Goal: Task Accomplishment & Management: Complete application form

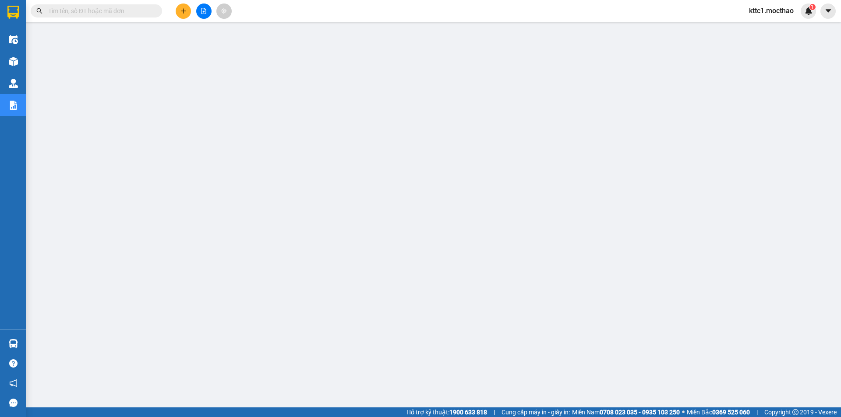
click at [115, 10] on input "text" at bounding box center [99, 11] width 103 height 10
paste input "Vận chuyển khách từ TP Tuy Hòa đi TP Hồ Chí Minh và ngược lại- Bưu điện tỉnh PY…"
type input "Vận chuyển khách từ TP Tuy Hòa đi TP Hồ Chí Minh và ngược lại- Bưu điện tỉnh PY…"
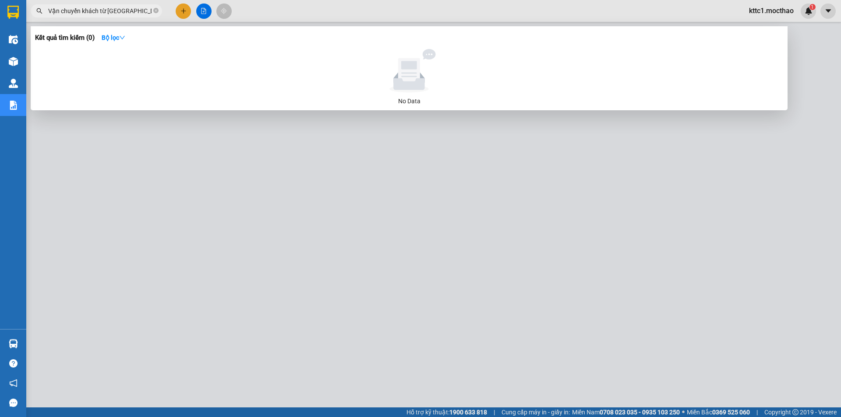
scroll to position [0, 153]
click at [155, 11] on icon "close-circle" at bounding box center [155, 10] width 5 height 5
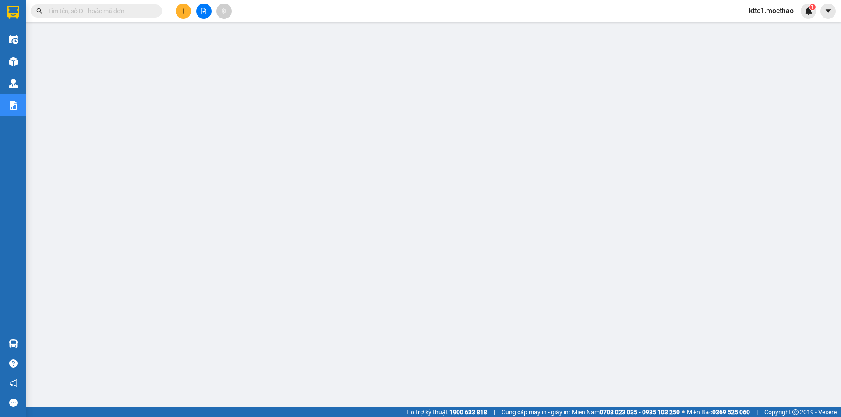
paste input "0795751911"
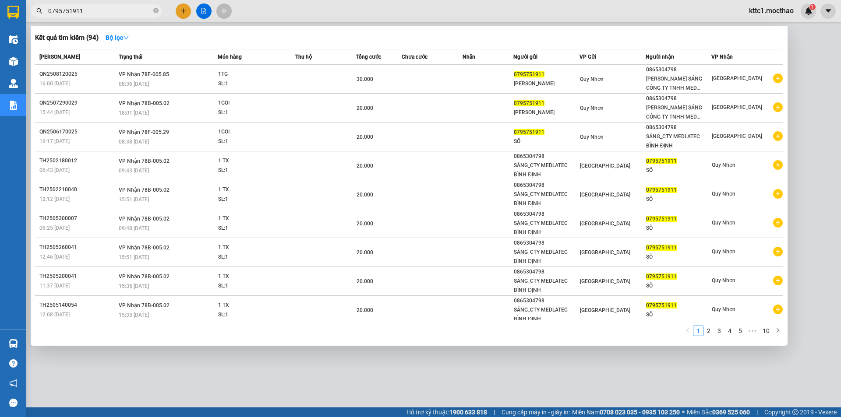
type input "0795751911"
click at [156, 12] on icon "close-circle" at bounding box center [155, 10] width 5 height 5
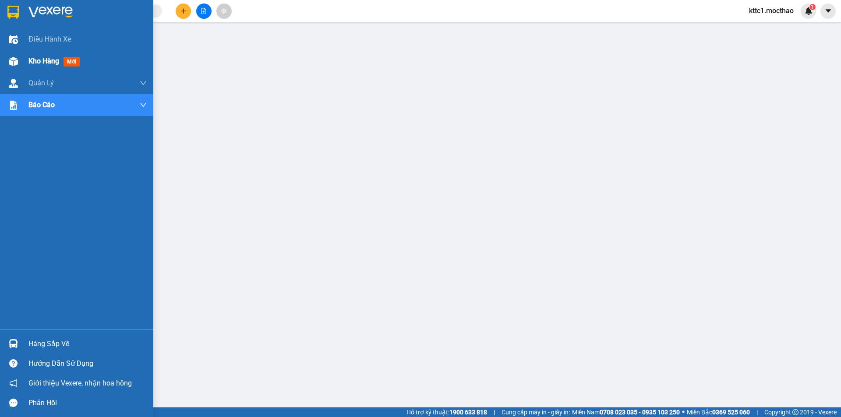
click at [29, 55] on div "Kho hàng mới" at bounding box center [87, 61] width 118 height 22
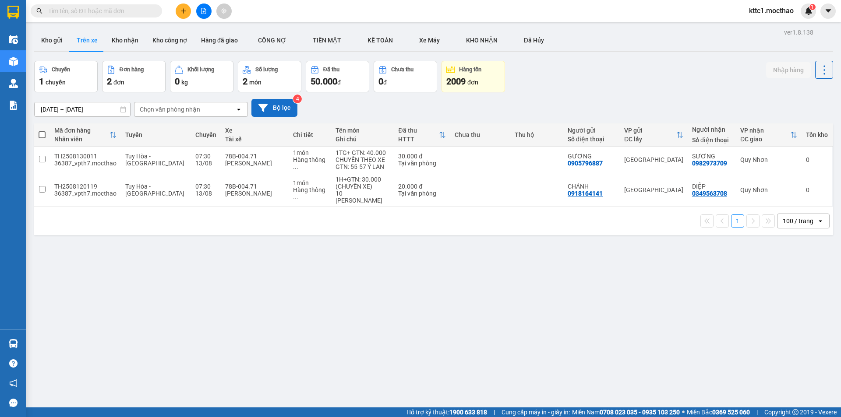
click at [275, 102] on button "Bộ lọc" at bounding box center [274, 108] width 46 height 18
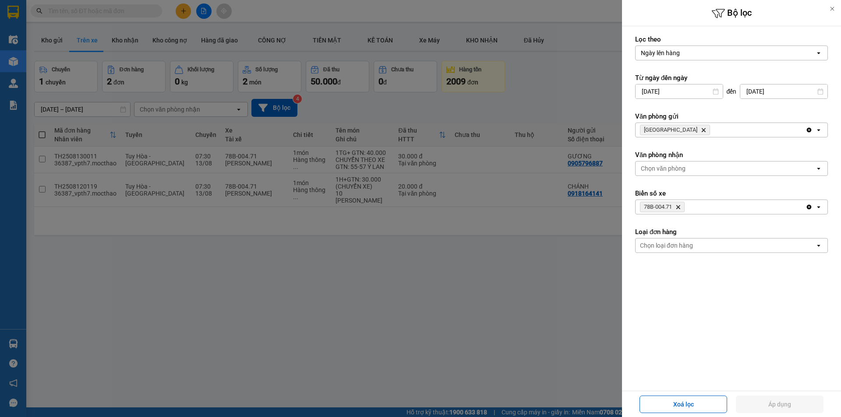
click at [701, 130] on icon "Delete" at bounding box center [703, 129] width 5 height 5
click at [669, 130] on div "Chọn văn phòng" at bounding box center [663, 130] width 45 height 9
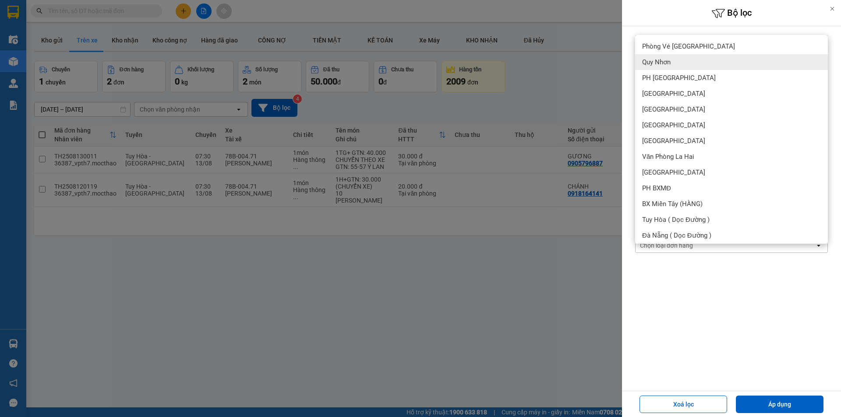
click at [674, 62] on div "Quy Nhơn" at bounding box center [731, 62] width 193 height 16
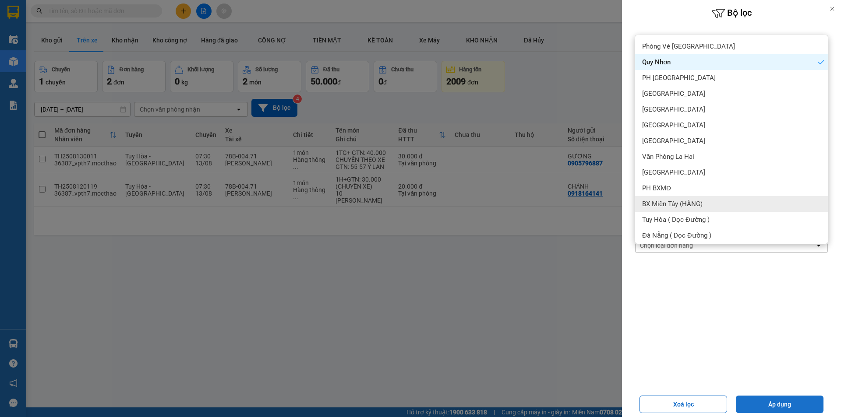
click at [778, 405] on button "Áp dụng" at bounding box center [780, 405] width 88 height 18
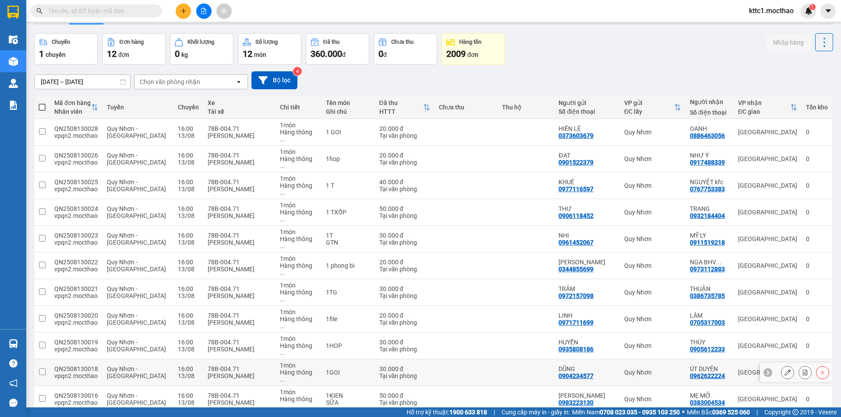
scroll to position [40, 0]
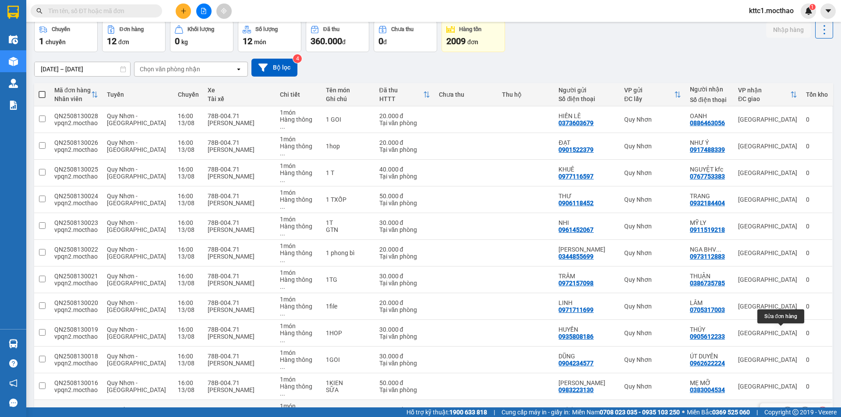
click at [784, 410] on icon at bounding box center [787, 413] width 6 height 6
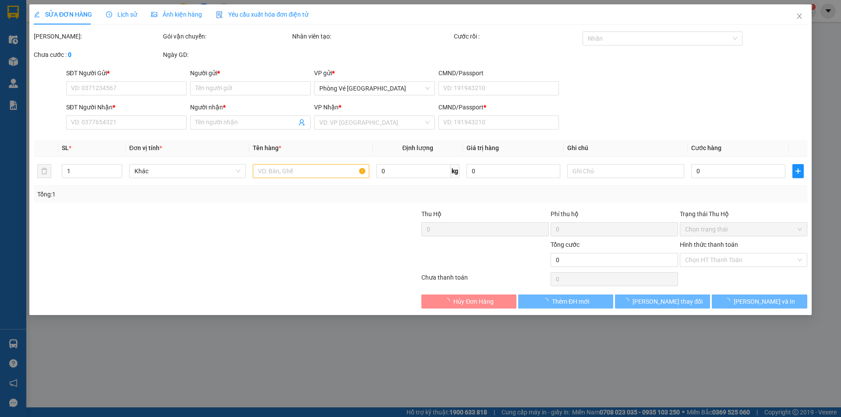
type input "0343997910"
type input "CƯƠNG"
type input "0935885154"
type input "HẠNH"
type input "a"
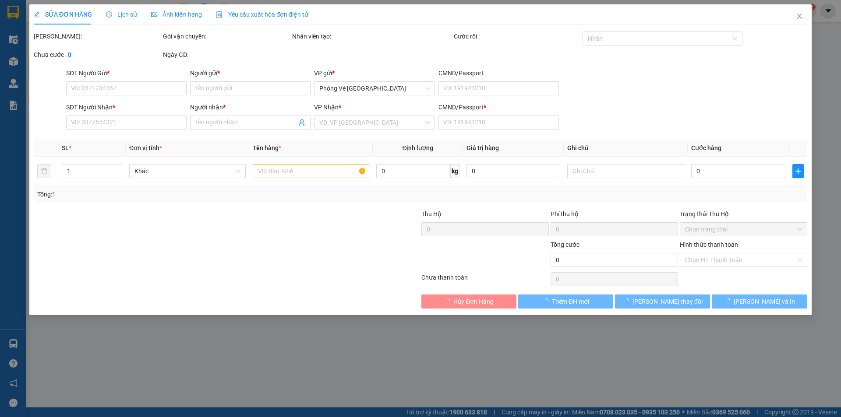
type input "20.000"
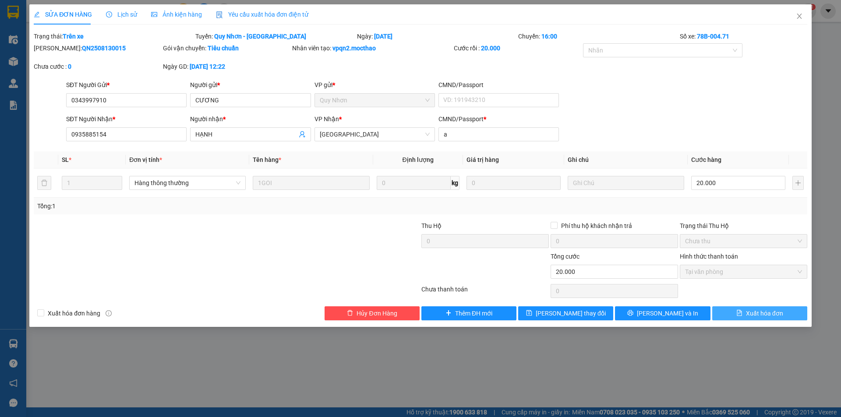
click at [764, 311] on span "Xuất hóa đơn" at bounding box center [764, 314] width 37 height 10
checkbox input "true"
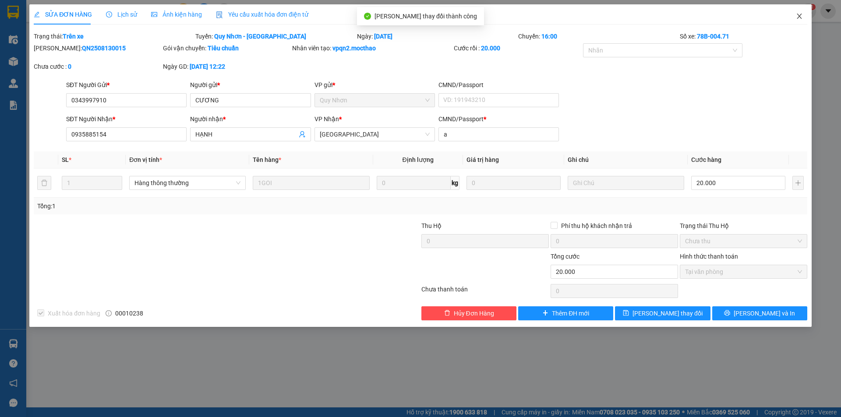
click at [799, 15] on icon "close" at bounding box center [799, 16] width 7 height 7
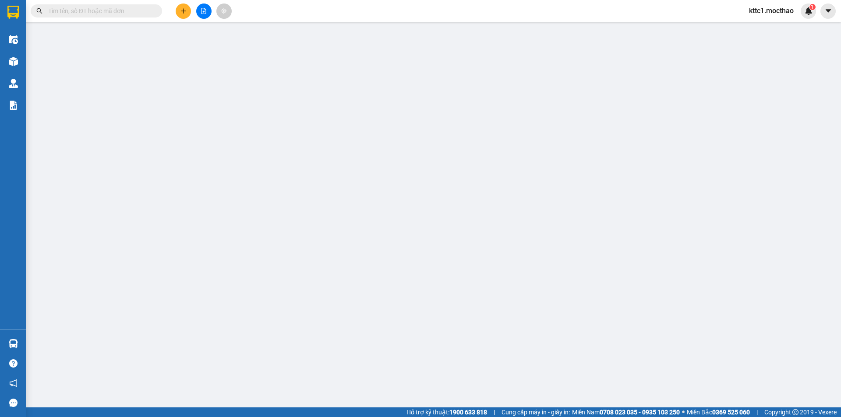
type input "0983223130"
type input "LÊ MINH"
type input "0383004534"
type input "MẸ MỠ"
type input "B"
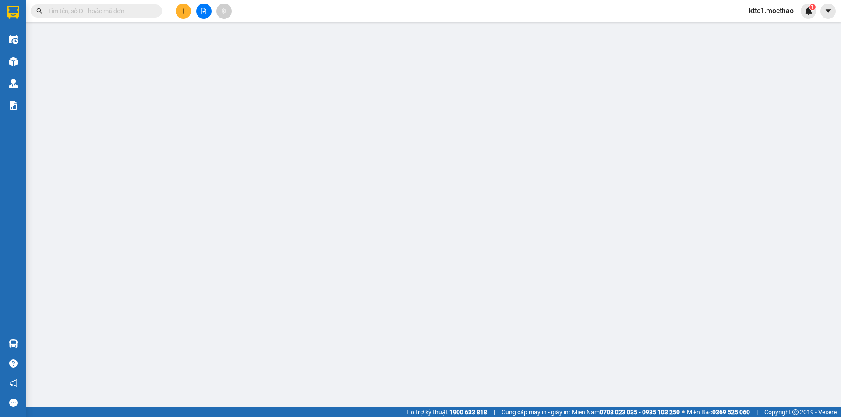
type input "50.000"
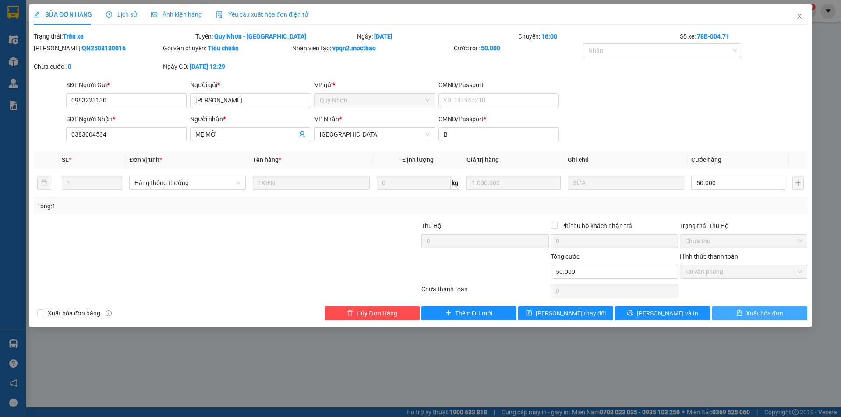
click at [765, 315] on span "Xuất hóa đơn" at bounding box center [764, 314] width 37 height 10
checkbox input "true"
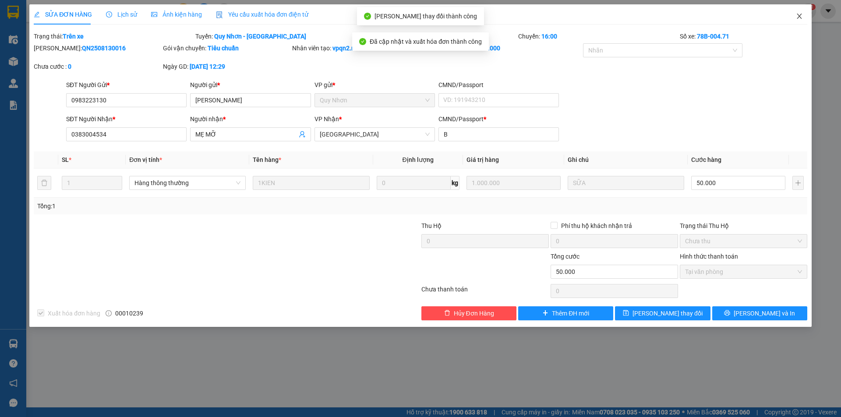
click at [802, 14] on icon "close" at bounding box center [799, 16] width 7 height 7
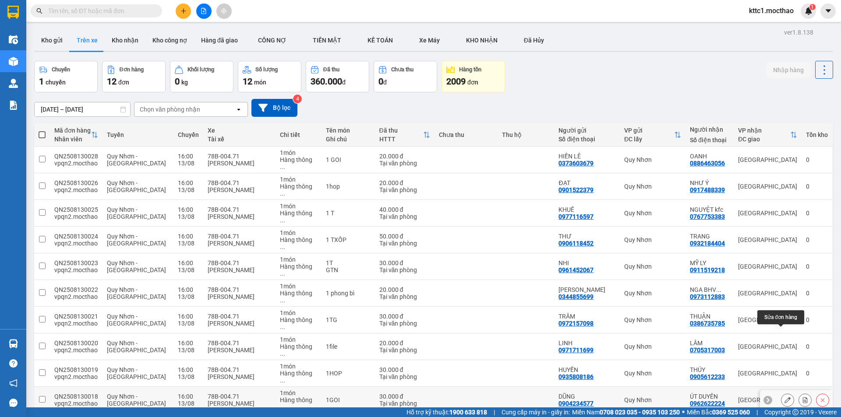
click at [784, 397] on icon at bounding box center [787, 400] width 6 height 6
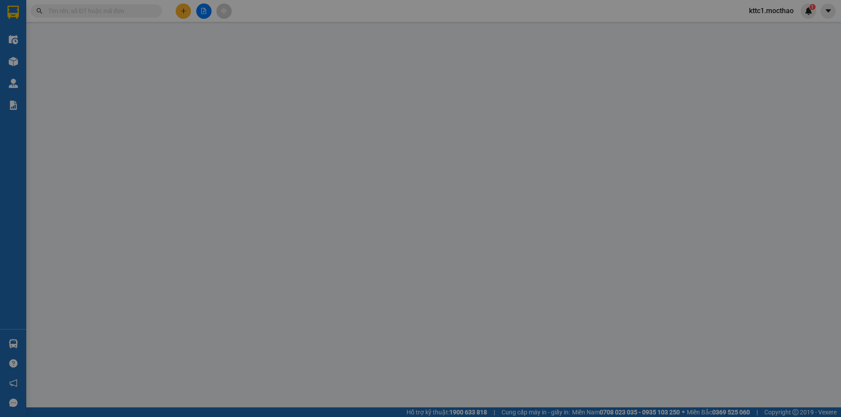
type input "0904234577"
type input "DŨNG"
type input "0962622224"
type input "ÚT DUYÊN"
type input "A"
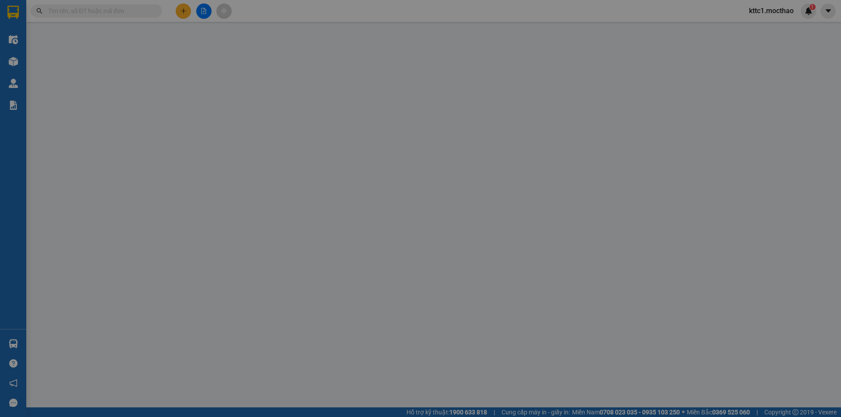
type input "30.000"
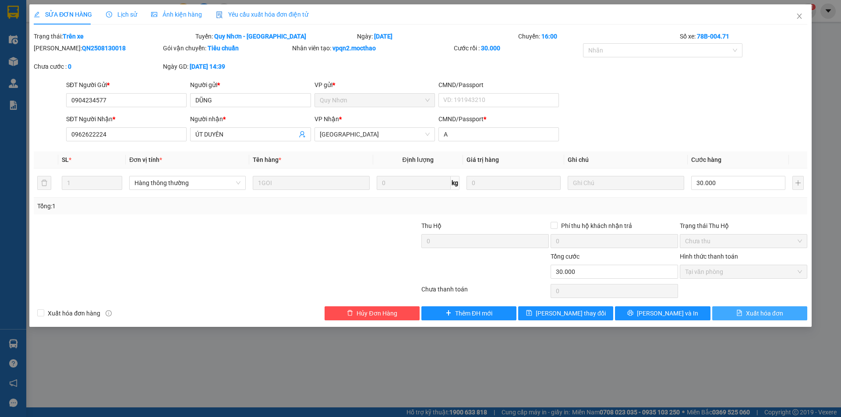
click at [766, 314] on span "Xuất hóa đơn" at bounding box center [764, 314] width 37 height 10
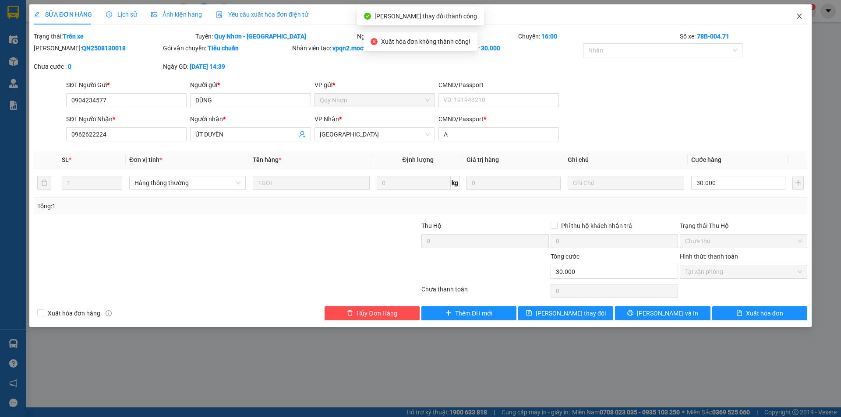
click at [800, 15] on icon "close" at bounding box center [799, 16] width 7 height 7
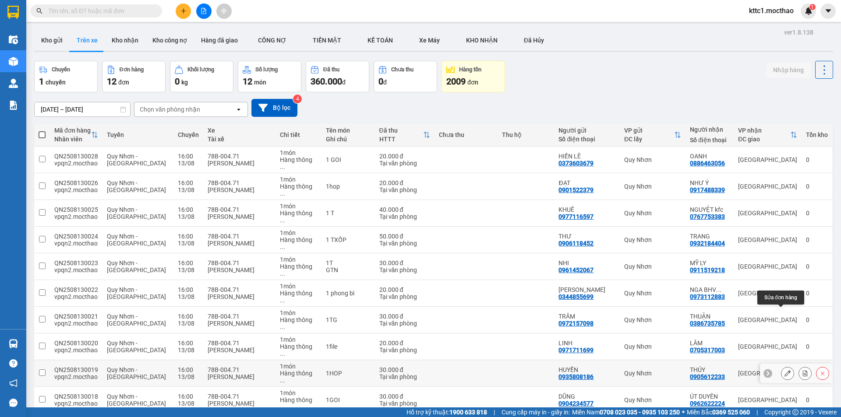
click at [784, 370] on icon at bounding box center [787, 373] width 6 height 6
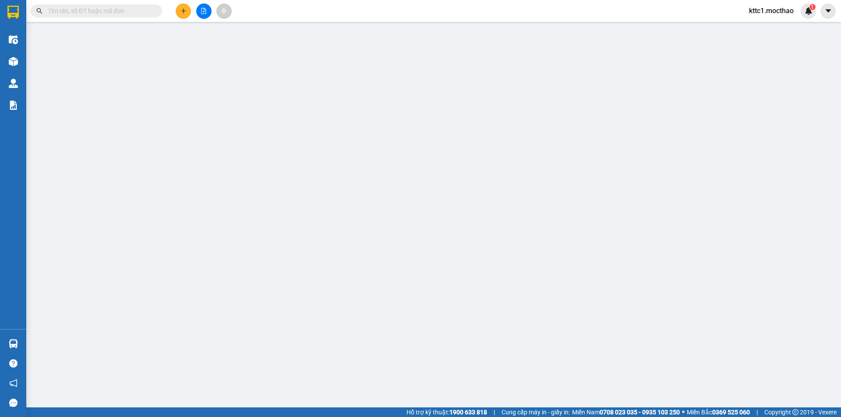
type input "0935808186"
type input "HUYỀN"
type input "0905612233"
type input "THÚY"
type input "J"
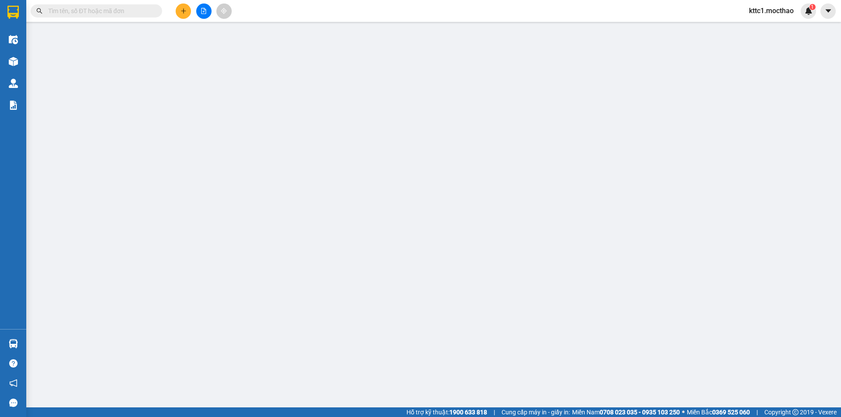
type input "30.000"
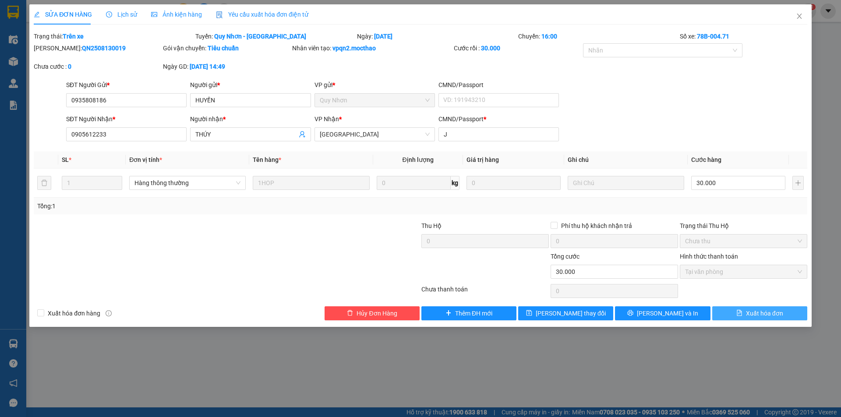
click at [771, 317] on span "Xuất hóa đơn" at bounding box center [764, 314] width 37 height 10
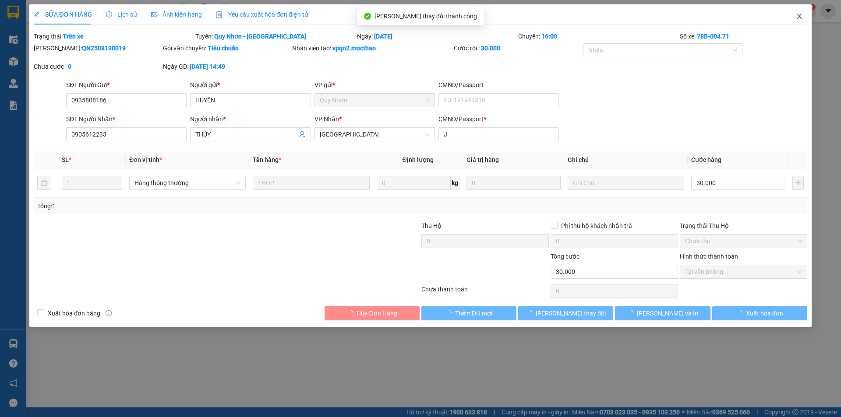
checkbox input "true"
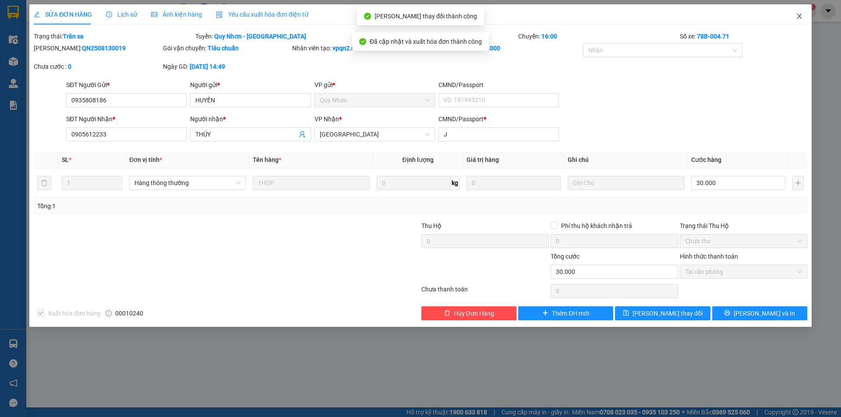
click at [801, 16] on icon "close" at bounding box center [799, 16] width 7 height 7
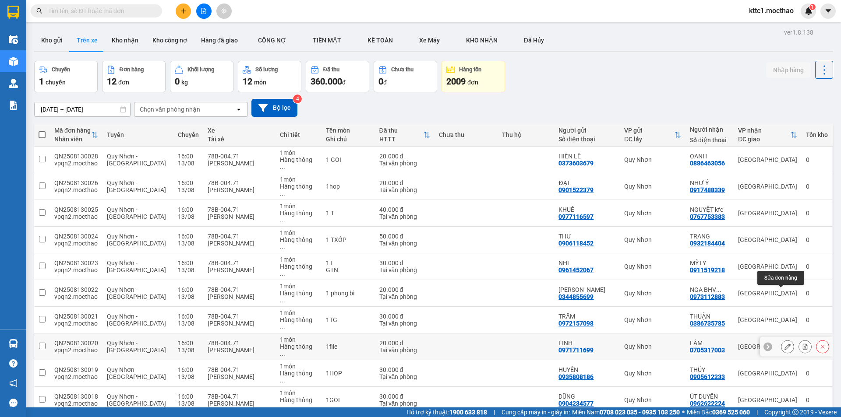
click at [784, 344] on icon at bounding box center [787, 347] width 6 height 6
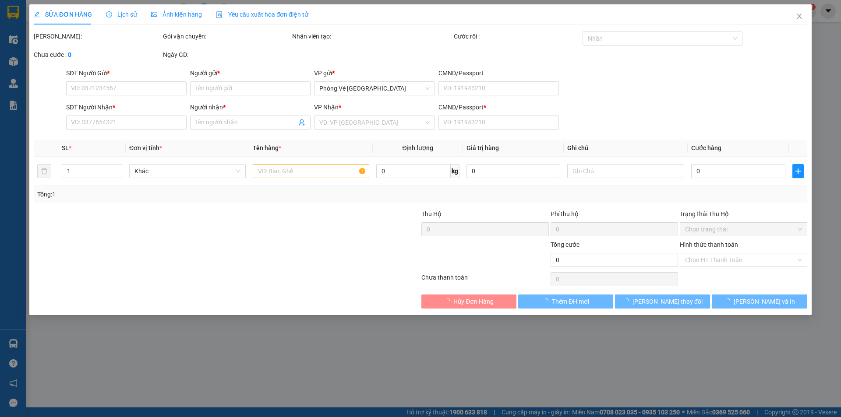
type input "0971711699"
type input "LINH"
type input "0705317003"
type input "LÂM"
type input "a"
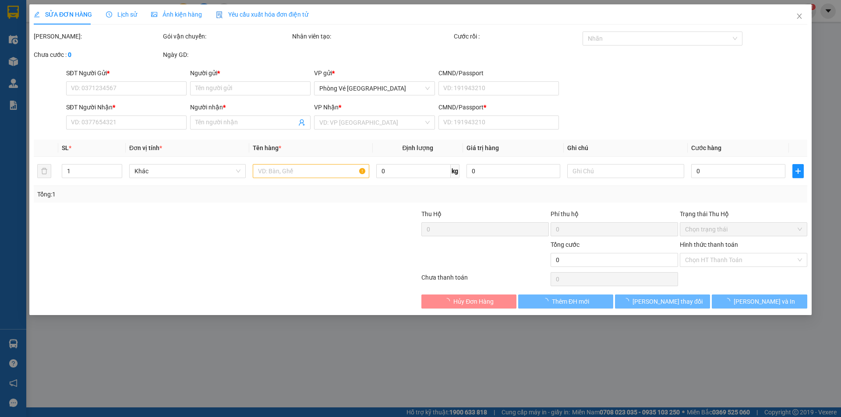
type input "20.000"
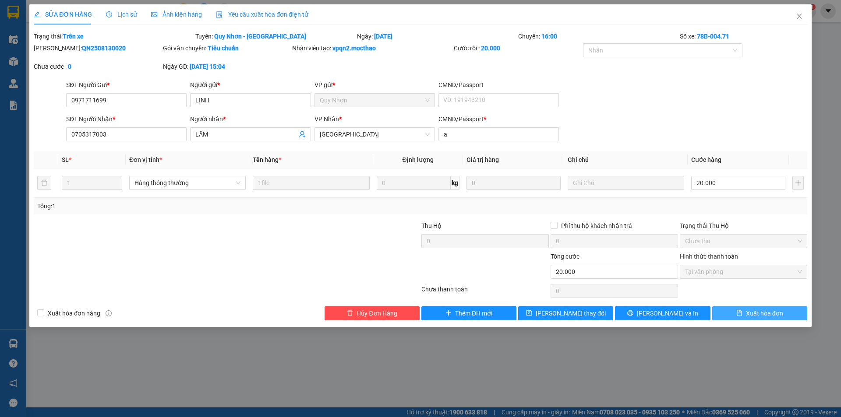
click at [766, 313] on span "Xuất hóa đơn" at bounding box center [764, 314] width 37 height 10
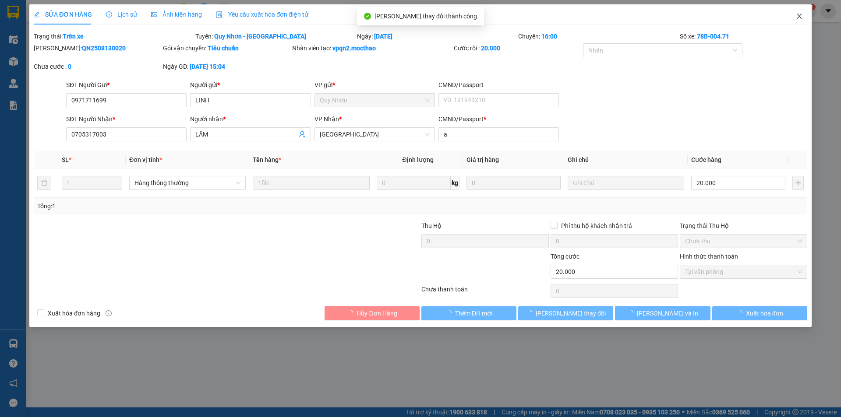
checkbox input "true"
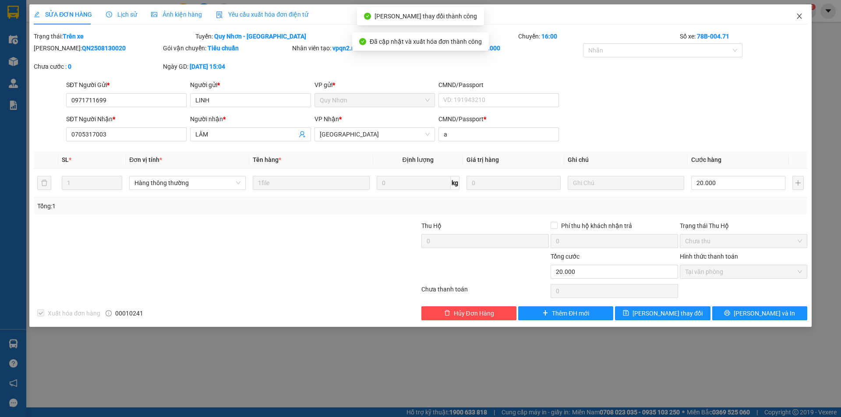
click at [800, 14] on icon "close" at bounding box center [799, 16] width 7 height 7
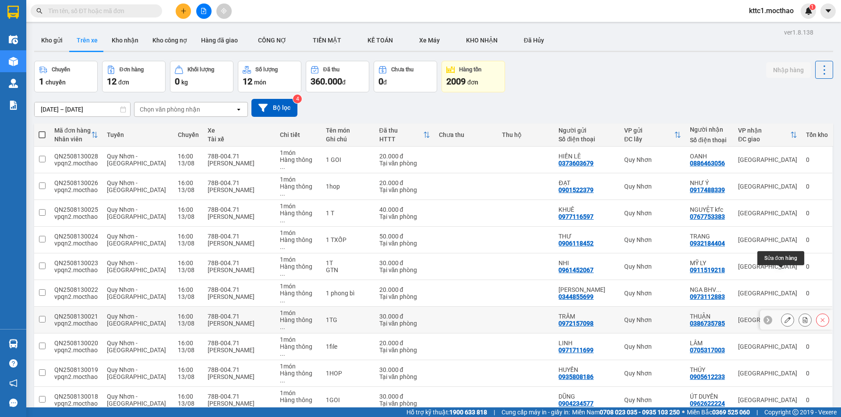
click at [784, 317] on icon at bounding box center [787, 320] width 6 height 6
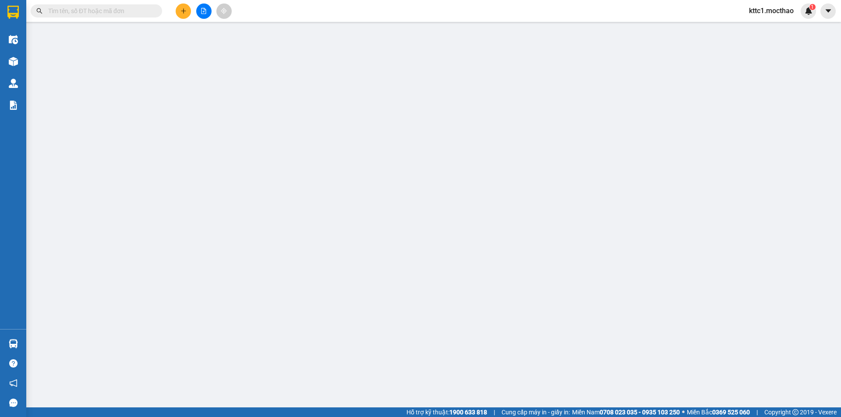
type input "0972157098"
type input "TRÂM"
type input "0386735785"
type input "THUẬN"
type input "A"
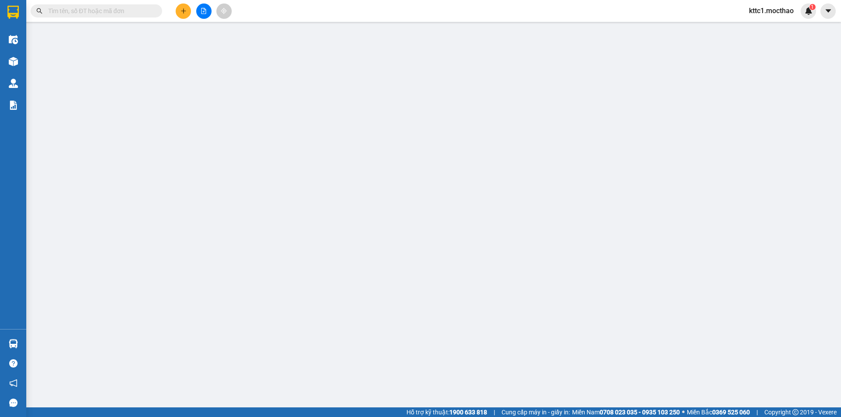
type input "30.000"
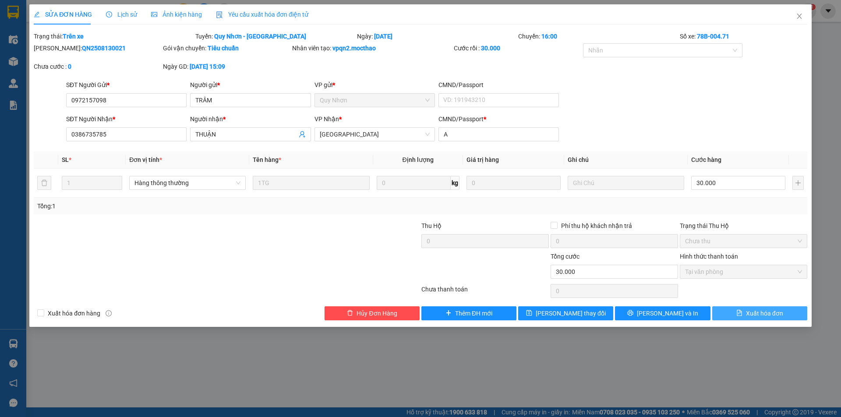
click at [755, 313] on span "Xuất hóa đơn" at bounding box center [764, 314] width 37 height 10
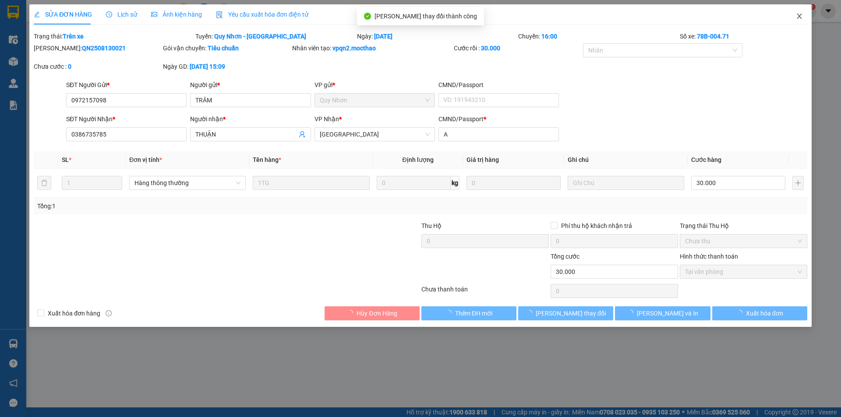
checkbox input "true"
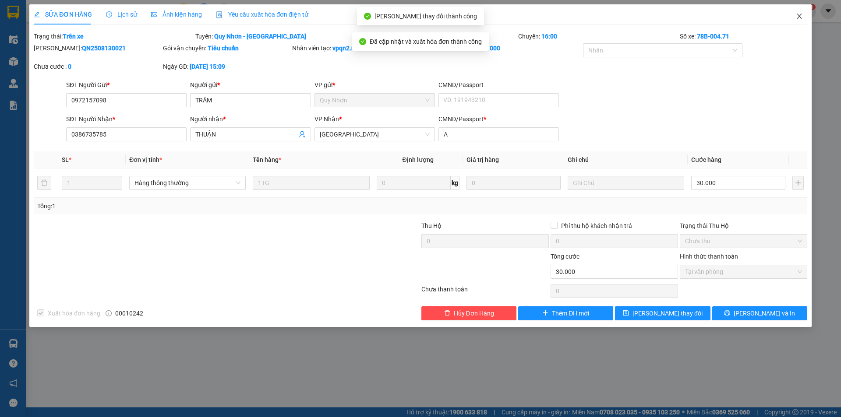
click at [799, 15] on icon "close" at bounding box center [799, 16] width 7 height 7
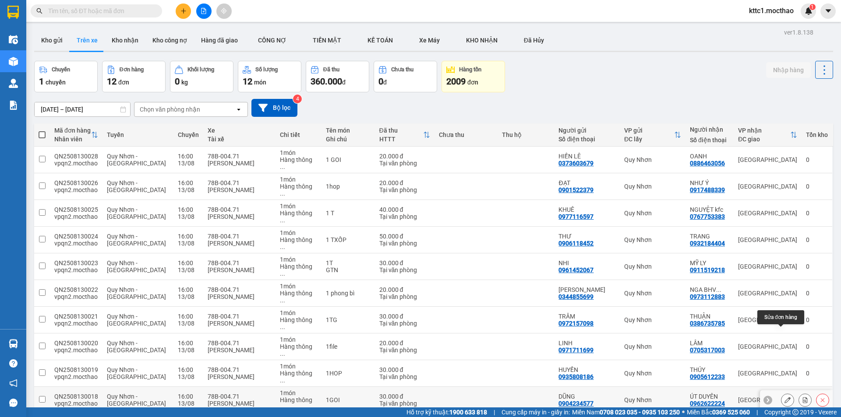
click at [784, 397] on icon at bounding box center [787, 400] width 6 height 6
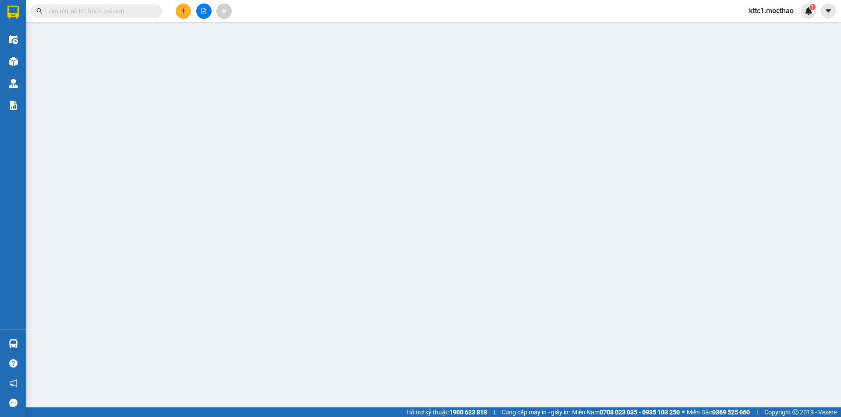
type input "0904234577"
type input "DŨNG"
type input "0962622224"
type input "ÚT DUYÊN"
type input "A"
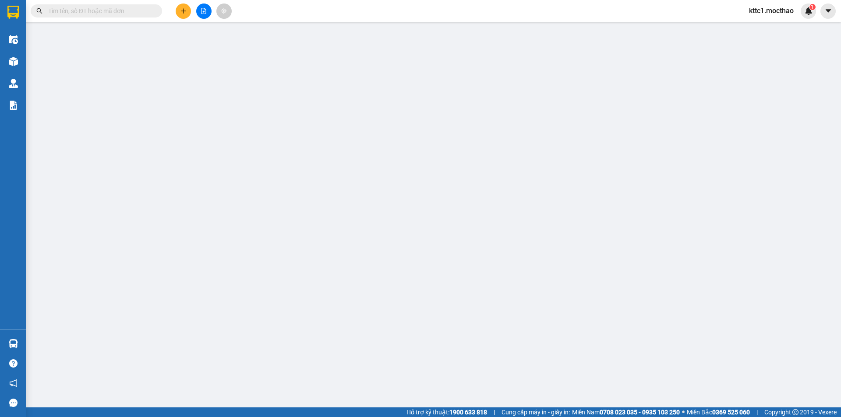
type input "30.000"
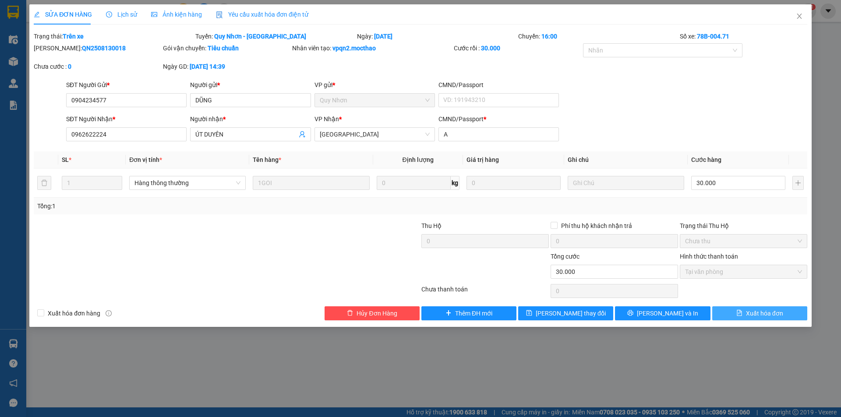
click at [759, 313] on span "Xuất hóa đơn" at bounding box center [764, 314] width 37 height 10
checkbox input "true"
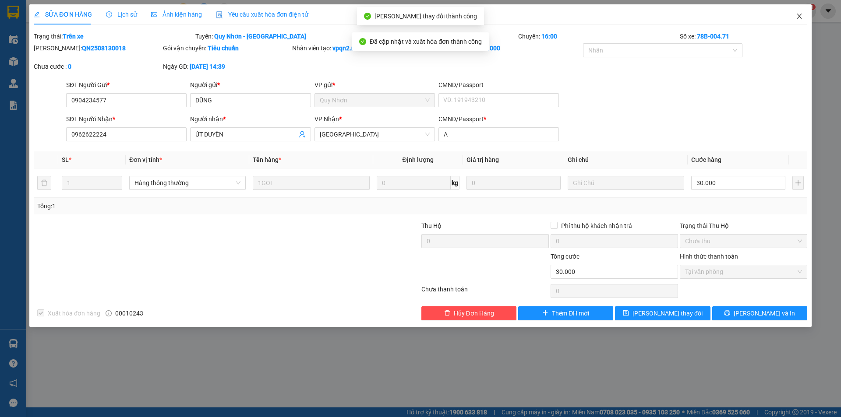
click at [798, 16] on icon "close" at bounding box center [799, 16] width 7 height 7
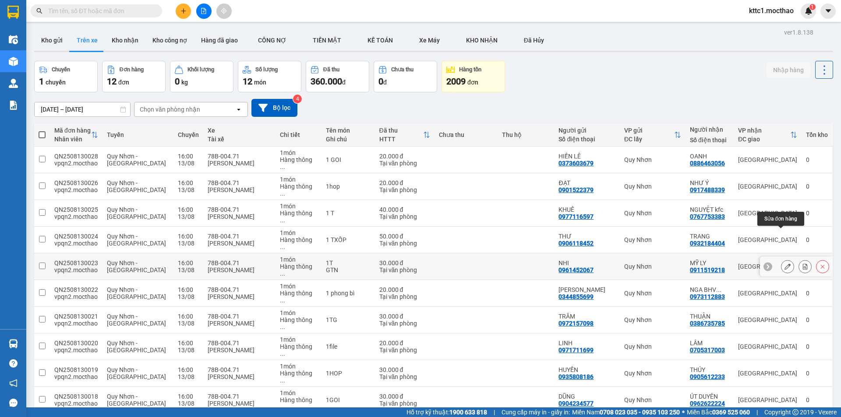
click at [784, 264] on icon at bounding box center [787, 267] width 6 height 6
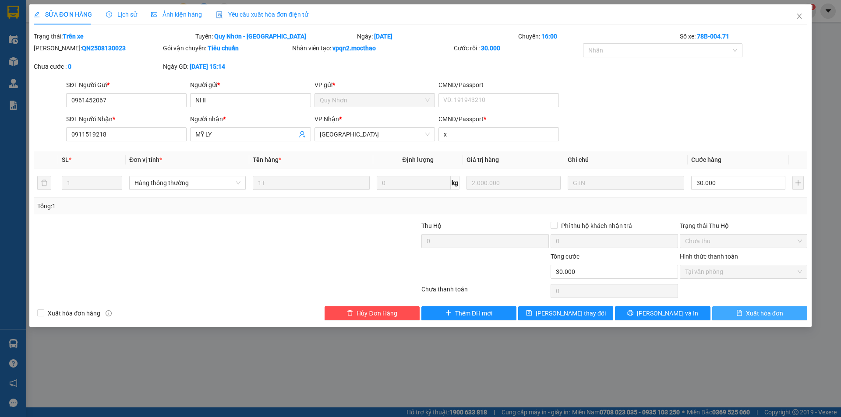
click at [771, 314] on span "Xuất hóa đơn" at bounding box center [764, 314] width 37 height 10
checkbox input "true"
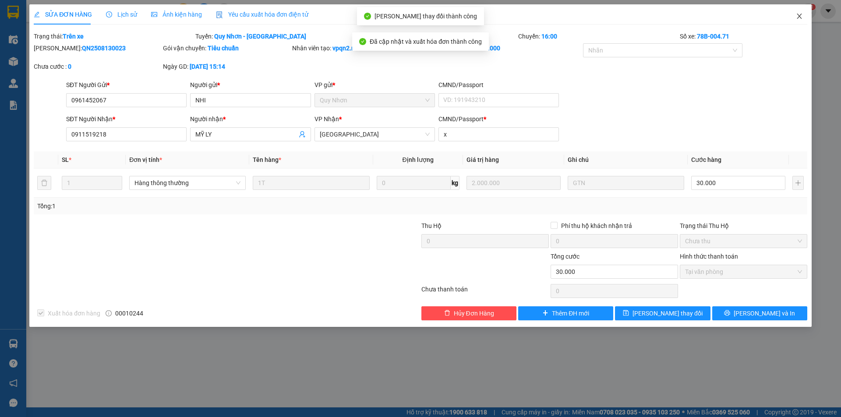
click at [799, 14] on icon "close" at bounding box center [799, 16] width 7 height 7
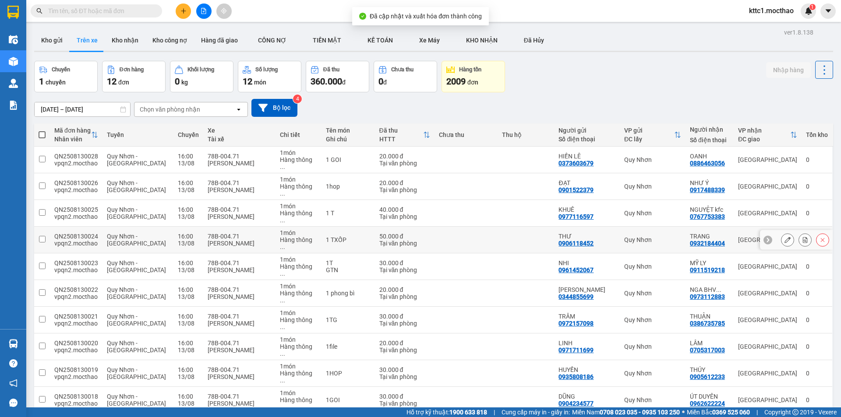
click at [781, 232] on button at bounding box center [787, 239] width 12 height 15
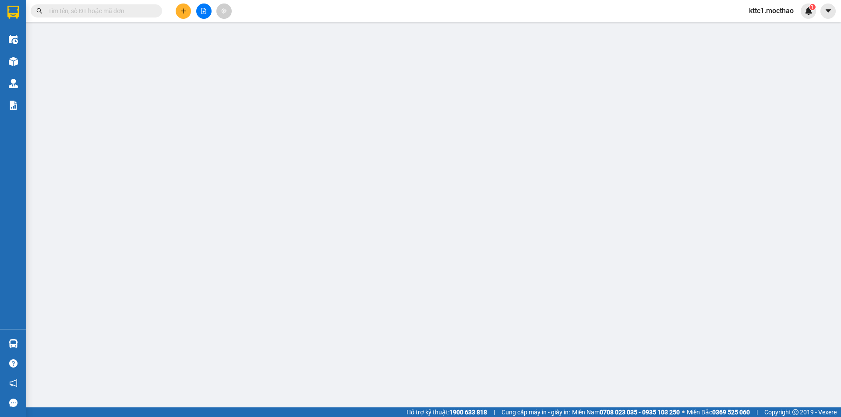
type input "0906118452"
type input "THƯ"
type input "0932184404"
type input "TRANG"
type input "A"
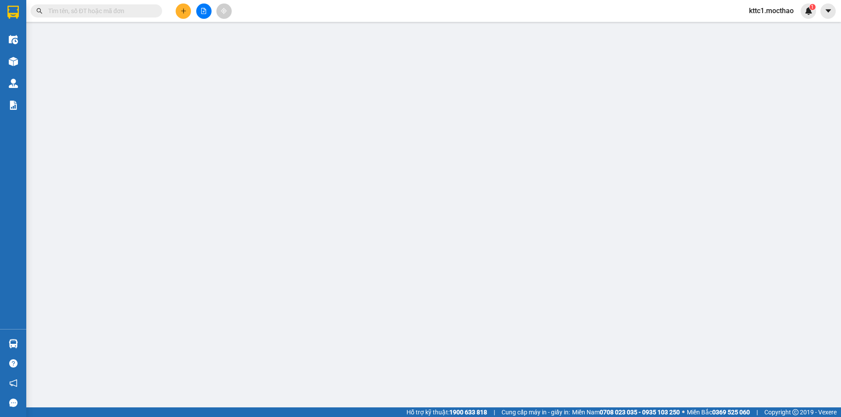
type input "50.000"
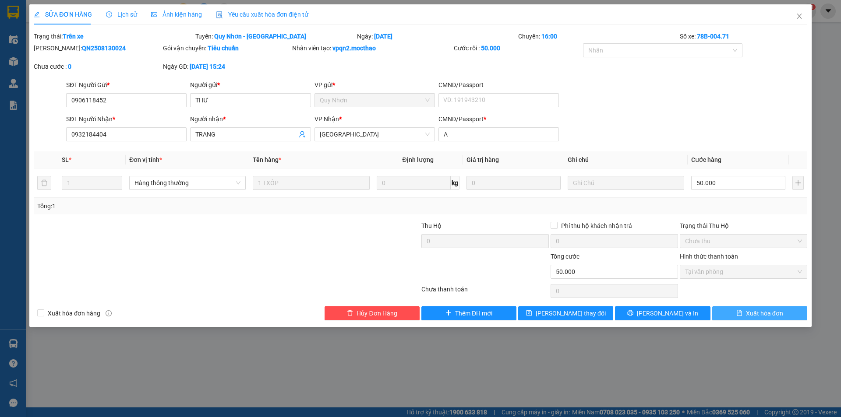
click at [757, 313] on span "Xuất hóa đơn" at bounding box center [764, 314] width 37 height 10
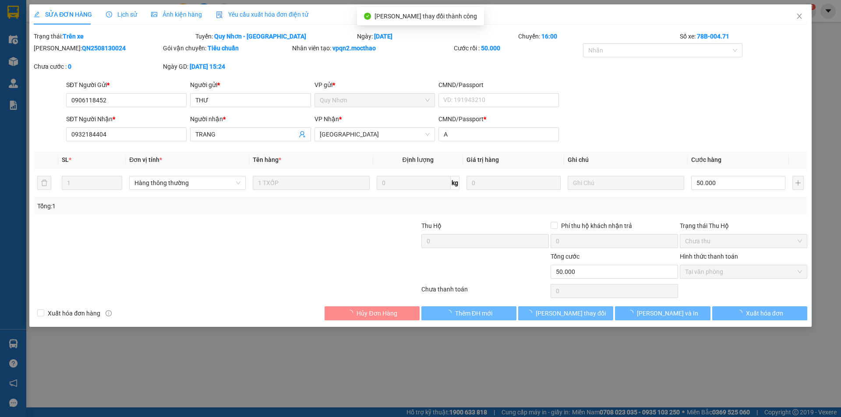
checkbox input "true"
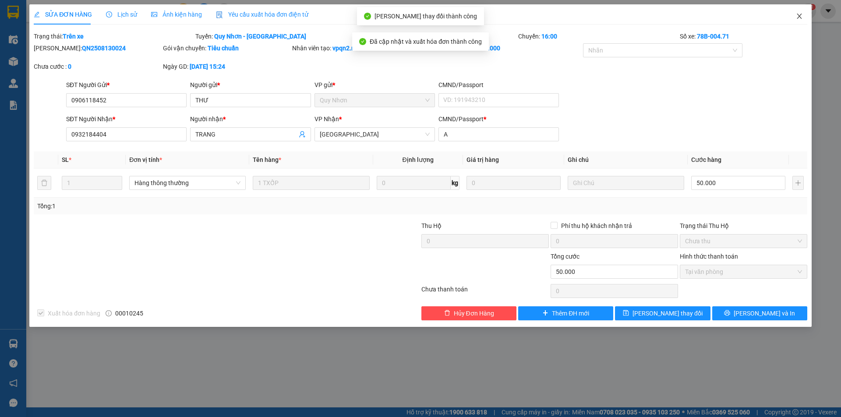
click at [801, 16] on icon "close" at bounding box center [799, 16] width 7 height 7
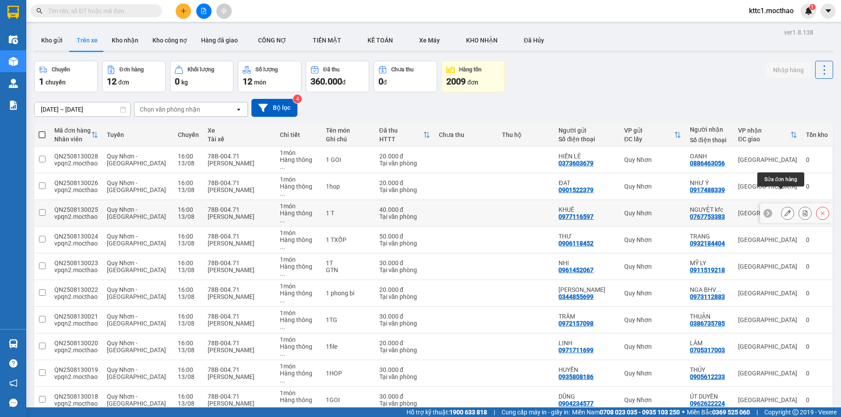
click at [784, 210] on icon at bounding box center [787, 213] width 6 height 6
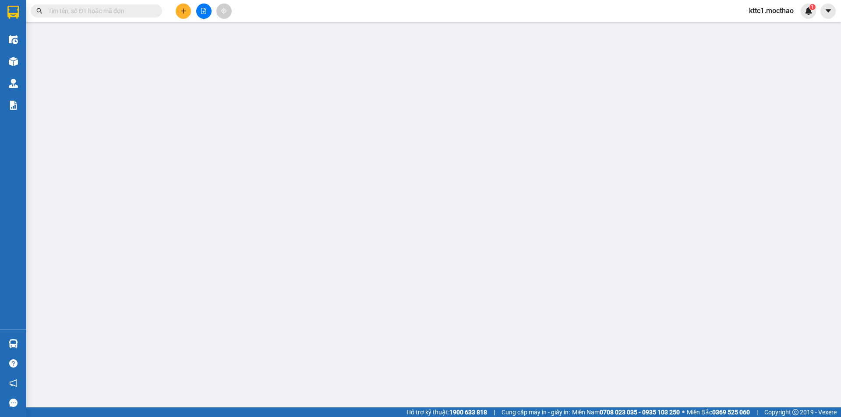
type input "0977116597"
type input "KHUÊ"
type input "0767753383"
type input "NGUYỆT kfc"
type input "J"
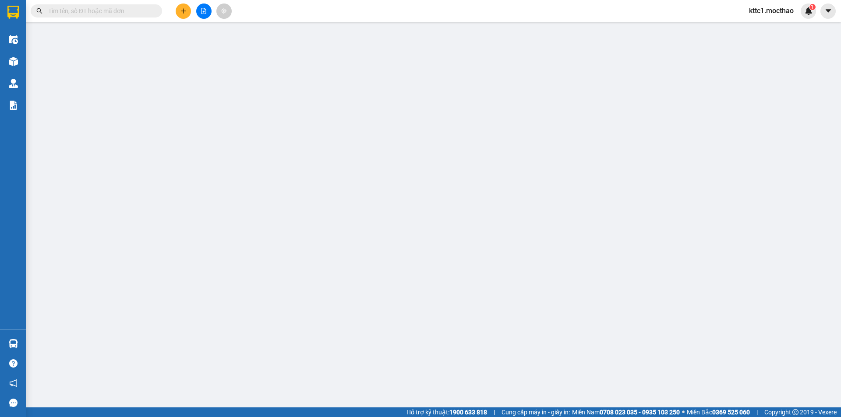
type input "40.000"
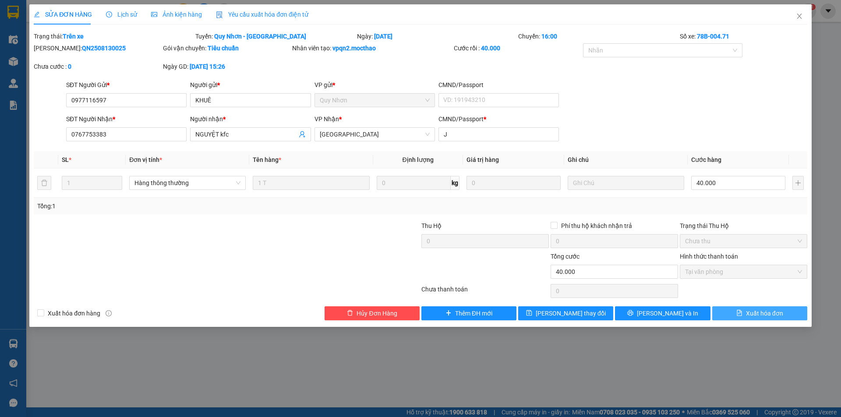
click at [766, 314] on span "Xuất hóa đơn" at bounding box center [764, 314] width 37 height 10
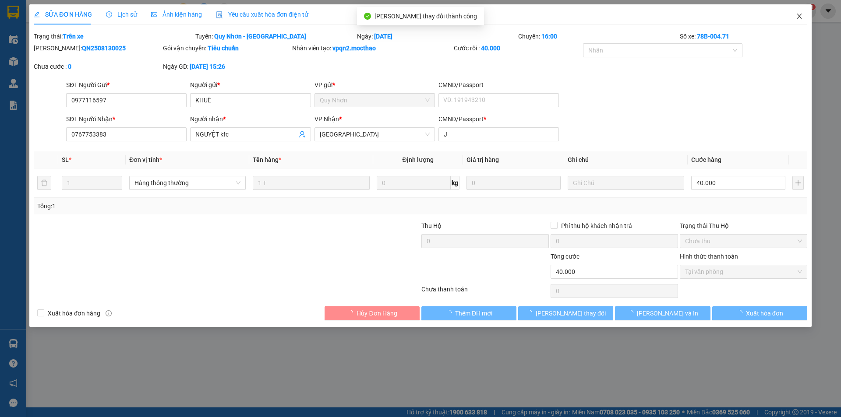
checkbox input "true"
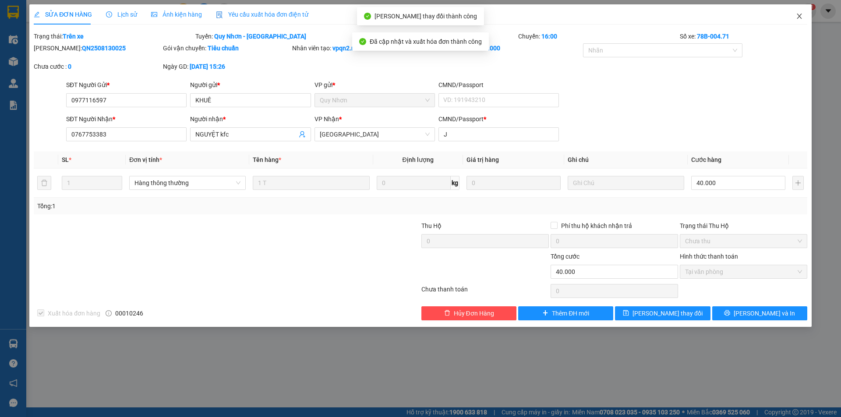
click at [799, 16] on icon "close" at bounding box center [798, 16] width 5 height 5
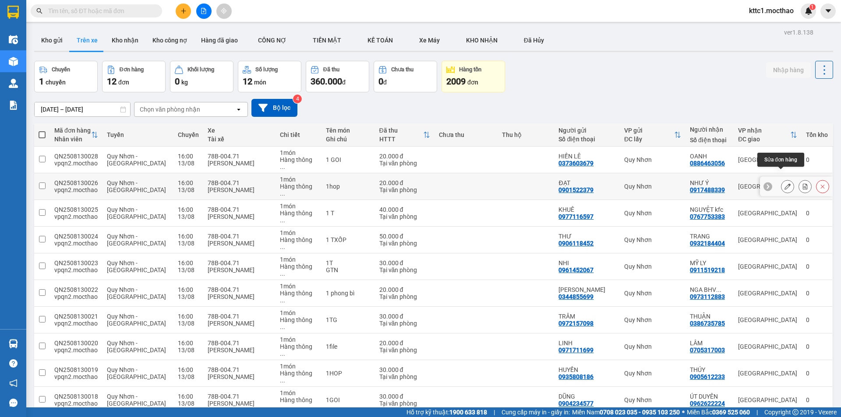
click at [784, 183] on icon at bounding box center [787, 186] width 6 height 6
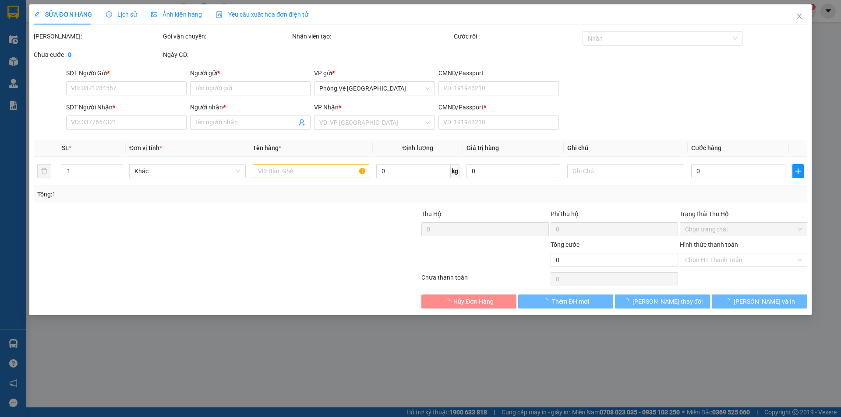
type input "0901522379"
type input "ĐẠT"
type input "0917488339"
type input "NHƯ Ý"
type input "A"
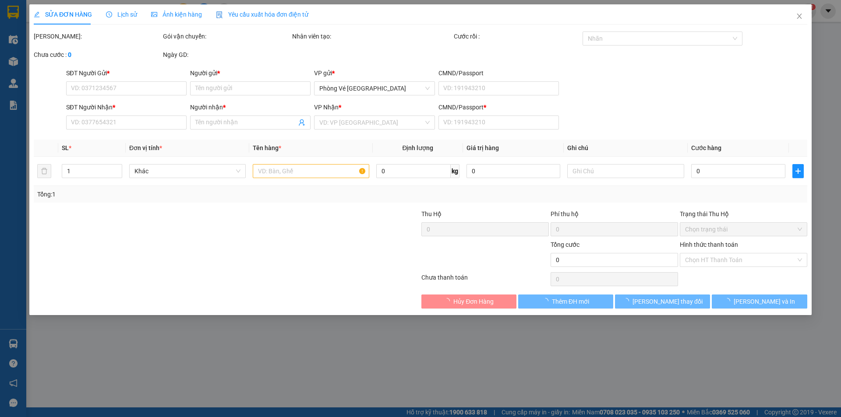
type input "20.000"
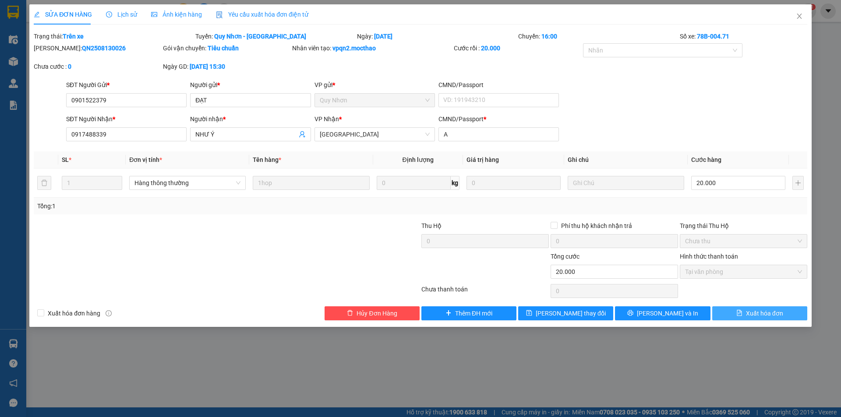
click at [763, 311] on span "Xuất hóa đơn" at bounding box center [764, 314] width 37 height 10
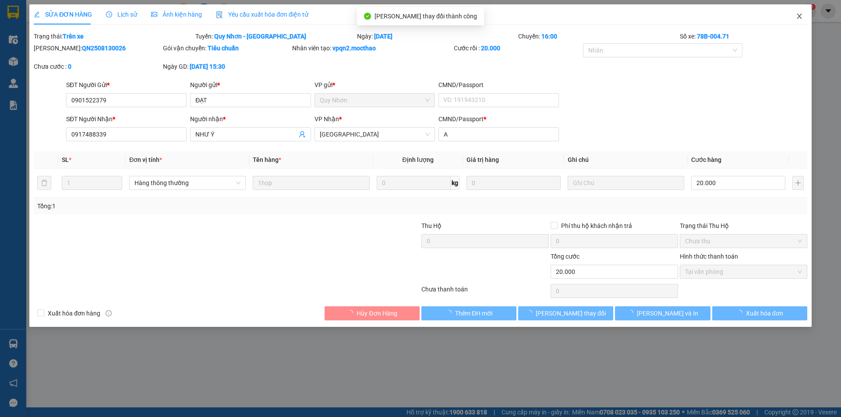
checkbox input "true"
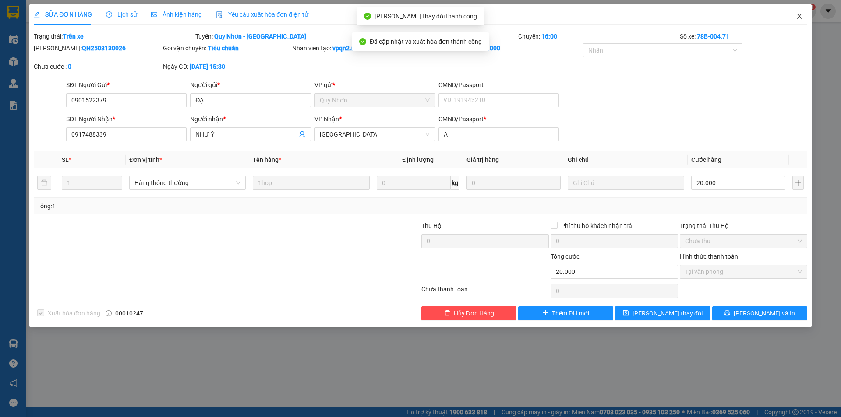
click at [800, 15] on icon "close" at bounding box center [799, 16] width 7 height 7
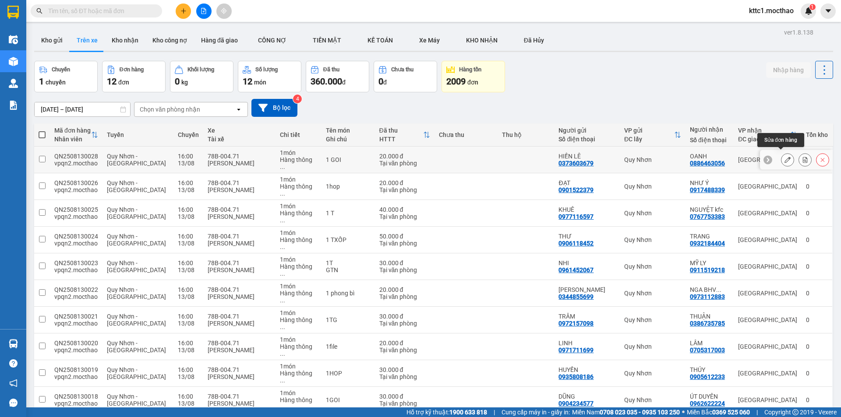
click at [784, 157] on icon at bounding box center [787, 160] width 6 height 6
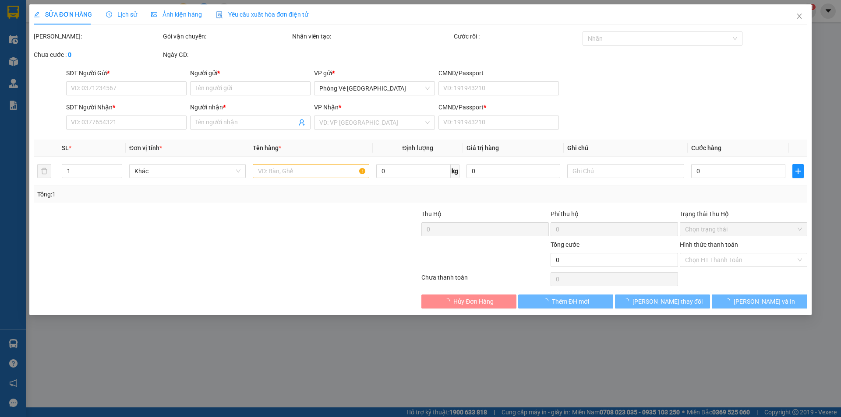
type input "0373603679"
type input "HIỀN LÊ"
type input "0886463056"
type input "OANH"
type input "A"
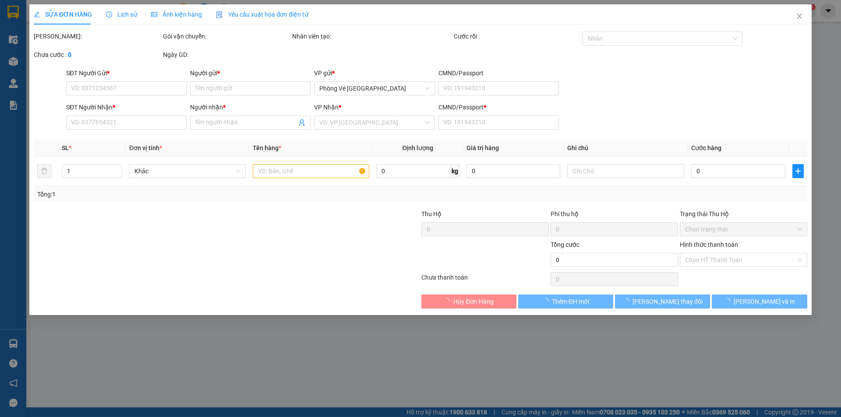
type input "20.000"
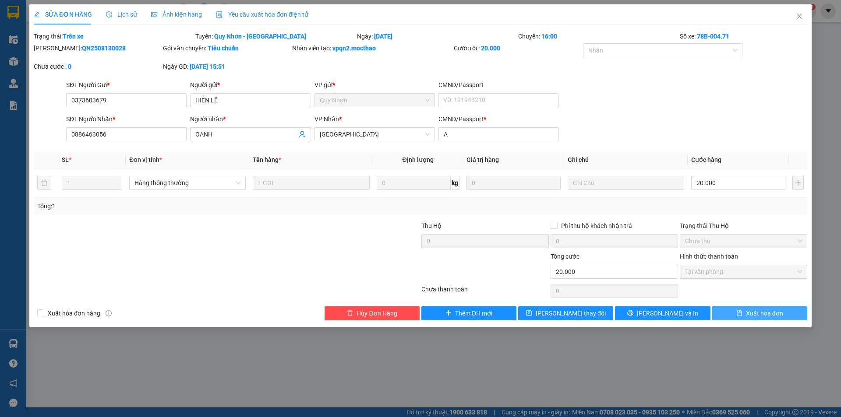
click at [760, 313] on span "Xuất hóa đơn" at bounding box center [764, 314] width 37 height 10
checkbox input "true"
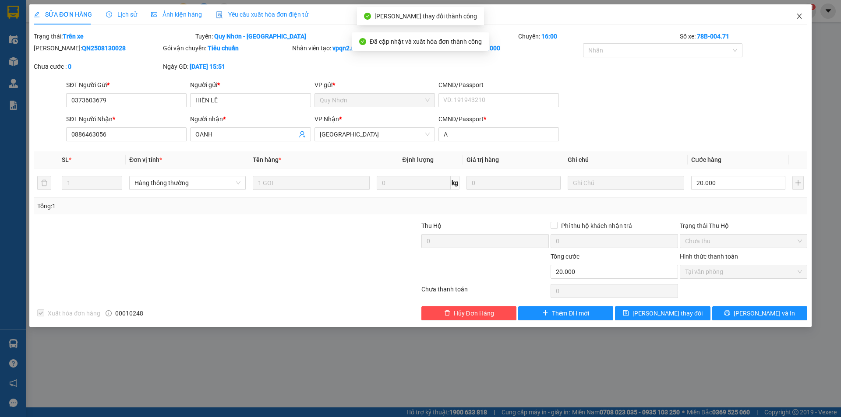
click at [800, 16] on icon "close" at bounding box center [798, 16] width 5 height 5
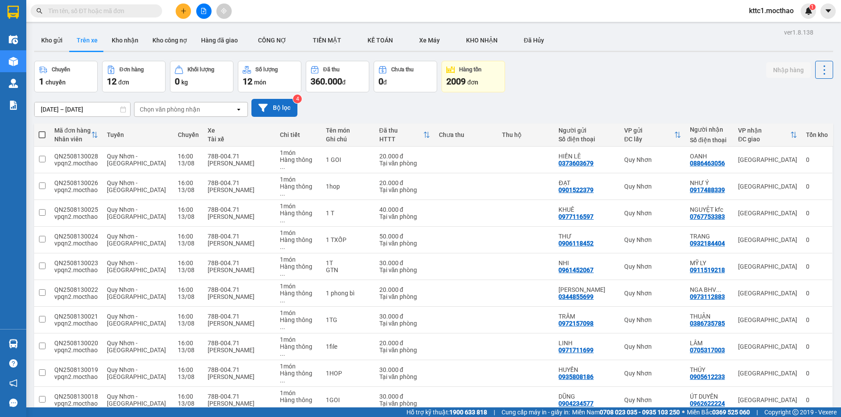
click at [280, 106] on button "Bộ lọc" at bounding box center [274, 108] width 46 height 18
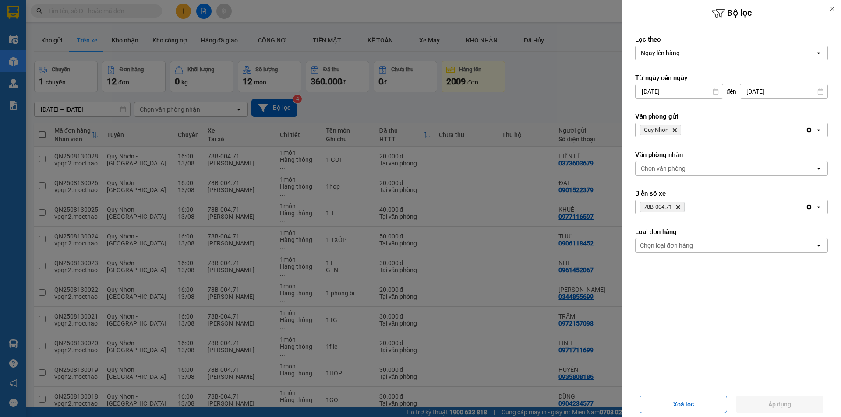
click at [680, 207] on icon "Delete" at bounding box center [677, 206] width 5 height 5
click at [676, 131] on icon "Quy Nhơn, close by backspace" at bounding box center [675, 130] width 4 height 4
click at [676, 130] on div "Chọn văn phòng" at bounding box center [663, 130] width 45 height 9
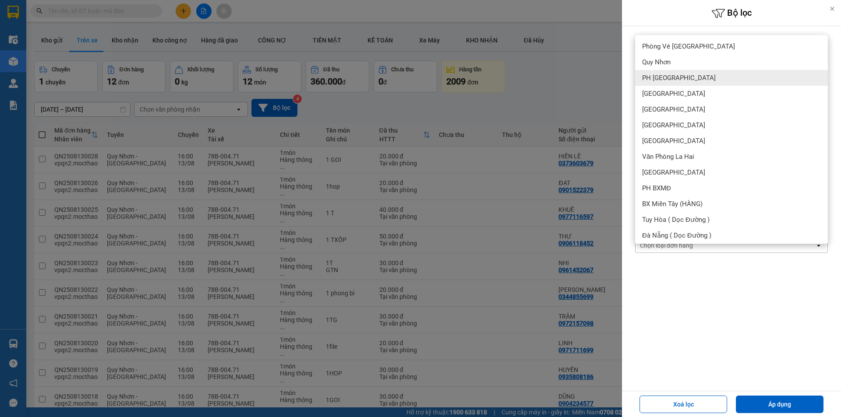
click at [689, 74] on div "PH [GEOGRAPHIC_DATA]" at bounding box center [731, 78] width 193 height 16
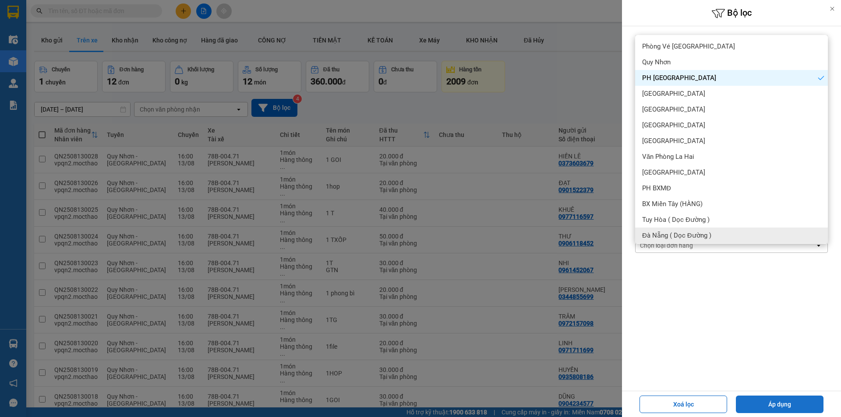
click at [764, 402] on button "Áp dụng" at bounding box center [780, 405] width 88 height 18
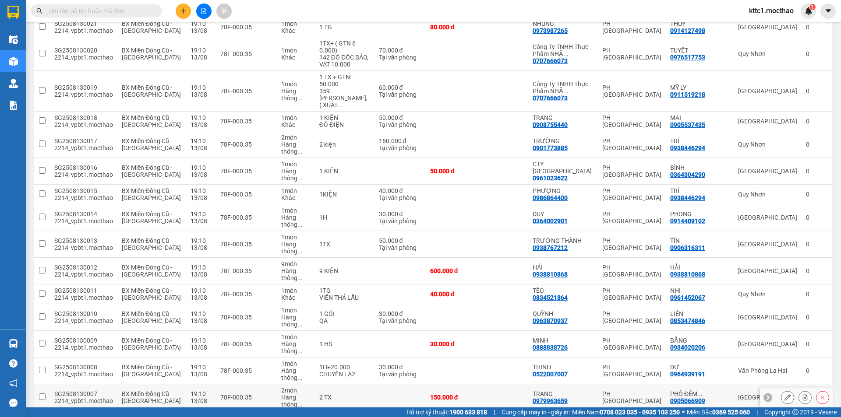
scroll to position [322, 0]
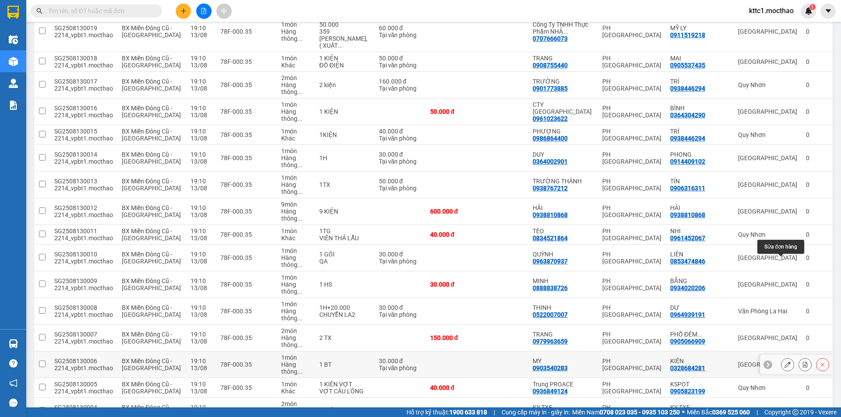
click at [784, 362] on icon at bounding box center [787, 365] width 6 height 6
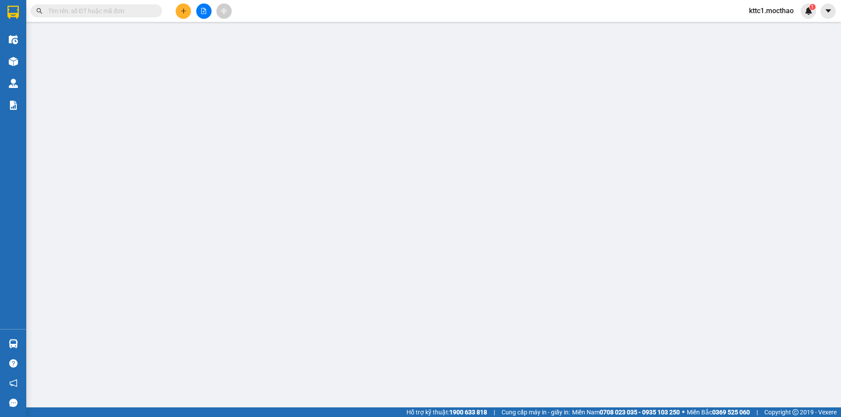
type input "0903540283"
type input "MY"
type input "0328684281"
type input "KIÊN"
type input "1"
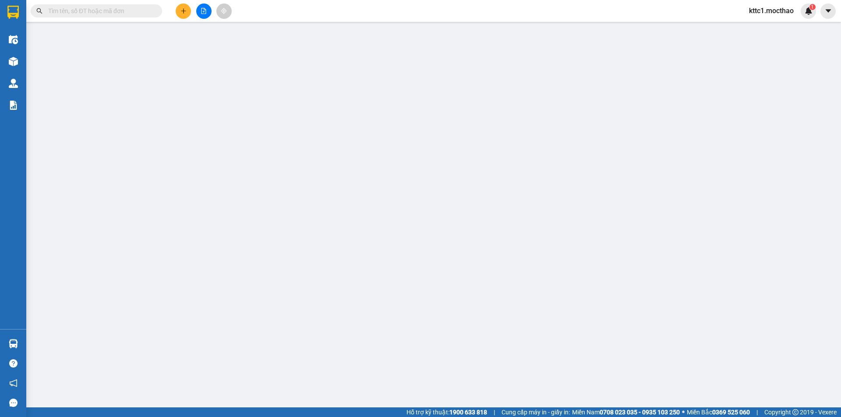
type input "30.000"
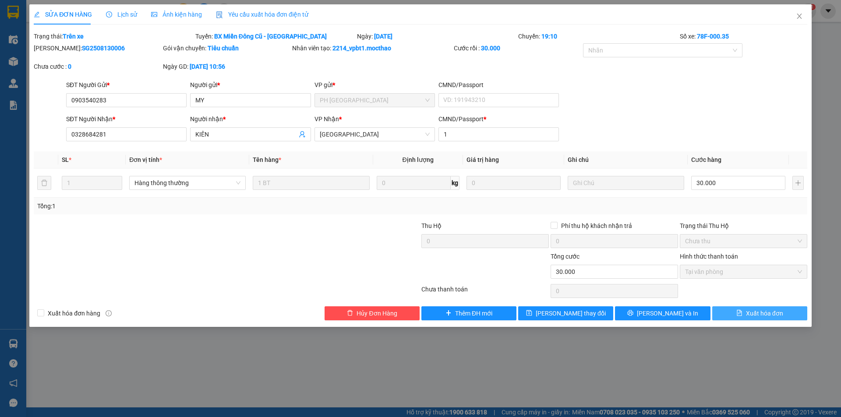
click at [768, 309] on span "Xuất hóa đơn" at bounding box center [764, 314] width 37 height 10
checkbox input "true"
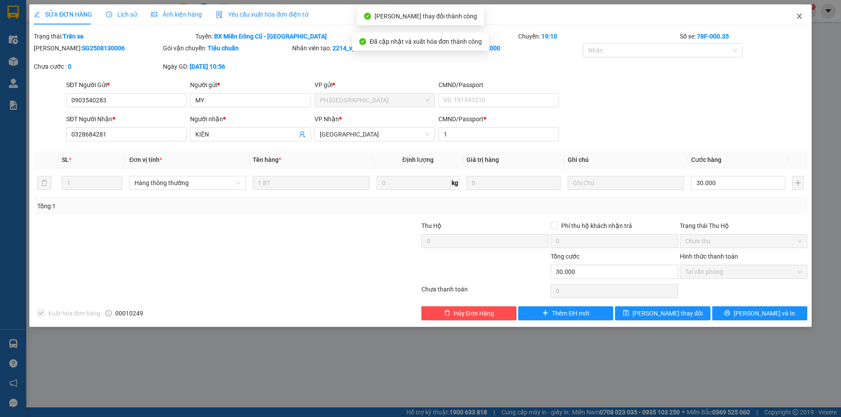
click at [802, 14] on icon "close" at bounding box center [799, 16] width 7 height 7
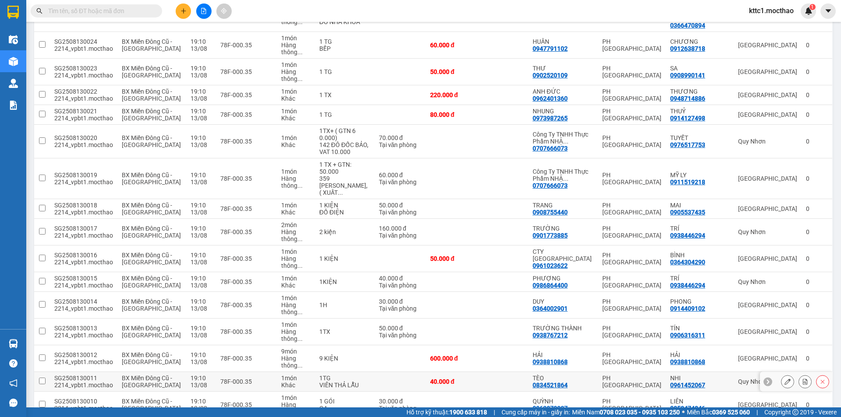
scroll to position [322, 0]
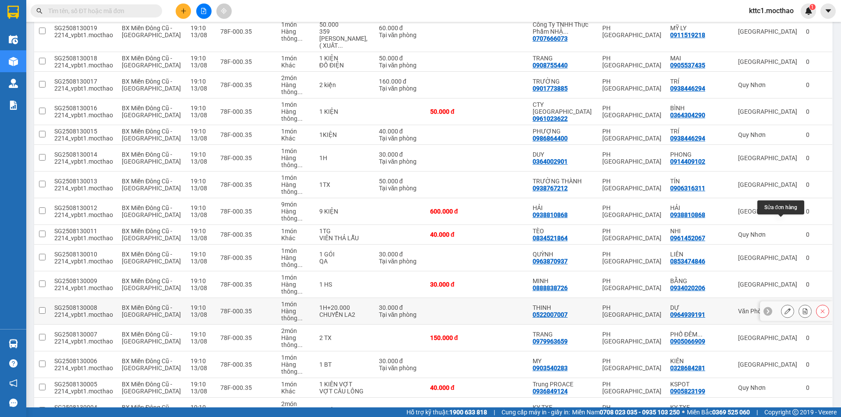
click at [784, 308] on icon at bounding box center [787, 311] width 6 height 6
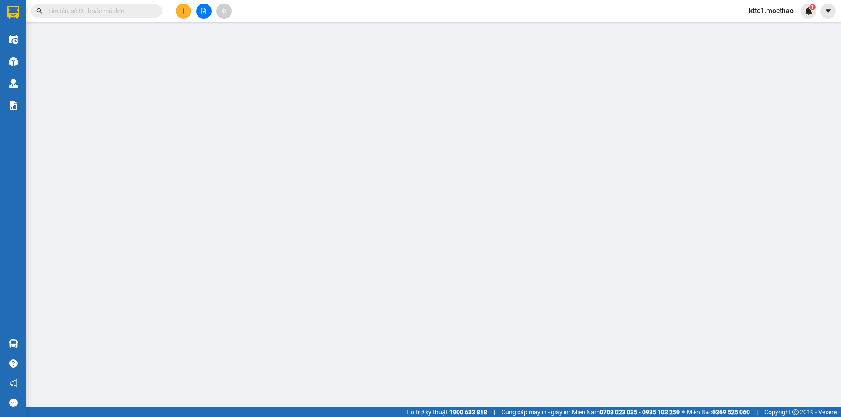
type input "0522007007"
type input "THINH"
type input "0964939191"
type input "DỰ"
type input "1"
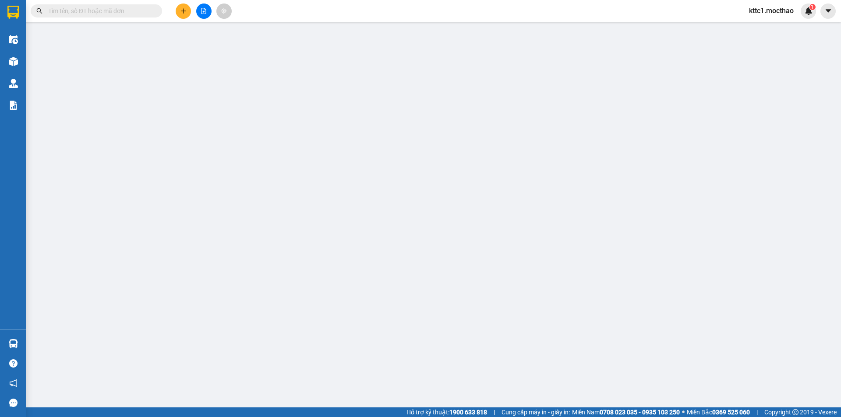
type input "30.000"
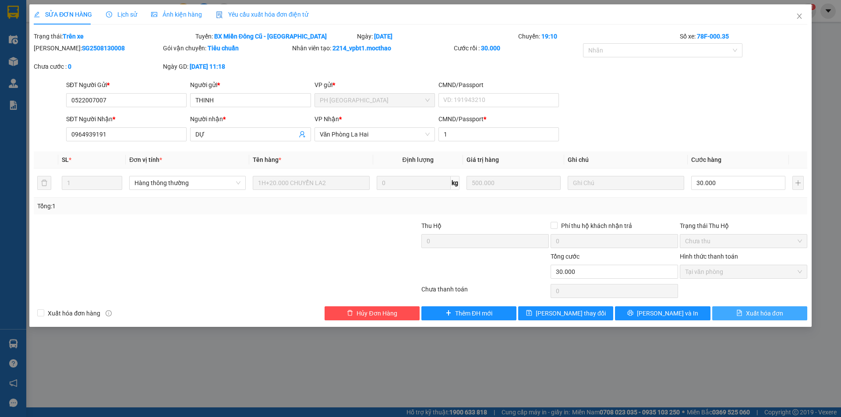
click at [764, 310] on span "Xuất hóa đơn" at bounding box center [764, 314] width 37 height 10
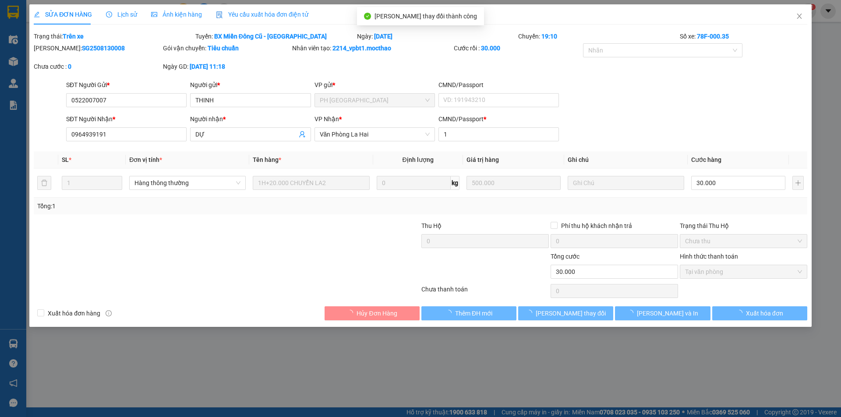
checkbox input "true"
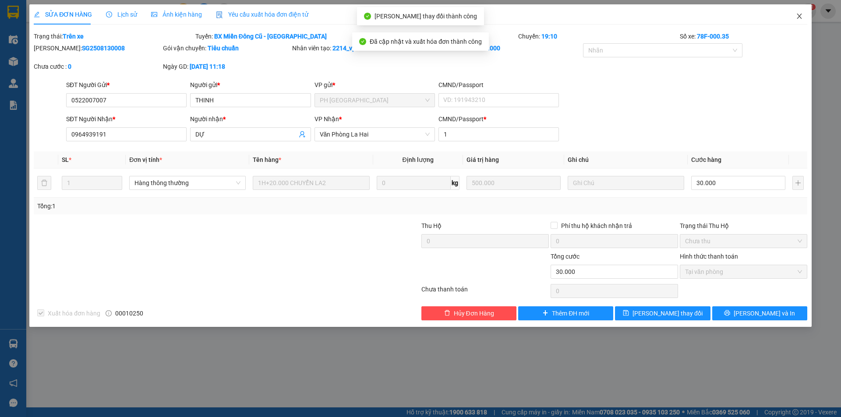
click at [798, 15] on icon "close" at bounding box center [798, 16] width 5 height 5
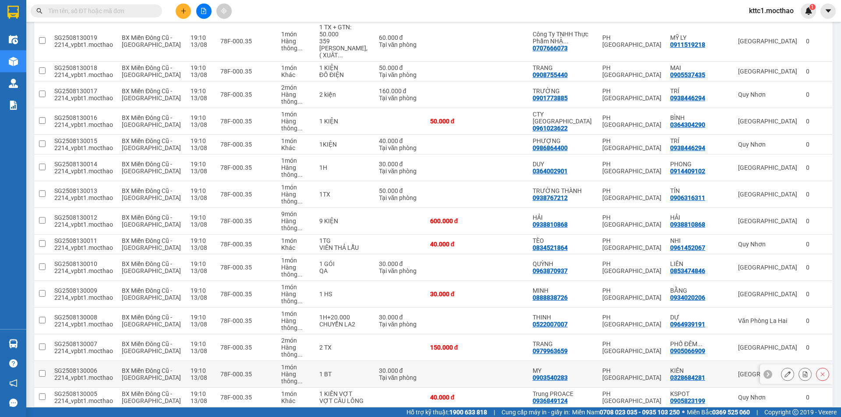
scroll to position [322, 0]
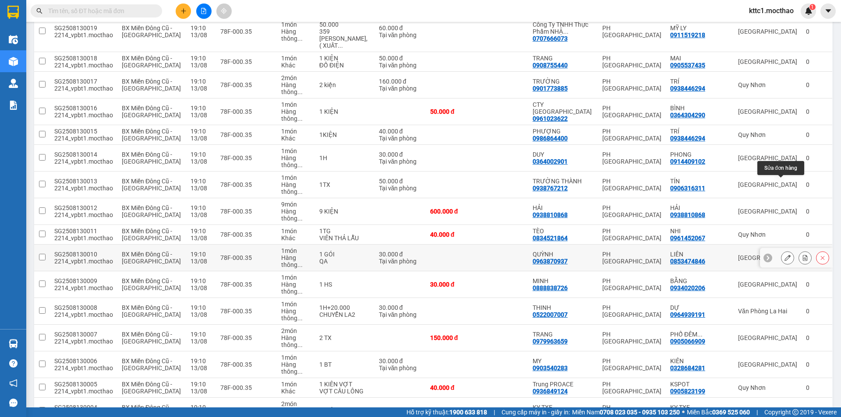
click at [784, 255] on icon at bounding box center [787, 258] width 6 height 6
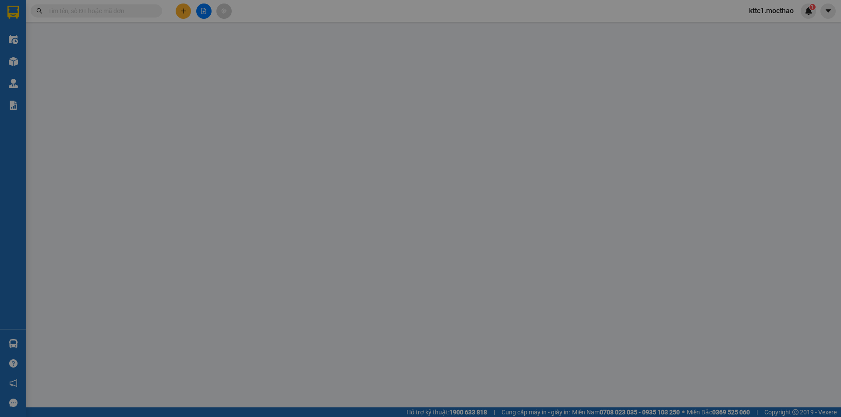
type input "0963870937"
type input "QUỲNH"
type input "0853474846"
type input "LIÊN"
type input "1"
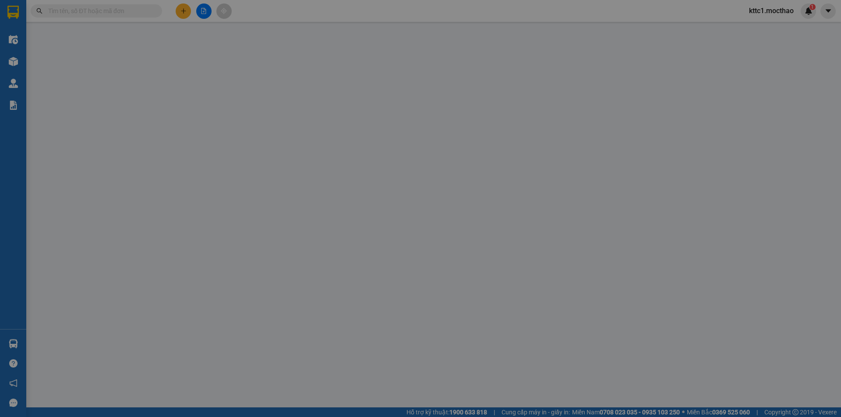
type input "30.000"
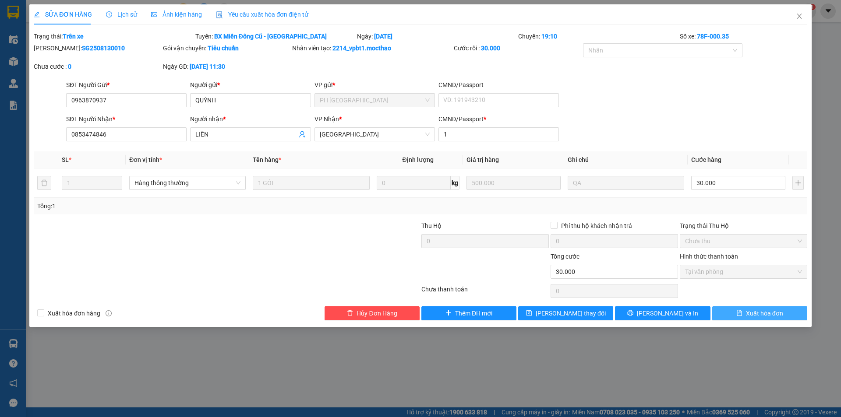
click at [762, 314] on span "Xuất hóa đơn" at bounding box center [764, 314] width 37 height 10
checkbox input "true"
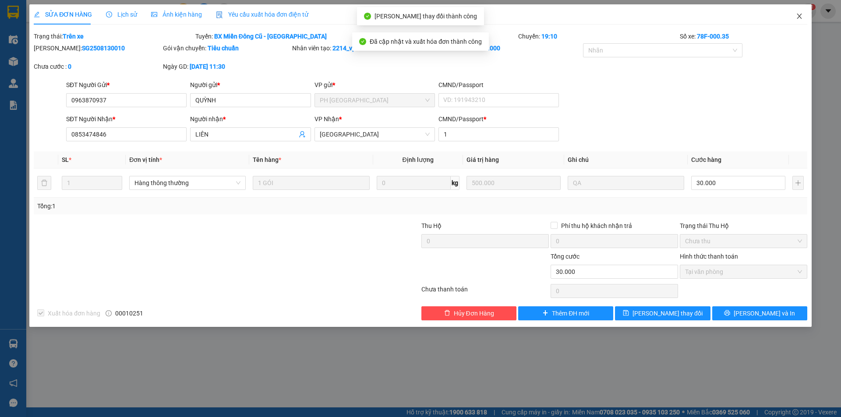
click at [796, 15] on icon "close" at bounding box center [799, 16] width 7 height 7
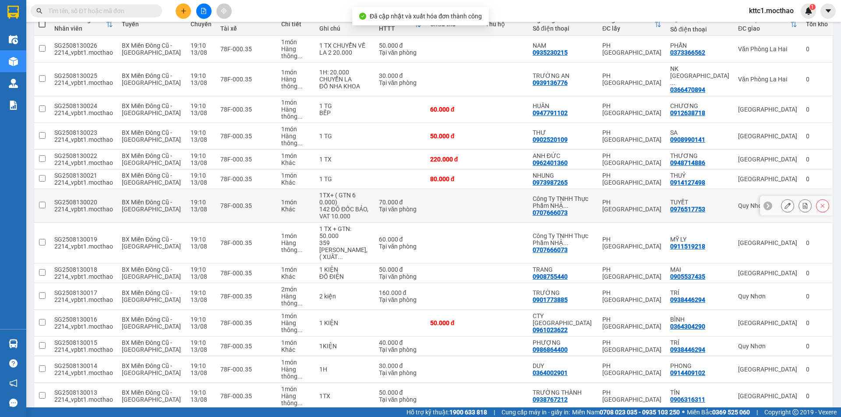
scroll to position [219, 0]
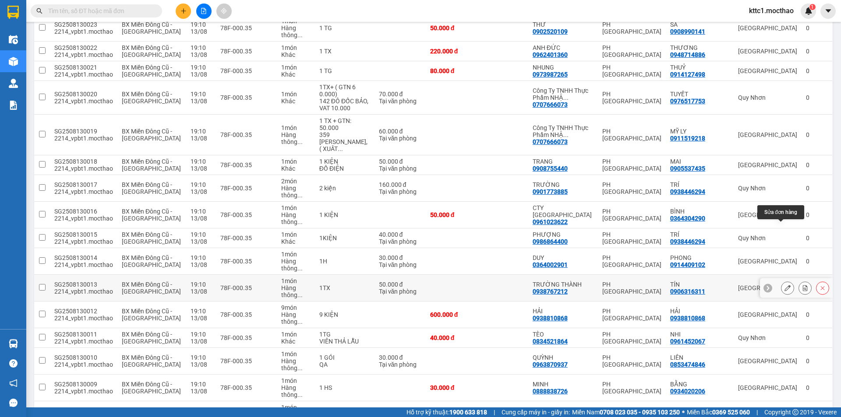
click at [784, 285] on icon at bounding box center [787, 288] width 6 height 6
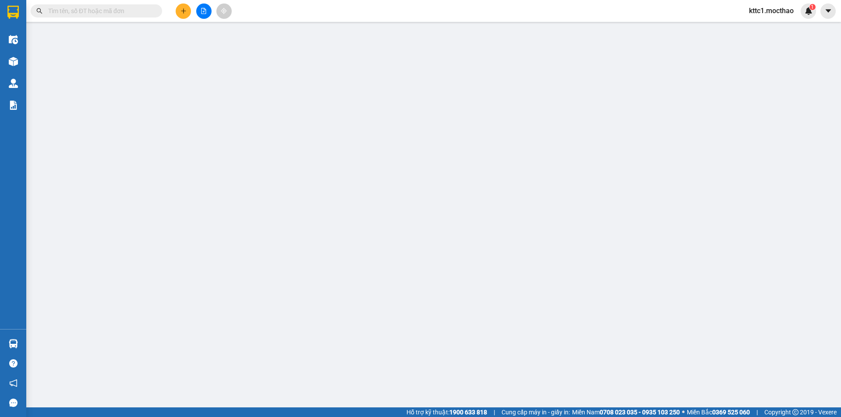
type input "0938767212"
type input "TRƯỜNG THÀNH"
type input "0906316311"
type input "TÍN"
type input "1"
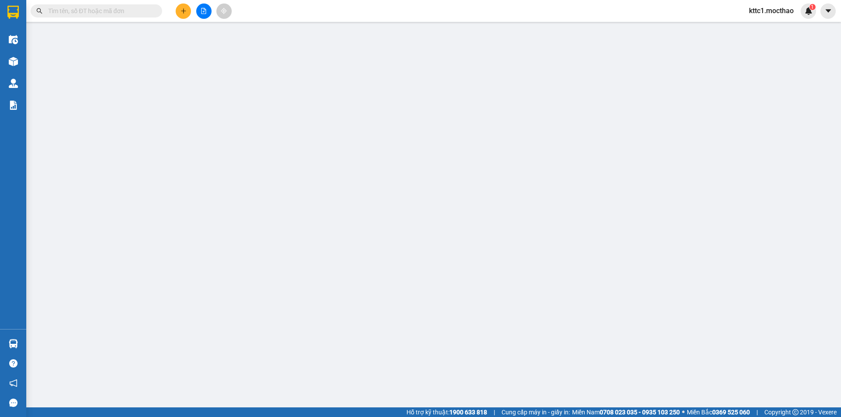
type input "50.000"
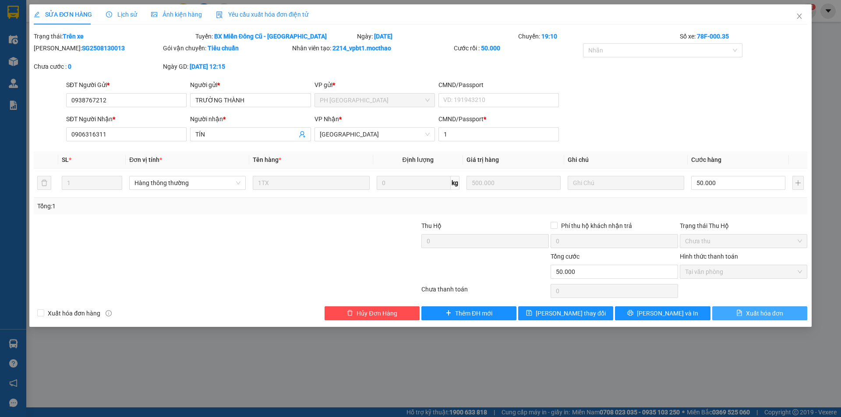
click at [760, 316] on span "Xuất hóa đơn" at bounding box center [764, 314] width 37 height 10
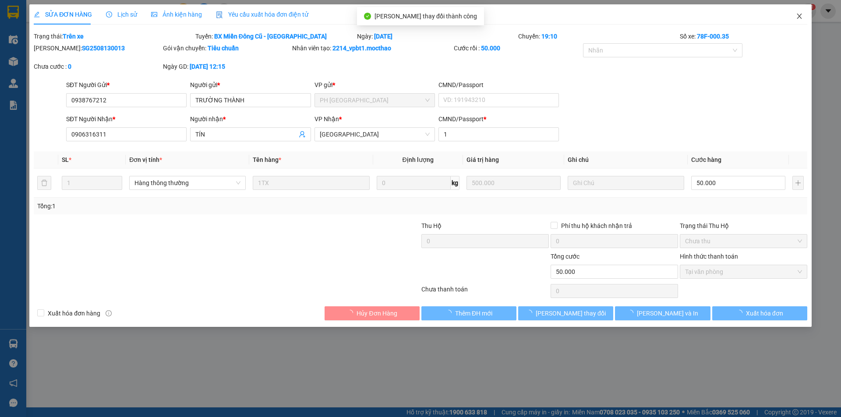
checkbox input "true"
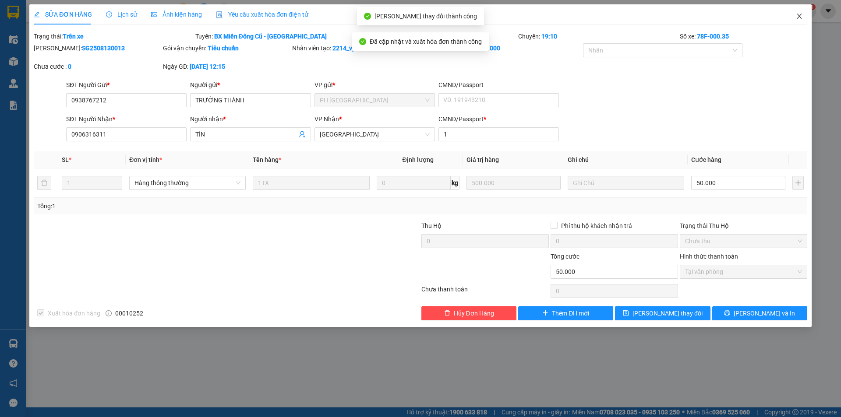
click at [799, 15] on icon "close" at bounding box center [799, 16] width 7 height 7
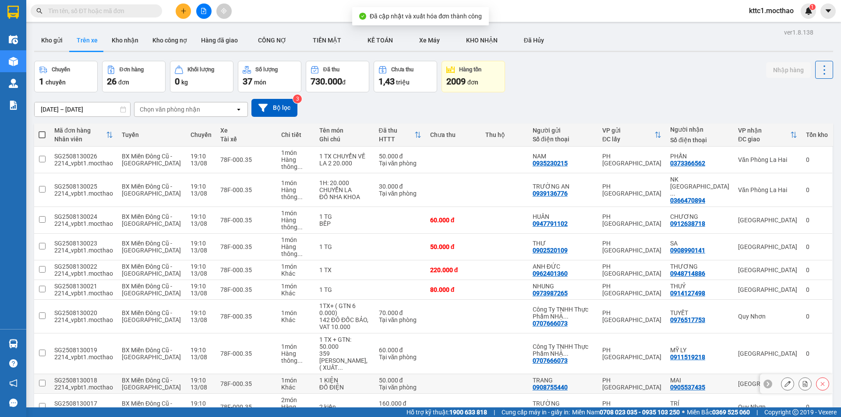
scroll to position [88, 0]
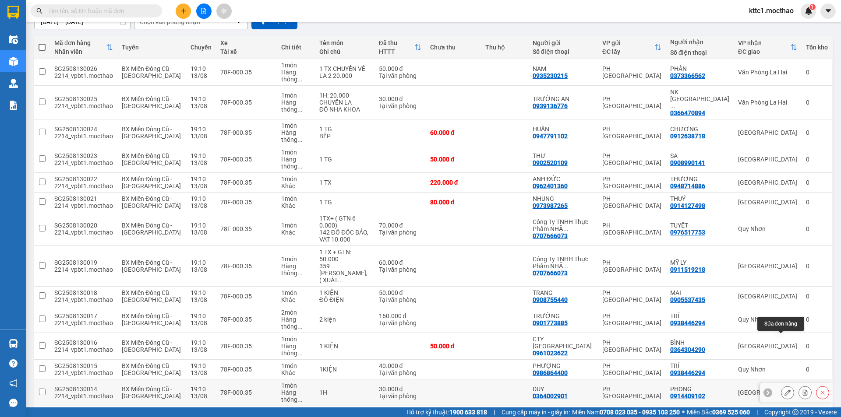
click at [784, 390] on icon at bounding box center [787, 393] width 6 height 6
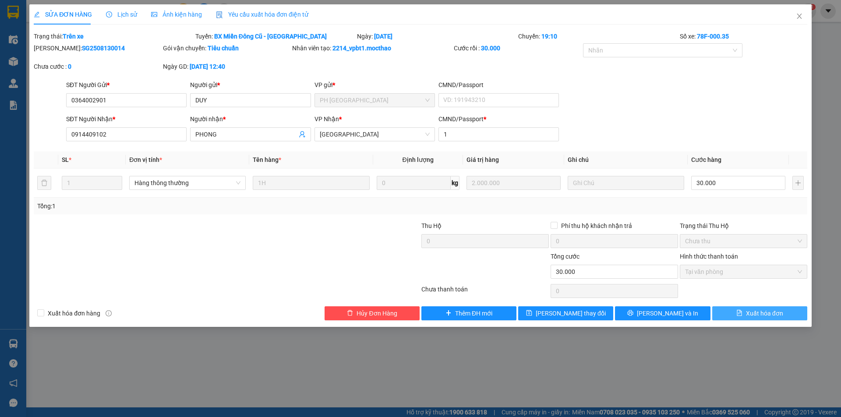
click at [768, 313] on span "Xuất hóa đơn" at bounding box center [764, 314] width 37 height 10
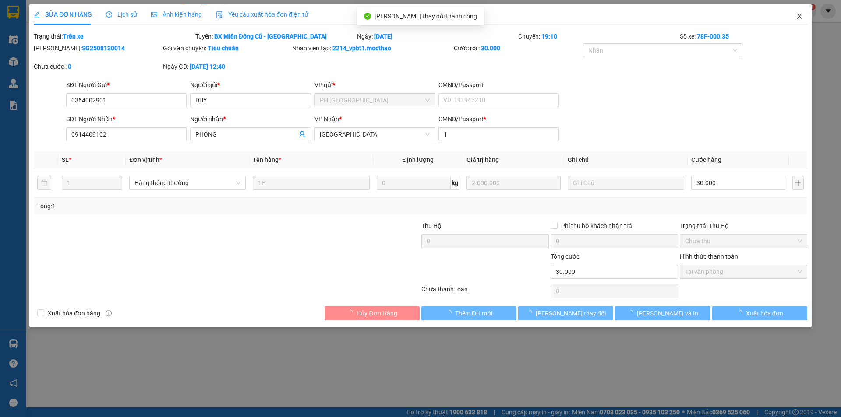
checkbox input "true"
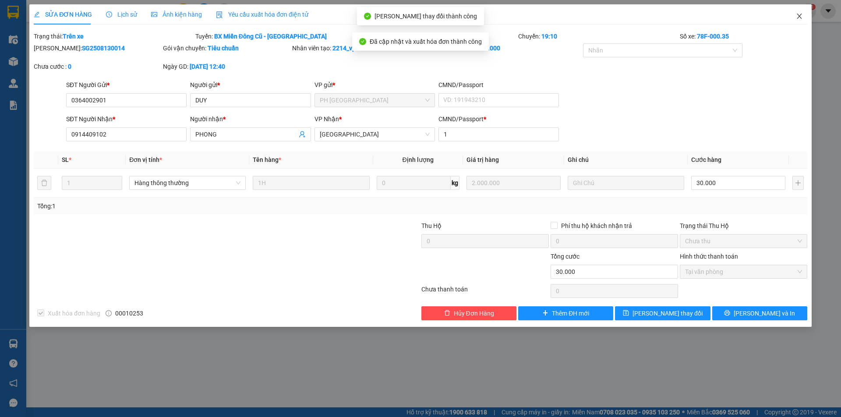
click at [800, 16] on icon "close" at bounding box center [799, 16] width 7 height 7
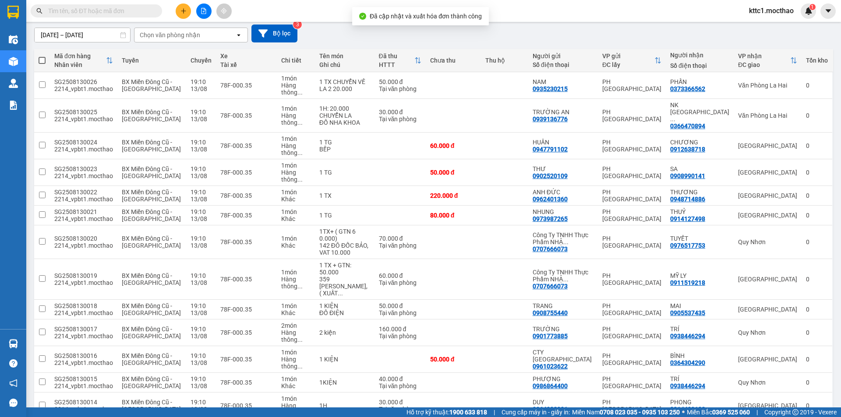
scroll to position [175, 0]
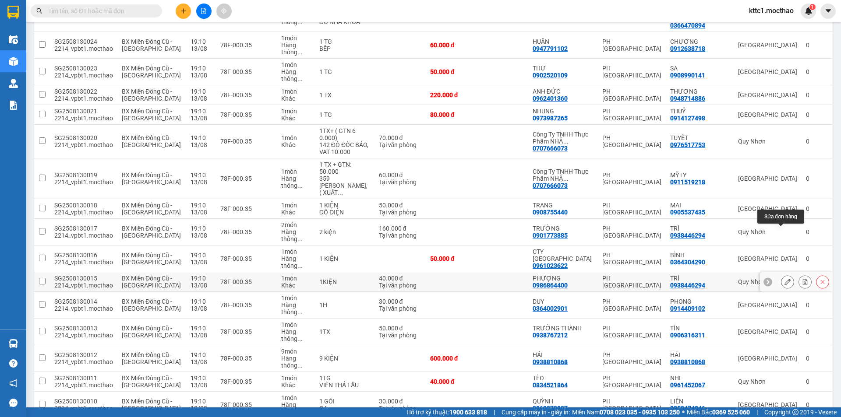
click at [784, 279] on icon at bounding box center [787, 282] width 6 height 6
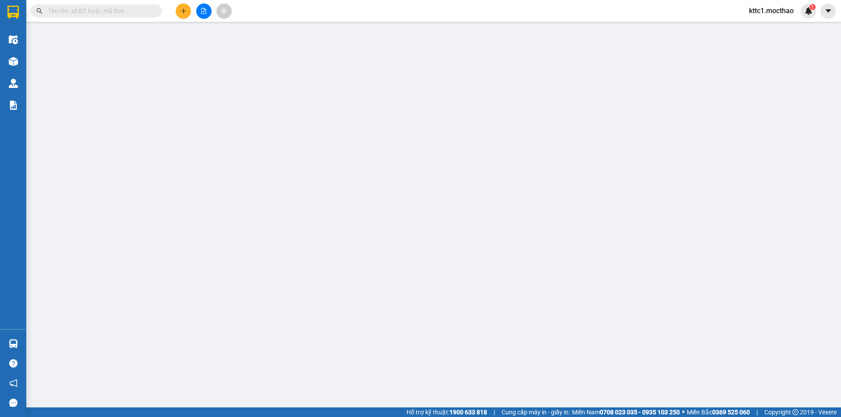
type input "0986864400"
type input "PHƯỢNG"
type input "0938446294"
type input "TRÍ"
type input "1"
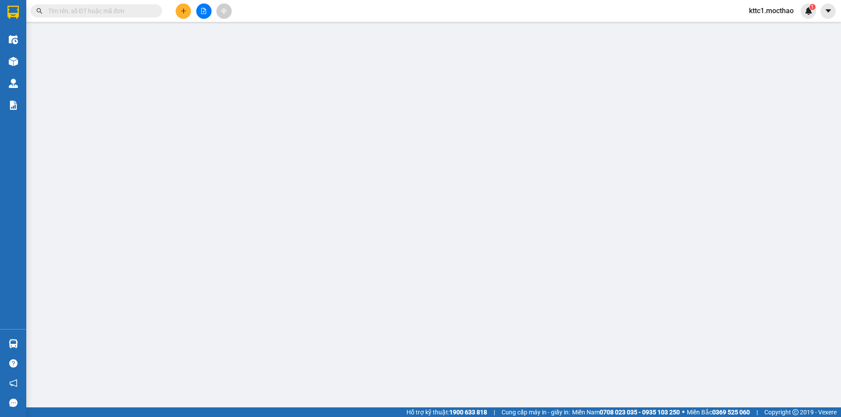
type input "40.000"
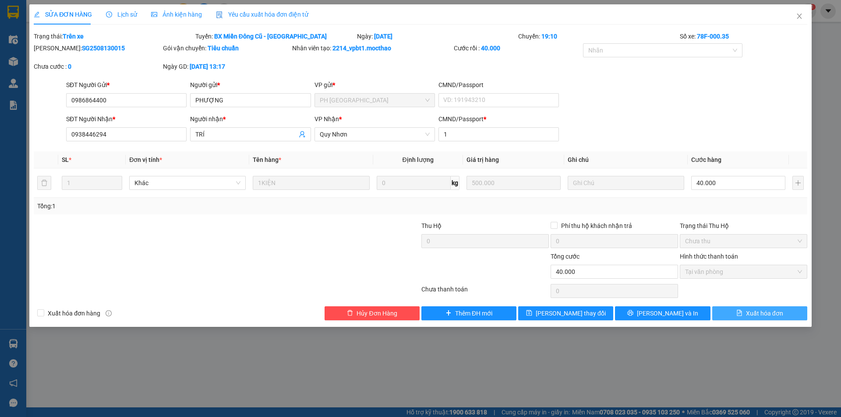
click at [762, 317] on span "Xuất hóa đơn" at bounding box center [764, 314] width 37 height 10
checkbox input "true"
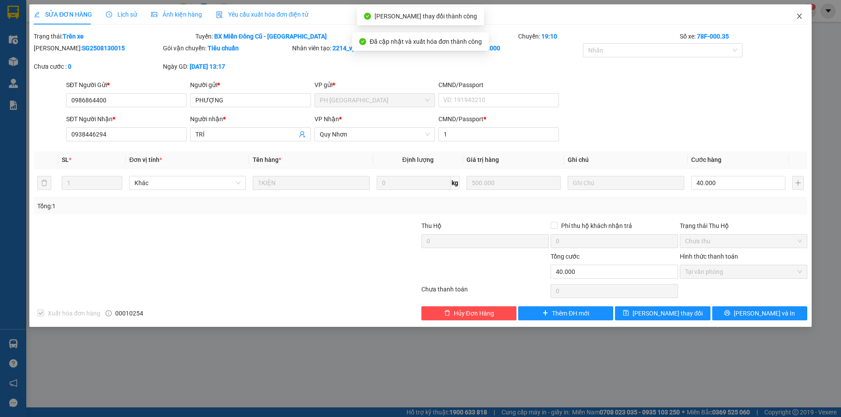
click at [800, 17] on icon "close" at bounding box center [799, 16] width 7 height 7
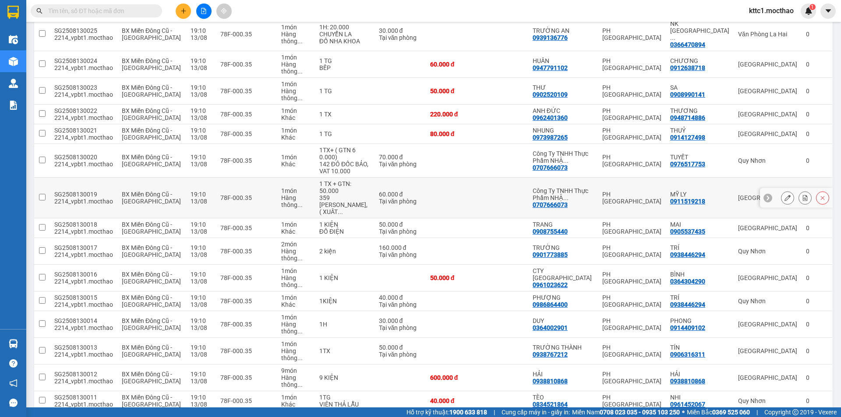
scroll to position [175, 0]
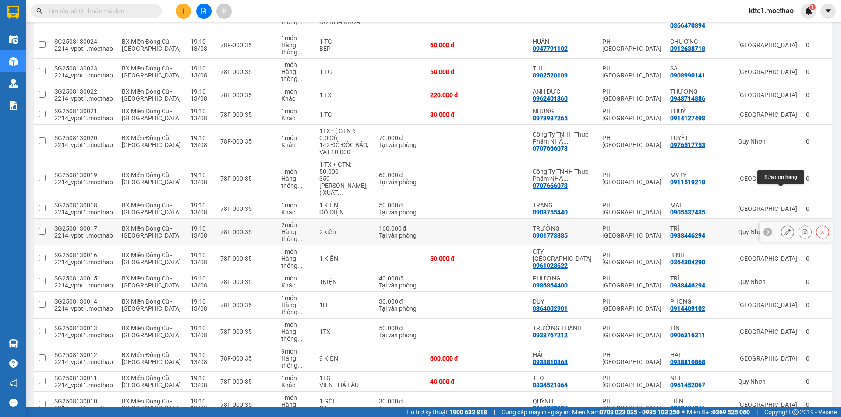
click at [784, 229] on icon at bounding box center [787, 232] width 6 height 6
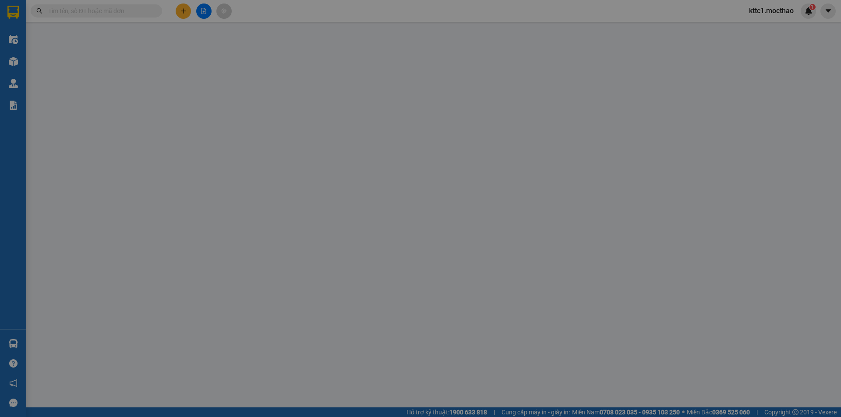
type input "0901773885"
type input "TRƯỜNG"
type input "0938446294"
type input "TRÍ"
type input "1"
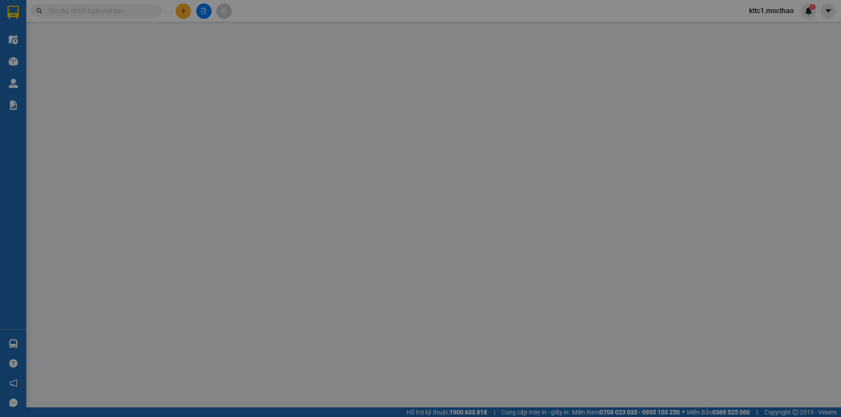
type input "160.000"
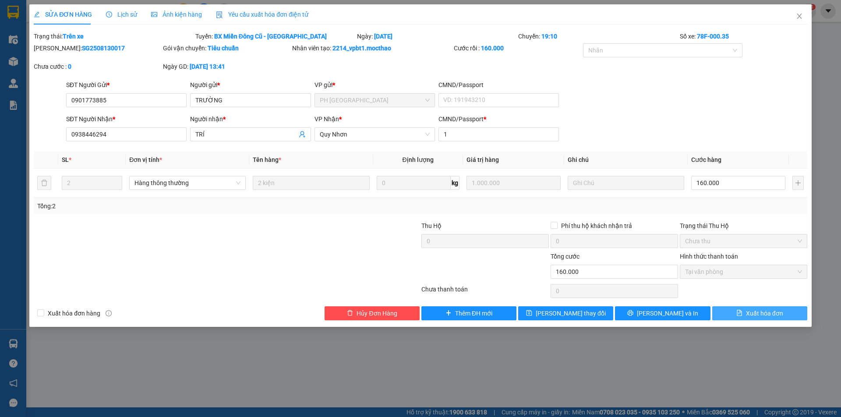
click at [750, 313] on span "Xuất hóa đơn" at bounding box center [764, 314] width 37 height 10
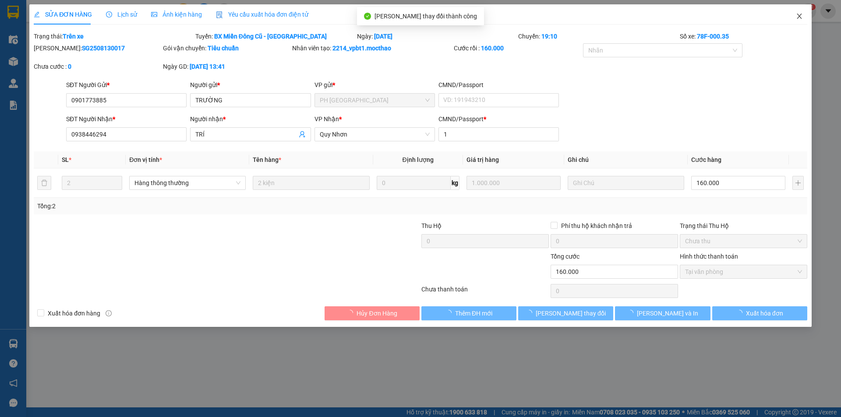
checkbox input "true"
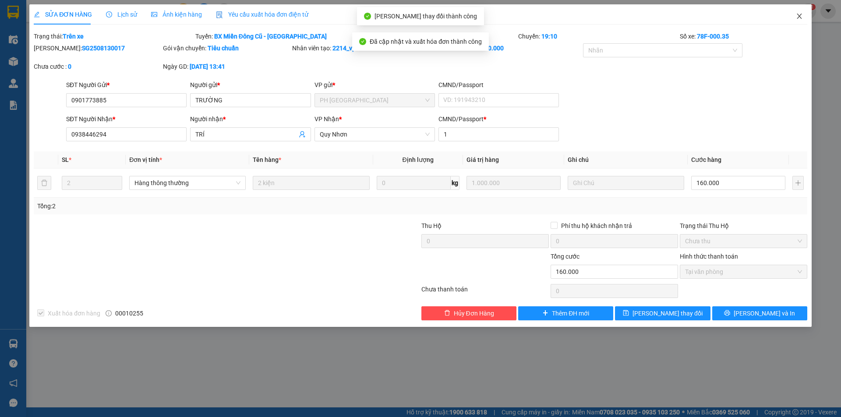
click at [798, 17] on icon "close" at bounding box center [799, 16] width 7 height 7
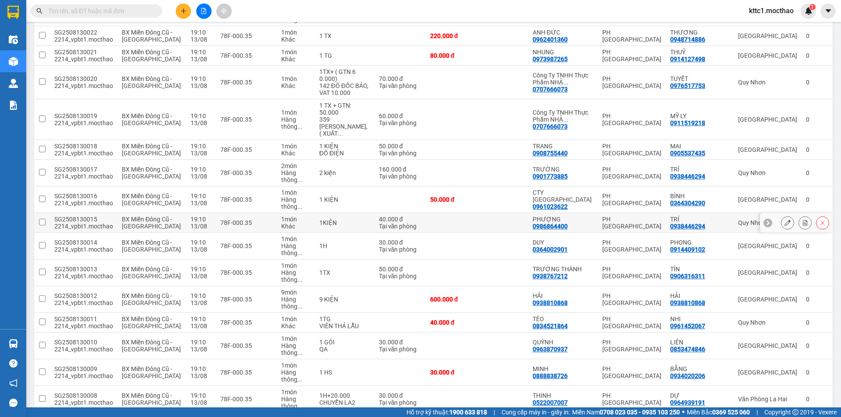
scroll to position [219, 0]
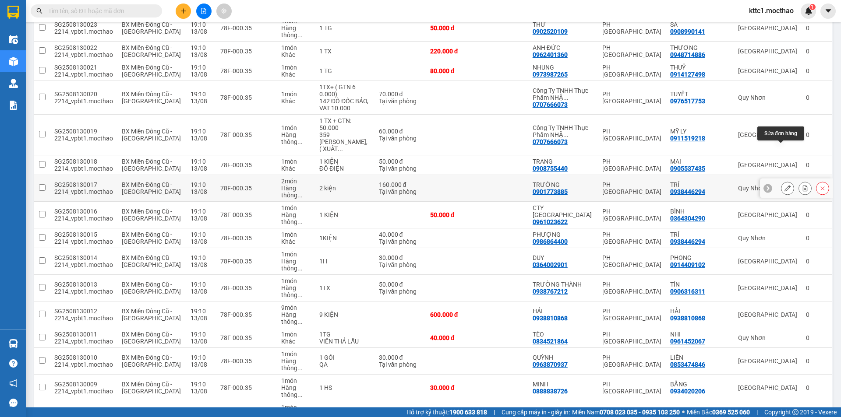
click at [784, 185] on icon at bounding box center [787, 188] width 6 height 6
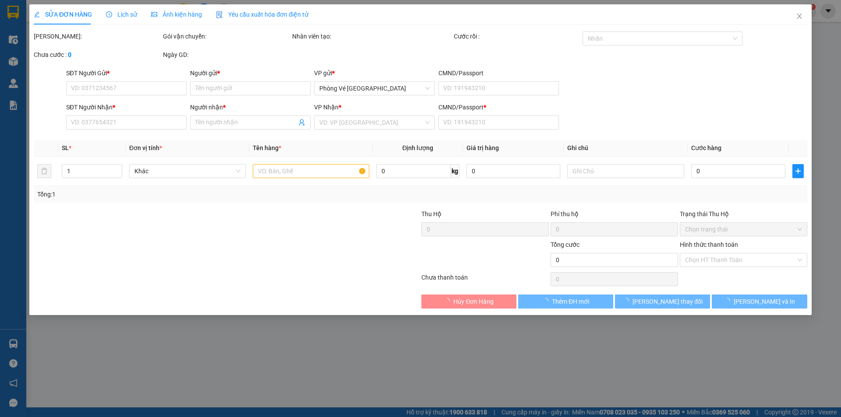
type input "0901773885"
type input "TRƯỜNG"
type input "0938446294"
type input "TRÍ"
type input "1"
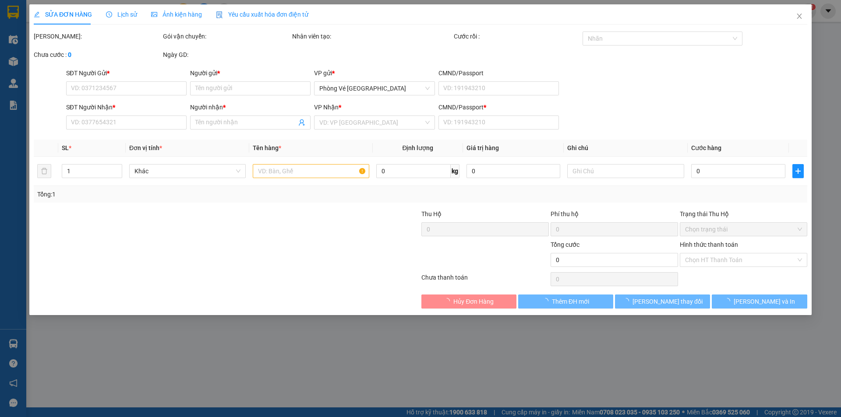
type input "160.000"
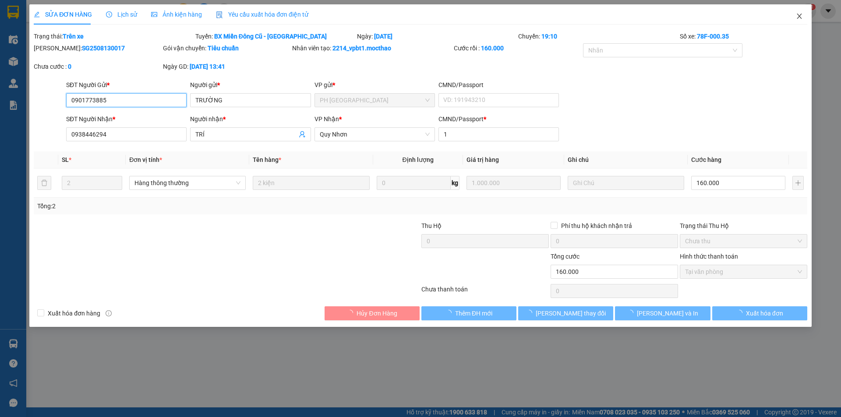
checkbox input "true"
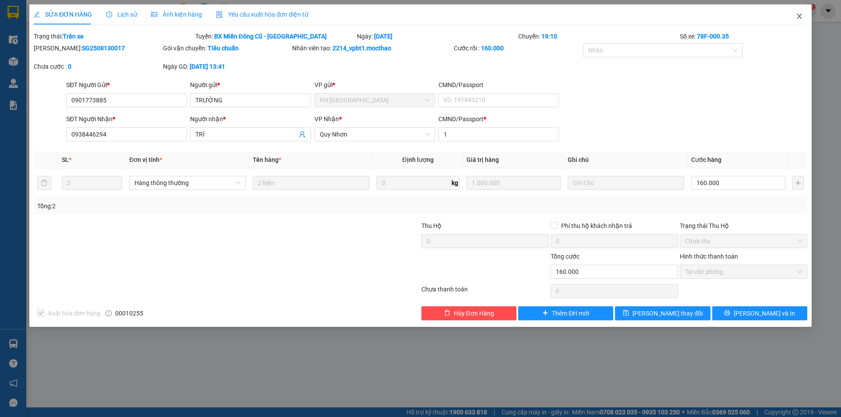
click at [797, 18] on icon "close" at bounding box center [799, 16] width 7 height 7
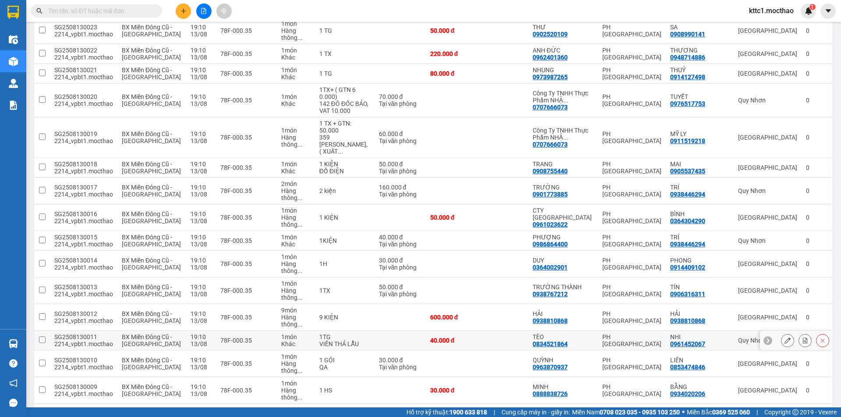
scroll to position [219, 0]
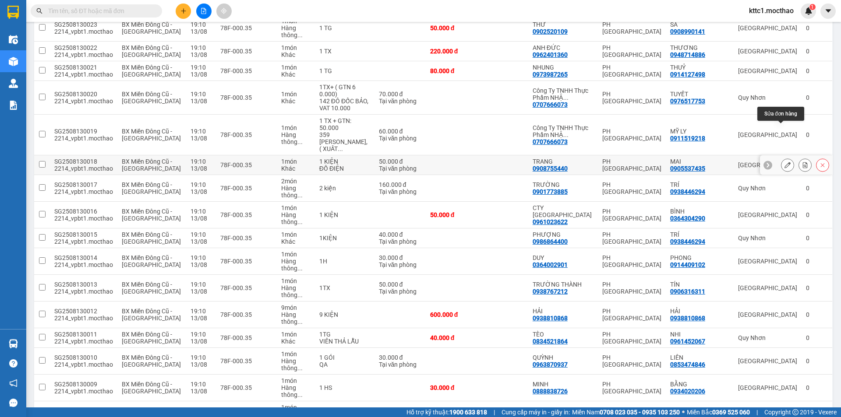
click at [782, 158] on button at bounding box center [787, 165] width 12 height 15
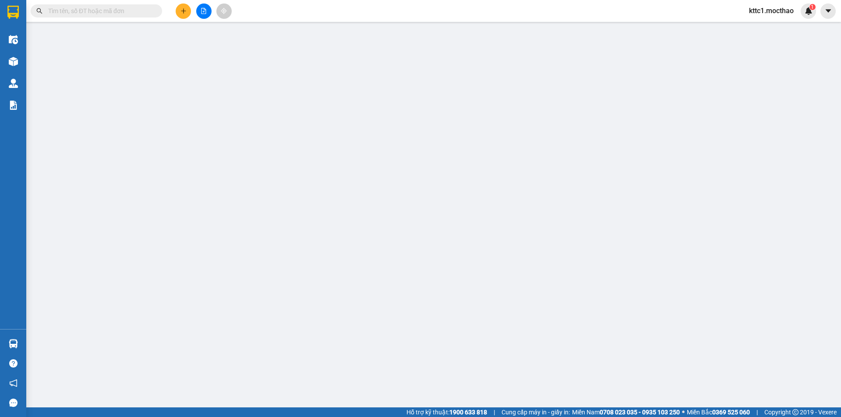
type input "0908755440"
type input "TRANG"
type input "0905537435"
type input "MAI"
type input "1"
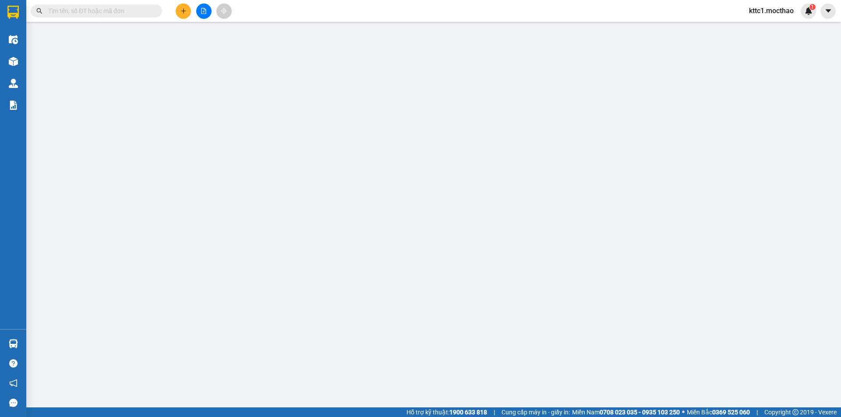
type input "50.000"
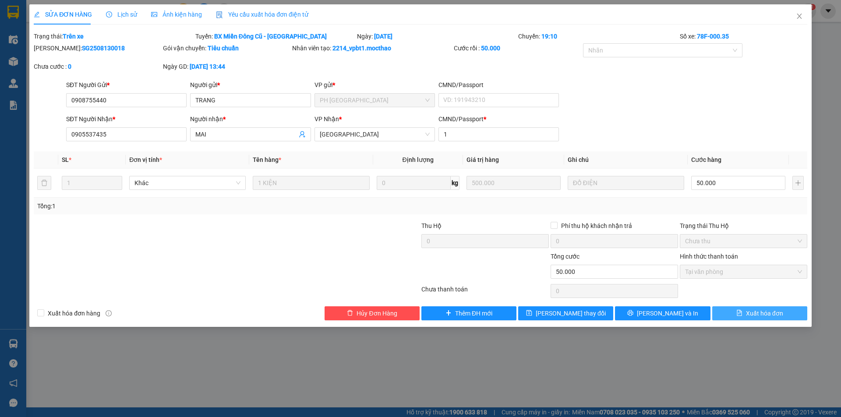
click at [757, 316] on span "Xuất hóa đơn" at bounding box center [764, 314] width 37 height 10
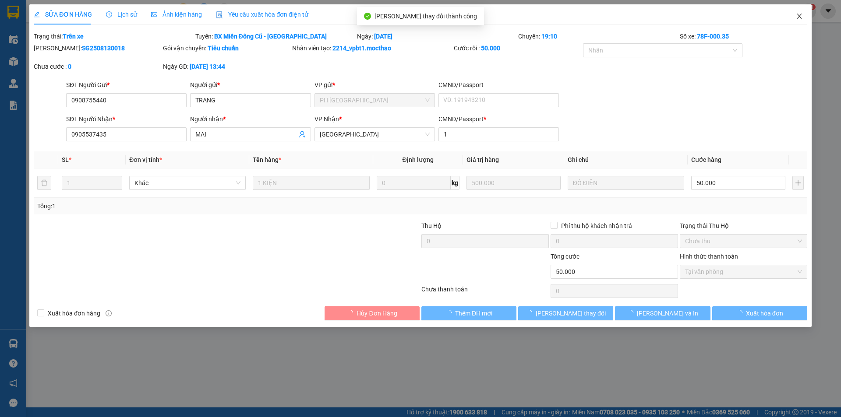
checkbox input "true"
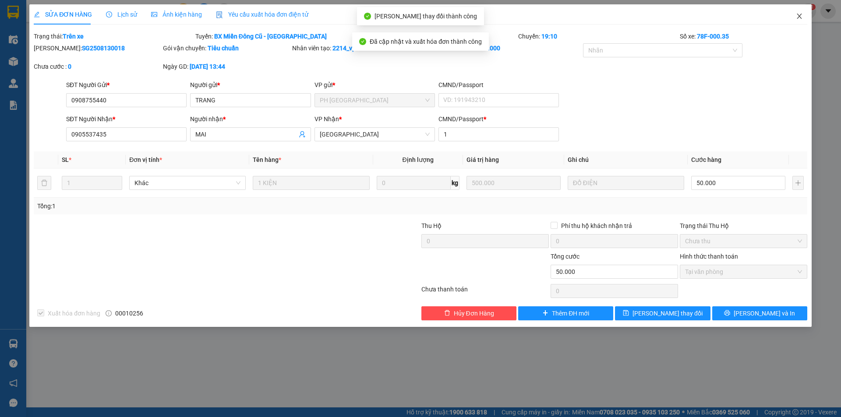
click at [797, 16] on icon "close" at bounding box center [799, 16] width 7 height 7
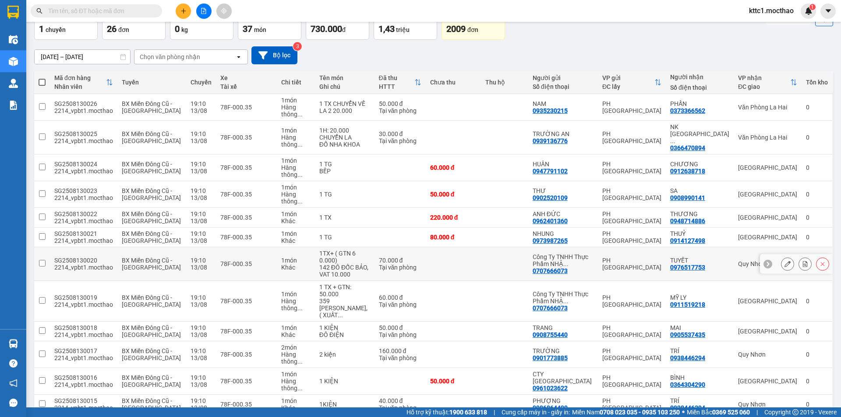
scroll to position [44, 0]
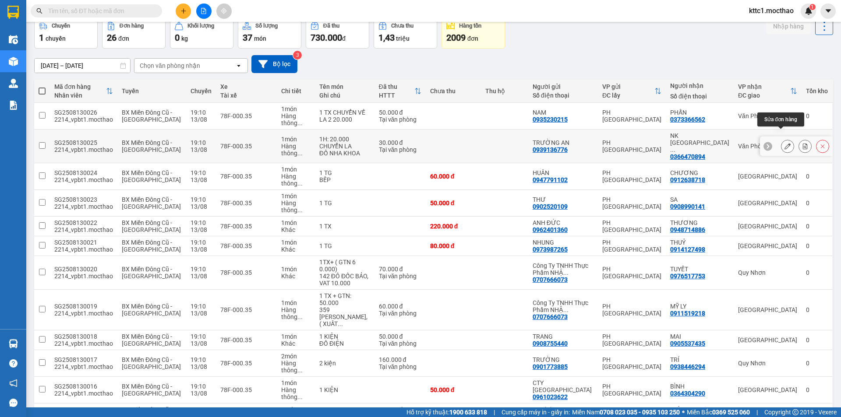
click at [781, 139] on button at bounding box center [787, 146] width 12 height 15
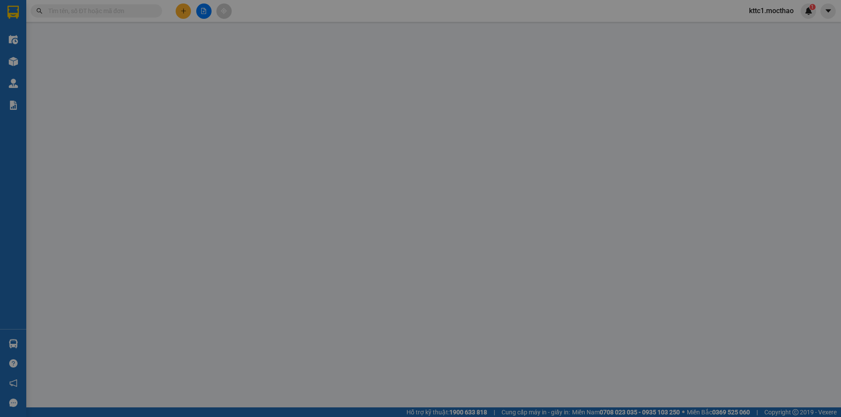
type input "0939136776"
type input "TRƯỜNG AN"
type input "0366470894"
type input "NK SÀI GÒN PHÚ YÊN"
type input "1"
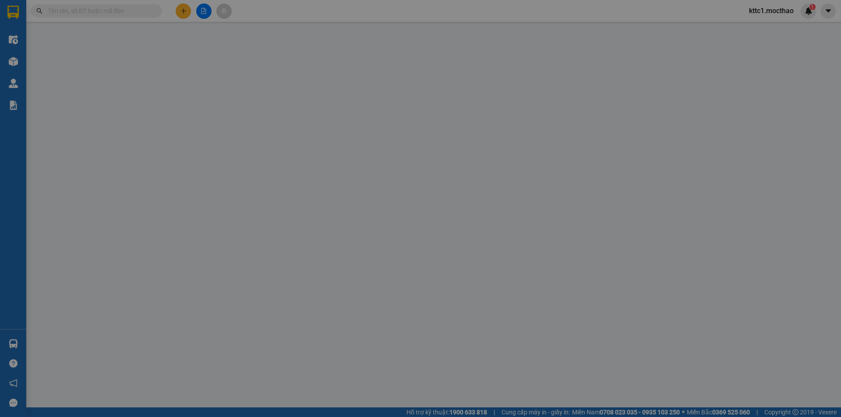
type input "30.000"
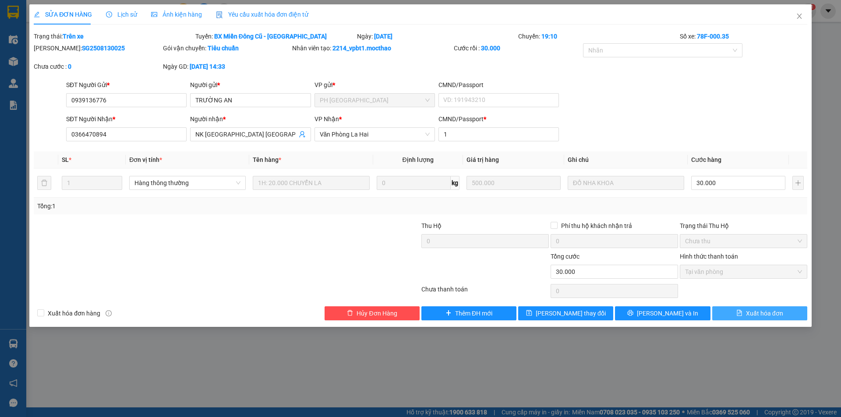
click at [743, 309] on button "Xuất hóa đơn" at bounding box center [759, 313] width 95 height 14
checkbox input "true"
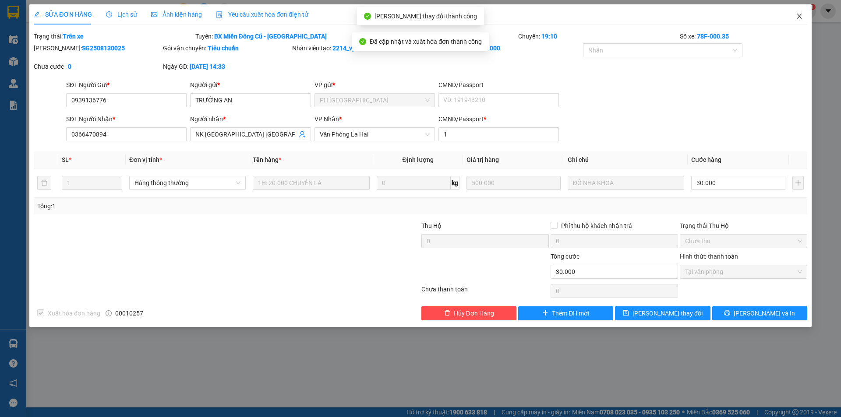
click at [800, 14] on icon "close" at bounding box center [799, 16] width 7 height 7
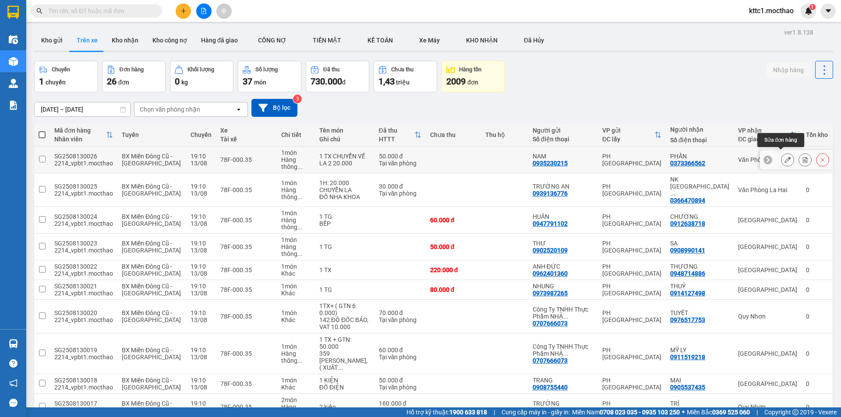
click at [784, 157] on icon at bounding box center [787, 160] width 6 height 6
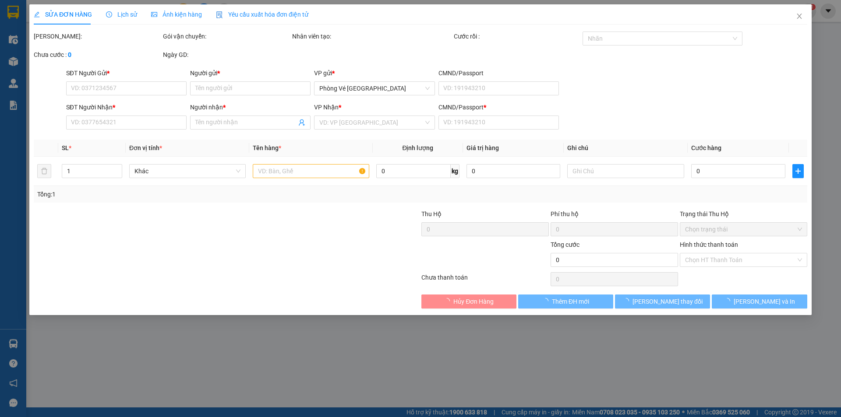
type input "0935230215"
type input "NAM"
type input "0373366562"
type input "PHẤN"
type input "1"
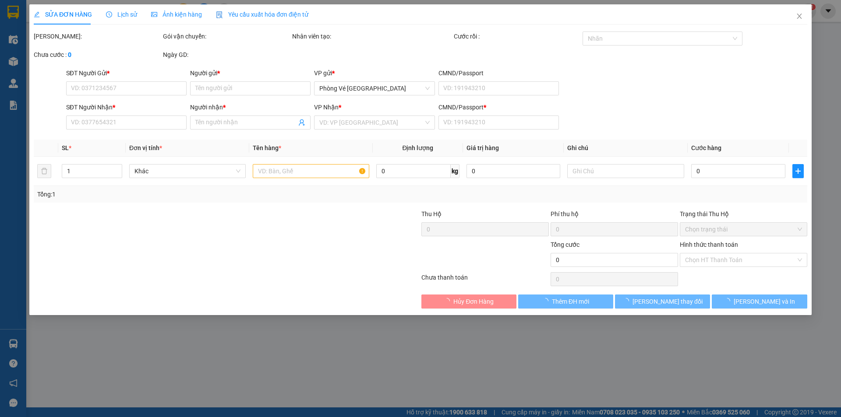
type input "50.000"
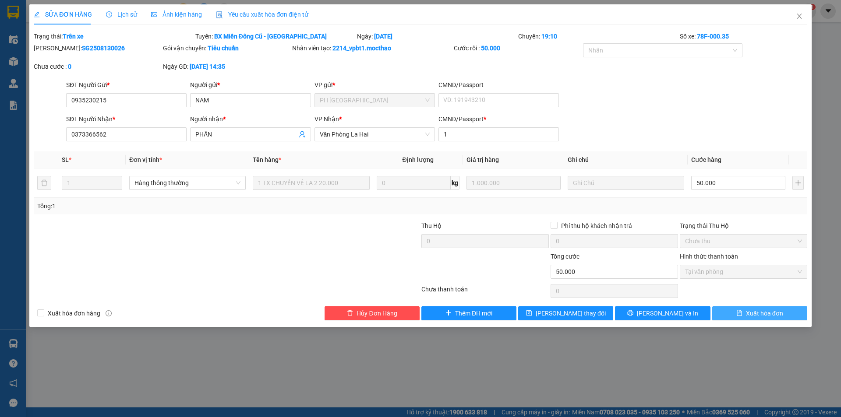
drag, startPoint x: 773, startPoint y: 313, endPoint x: 786, endPoint y: 296, distance: 21.8
click at [772, 313] on span "Xuất hóa đơn" at bounding box center [764, 314] width 37 height 10
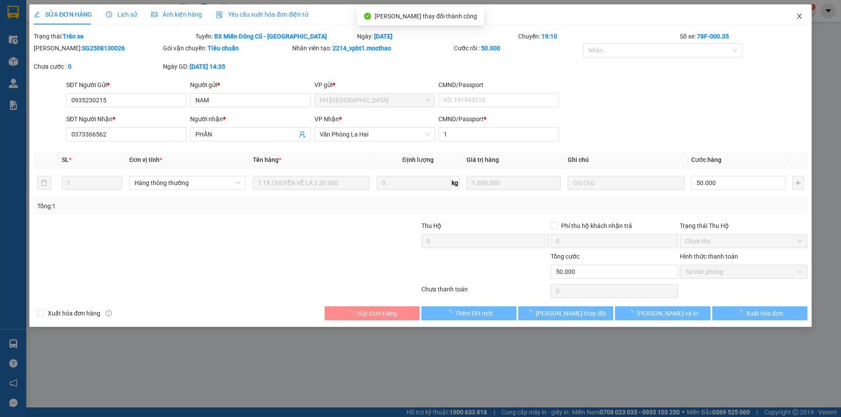
checkbox input "true"
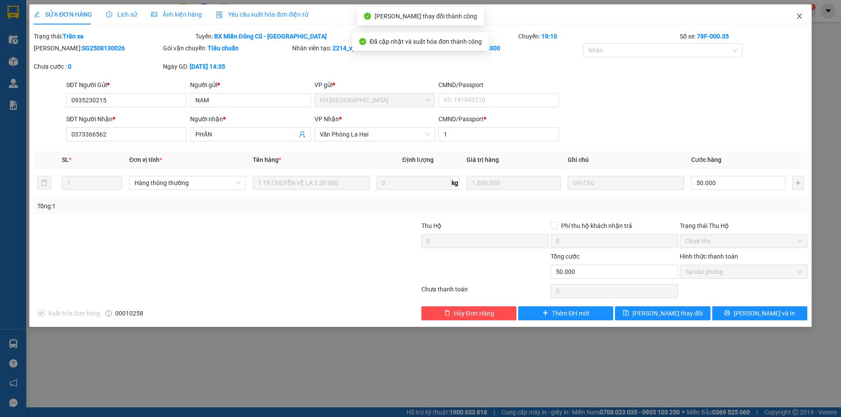
click at [798, 16] on icon "close" at bounding box center [799, 16] width 7 height 7
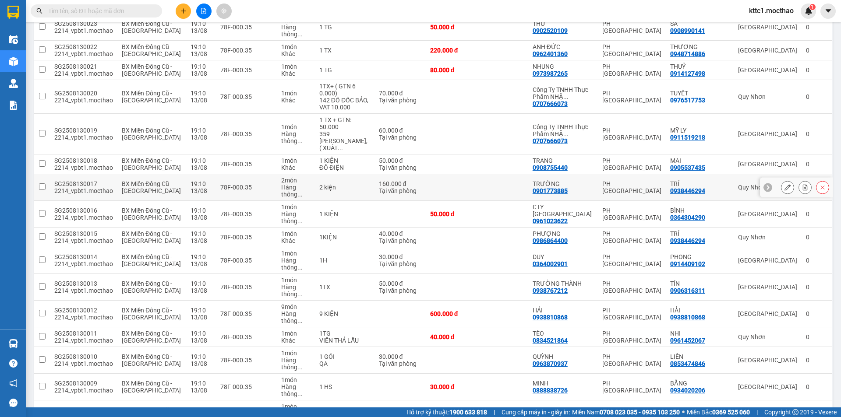
scroll to position [219, 0]
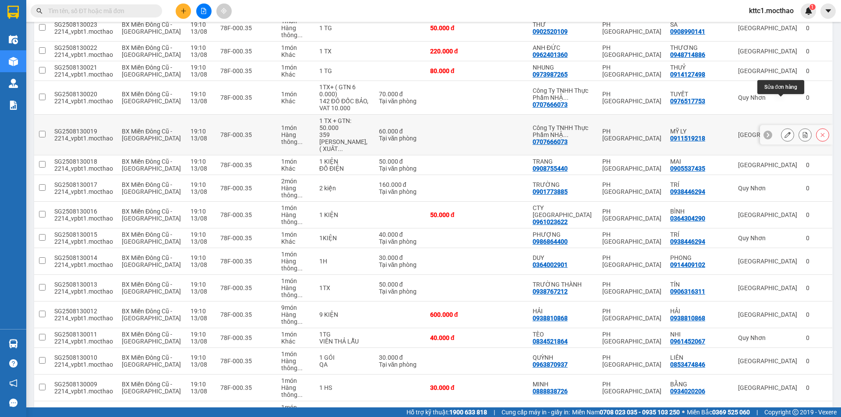
click at [784, 132] on icon at bounding box center [787, 135] width 6 height 6
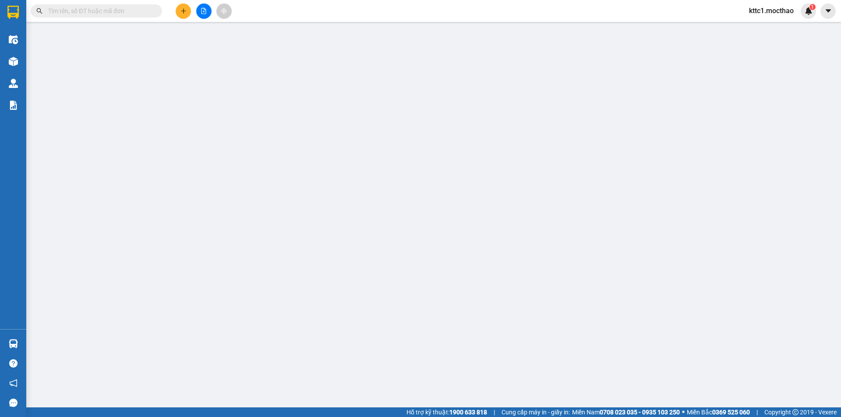
type input "0707666073"
type input "Công Ty TNHH Thực Phẩm NHẬT KIM THÀNH"
type input "0911519218"
type input "MỸ LY"
type input "1"
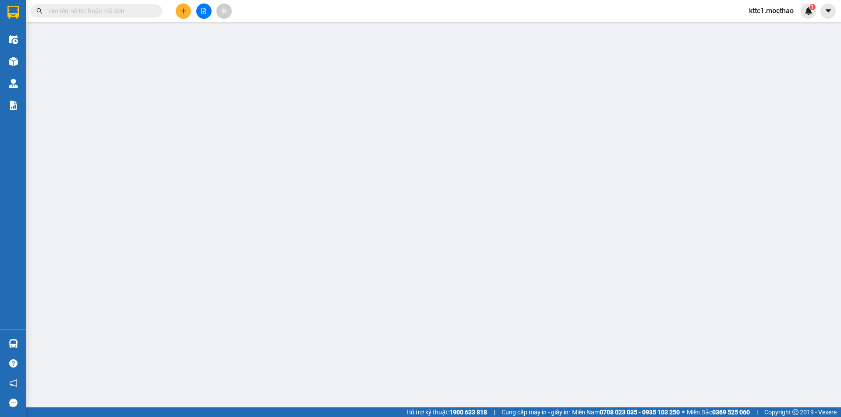
type input "60.000"
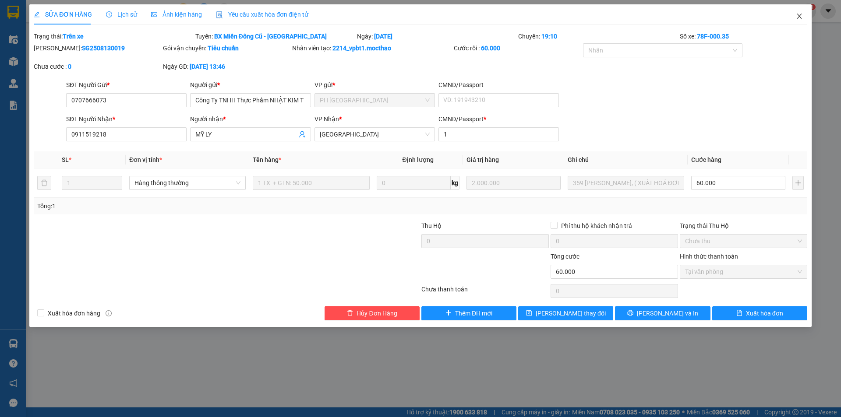
click at [796, 17] on icon "close" at bounding box center [799, 16] width 7 height 7
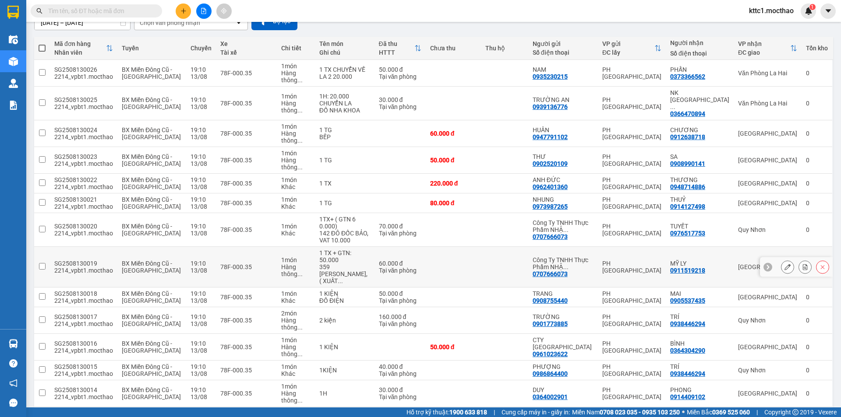
scroll to position [88, 0]
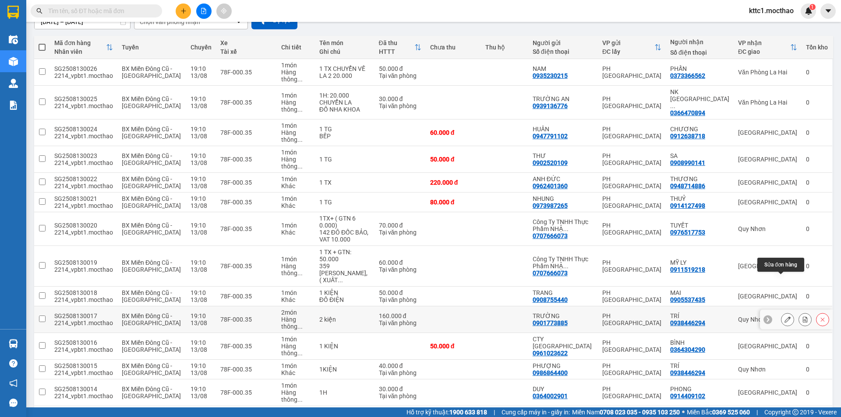
click at [781, 312] on button at bounding box center [787, 319] width 12 height 15
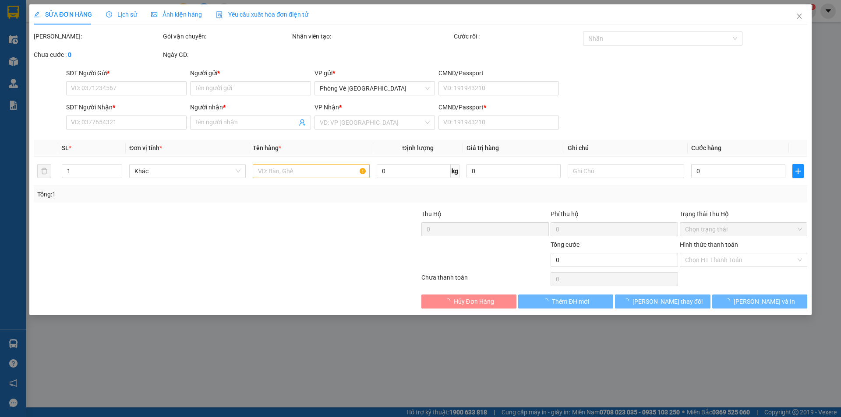
type input "0901773885"
type input "TRƯỜNG"
type input "0938446294"
type input "TRÍ"
type input "1"
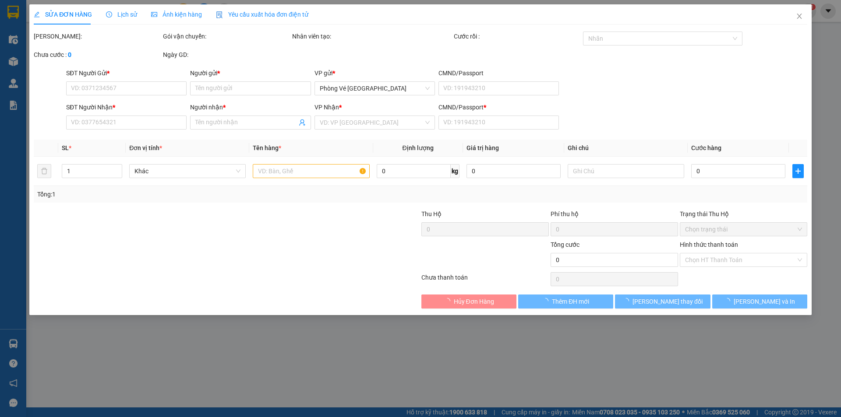
type input "160.000"
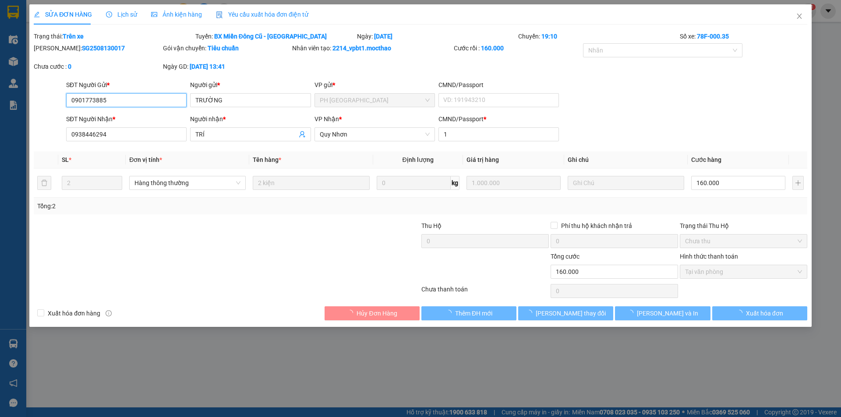
checkbox input "true"
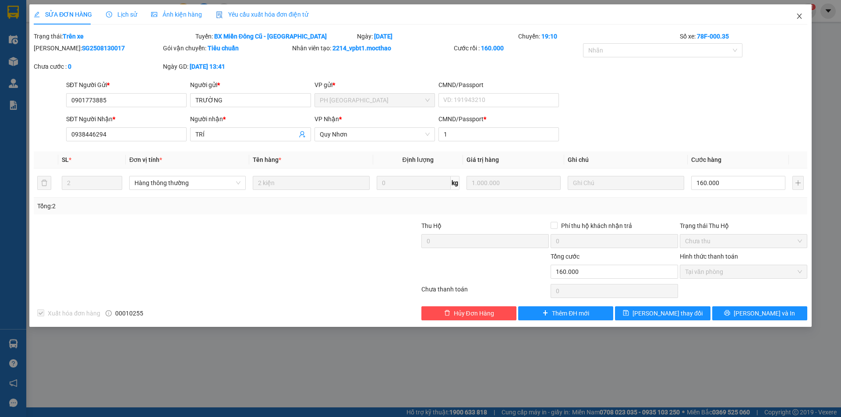
click at [800, 16] on icon "close" at bounding box center [799, 16] width 7 height 7
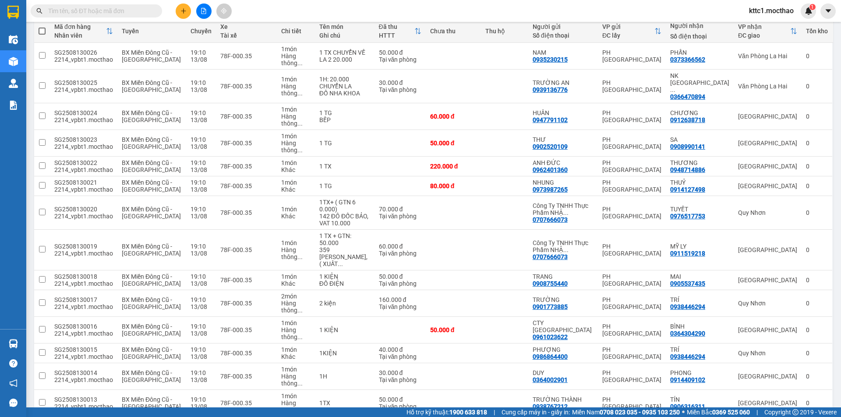
scroll to position [60, 0]
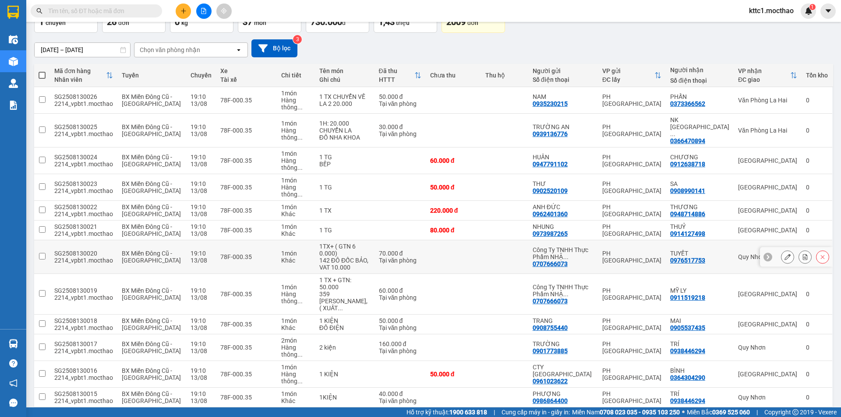
click at [784, 250] on button at bounding box center [787, 257] width 12 height 15
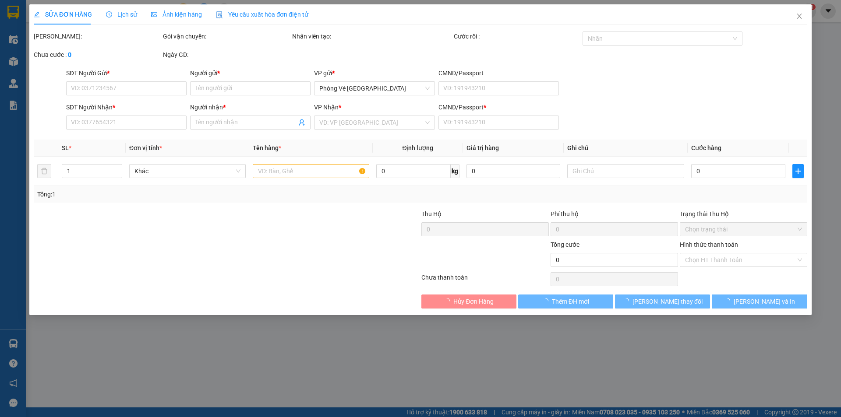
type input "0707666073"
type input "Công Ty TNHH Thực Phẩm NHẬT KIM THÀNH"
type input "0976517753"
type input "TUYẾT"
type input "1"
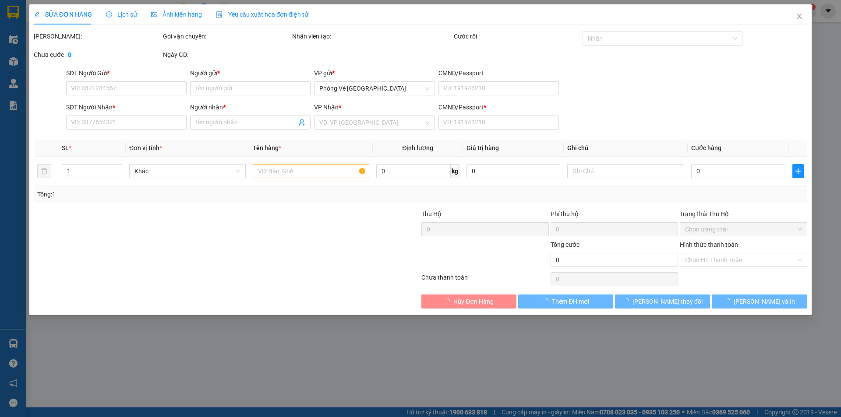
type input "70.000"
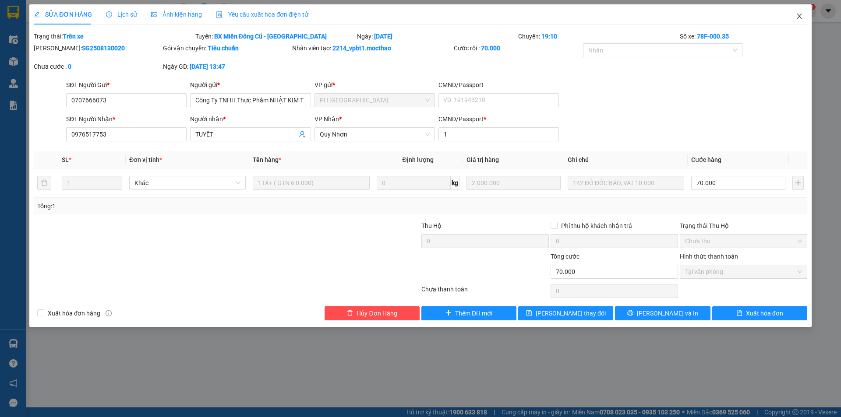
click at [799, 15] on icon "close" at bounding box center [799, 16] width 7 height 7
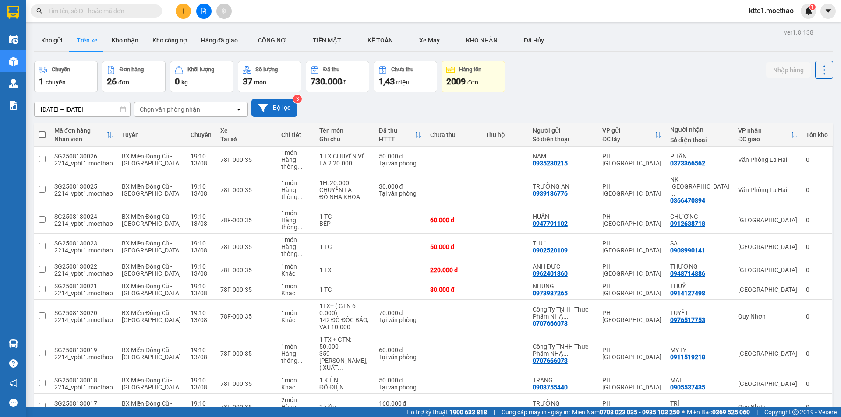
click at [268, 105] on button "Bộ lọc" at bounding box center [274, 108] width 46 height 18
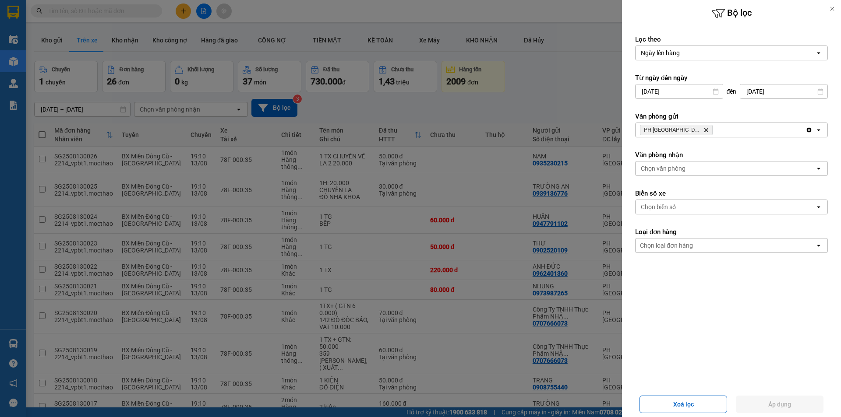
click at [704, 129] on icon "PH Sài Gòn, close by backspace" at bounding box center [706, 130] width 4 height 4
click at [679, 129] on div "Chọn văn phòng" at bounding box center [663, 130] width 45 height 9
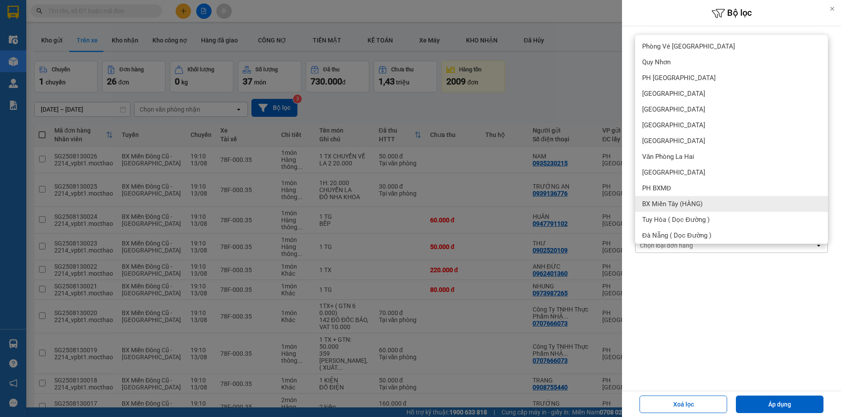
click at [655, 202] on span "BX Miền Tây (HÀNG)" at bounding box center [672, 204] width 60 height 9
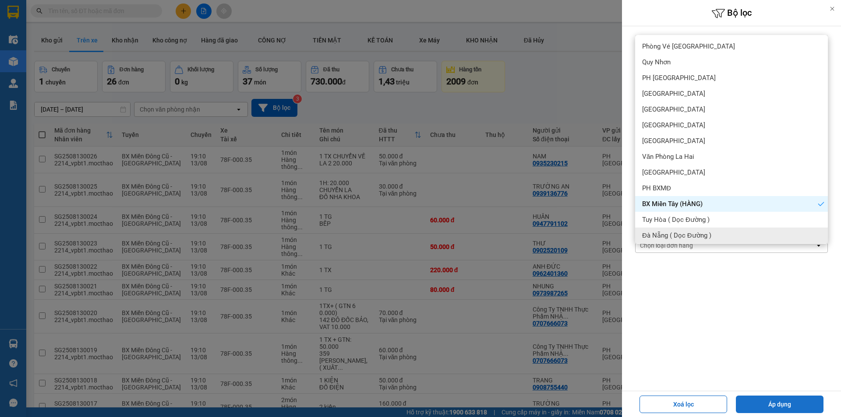
click at [785, 409] on button "Áp dụng" at bounding box center [780, 405] width 88 height 18
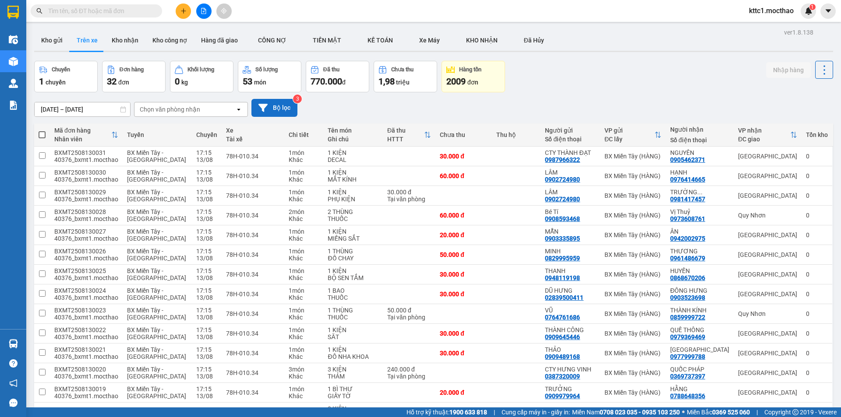
click at [280, 107] on button "Bộ lọc" at bounding box center [274, 108] width 46 height 18
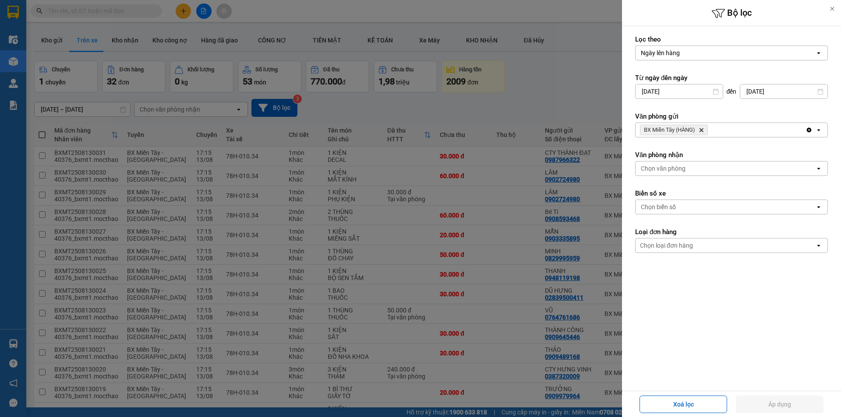
click at [701, 127] on span "BX Miền Tây (HÀNG) Delete" at bounding box center [674, 130] width 68 height 11
click at [703, 129] on icon "BX Miền Tây (HÀNG), close by backspace" at bounding box center [701, 130] width 4 height 4
click at [695, 128] on div "Chọn văn phòng" at bounding box center [725, 130] width 180 height 14
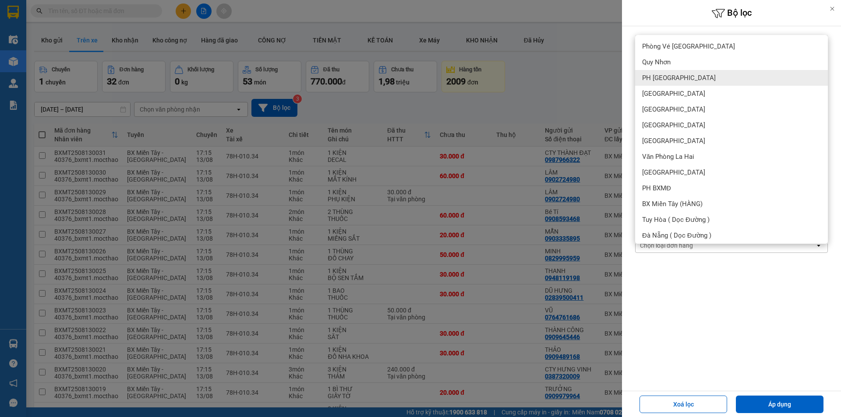
click at [670, 81] on span "PH [GEOGRAPHIC_DATA]" at bounding box center [679, 78] width 74 height 9
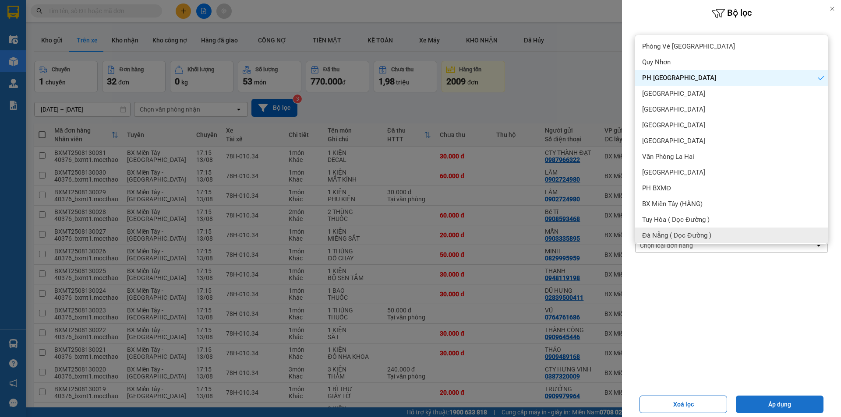
click at [768, 404] on button "Áp dụng" at bounding box center [780, 405] width 88 height 18
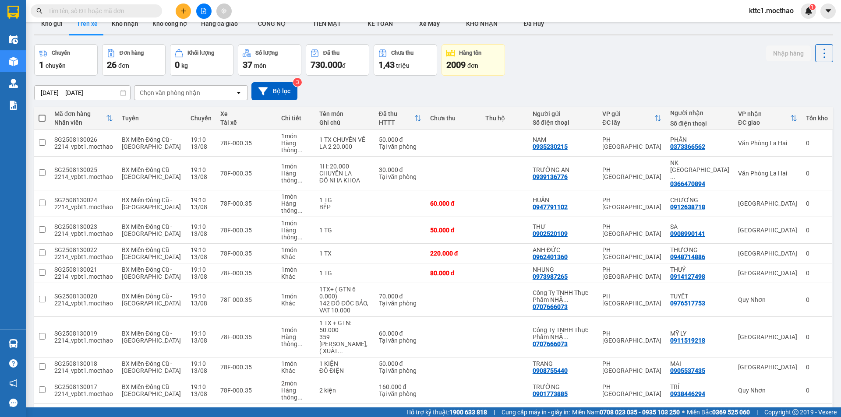
scroll to position [16, 0]
click at [292, 92] on button "Bộ lọc" at bounding box center [274, 92] width 46 height 18
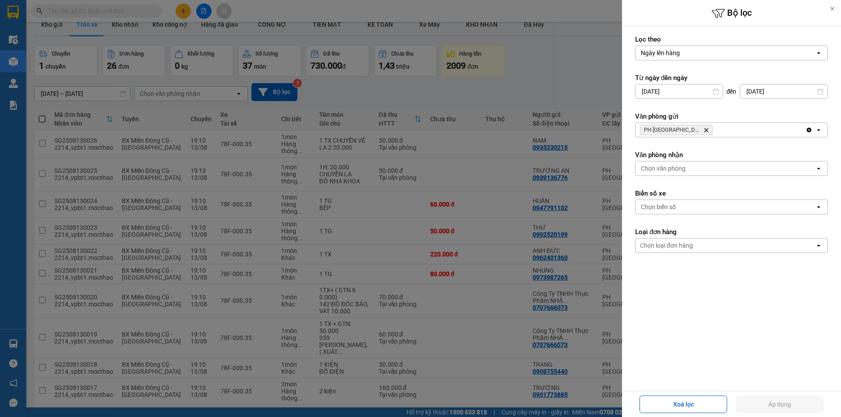
click at [548, 82] on div at bounding box center [420, 208] width 841 height 417
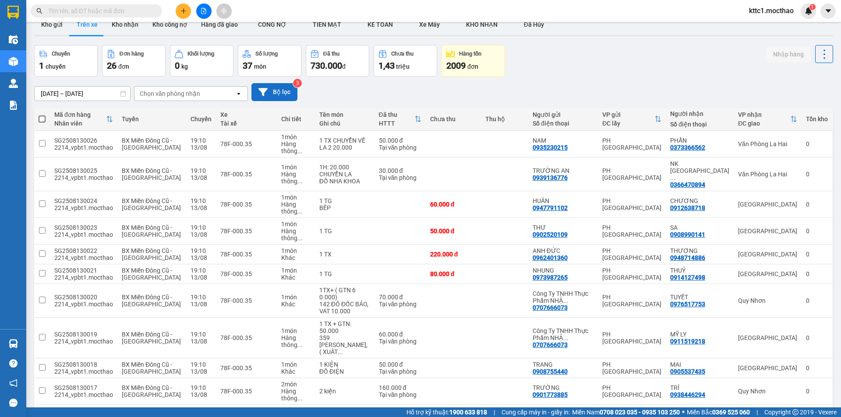
click at [268, 89] on button "Bộ lọc" at bounding box center [274, 92] width 46 height 18
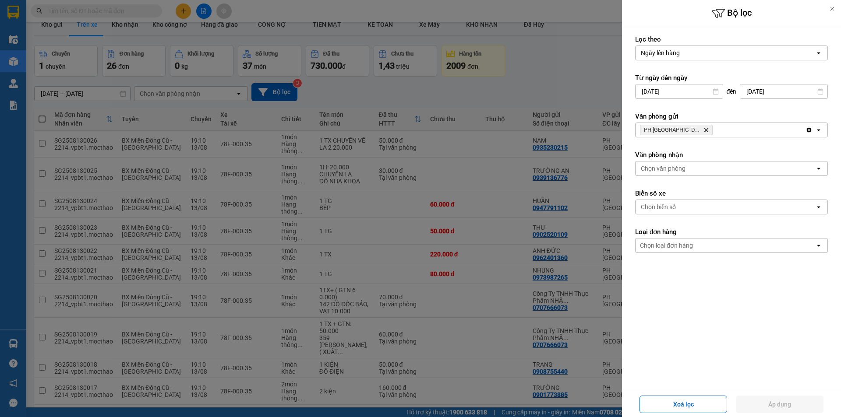
click at [704, 130] on icon "PH Sài Gòn, close by backspace" at bounding box center [706, 130] width 4 height 4
click at [830, 10] on icon at bounding box center [832, 9] width 6 height 6
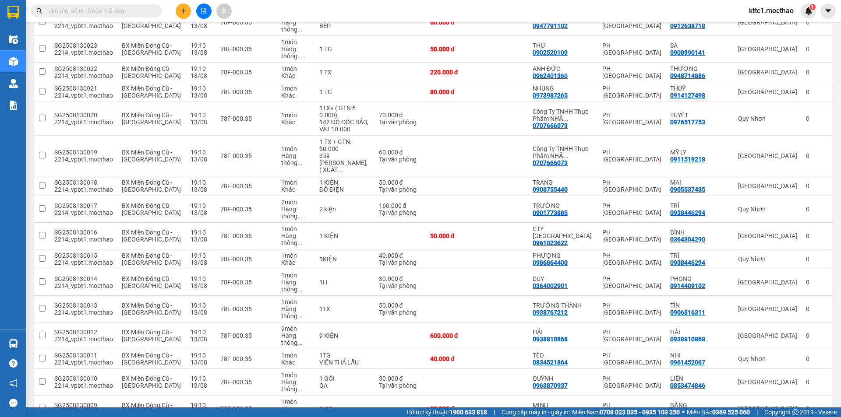
scroll to position [103, 0]
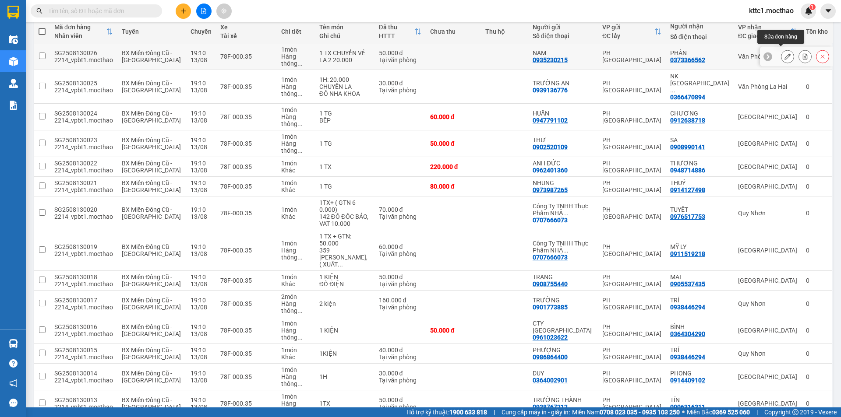
click at [784, 53] on icon at bounding box center [787, 56] width 6 height 6
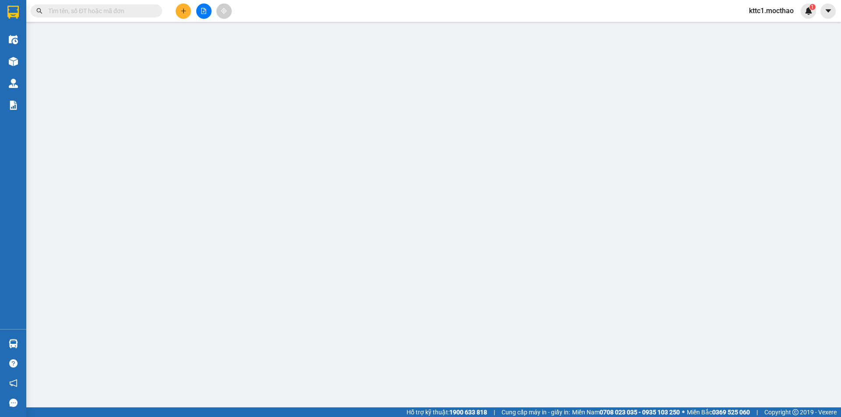
type input "0935230215"
type input "NAM"
type input "0373366562"
type input "PHẤN"
type input "1"
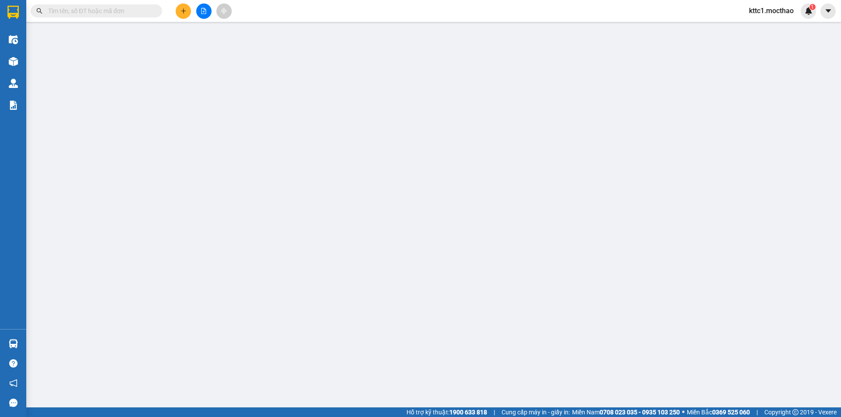
type input "50.000"
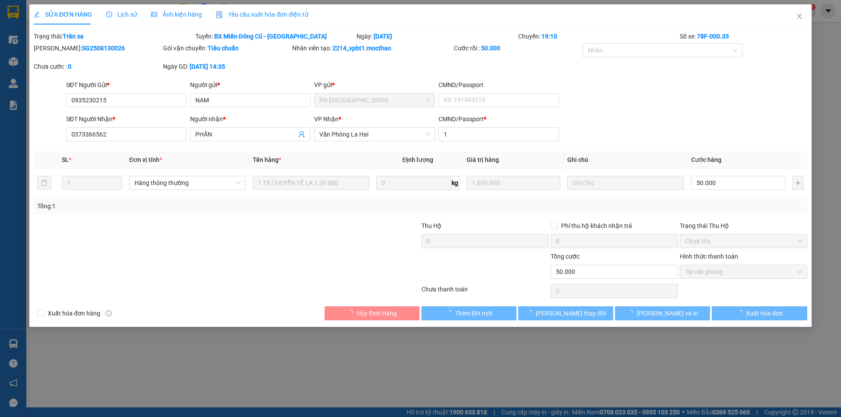
checkbox input "true"
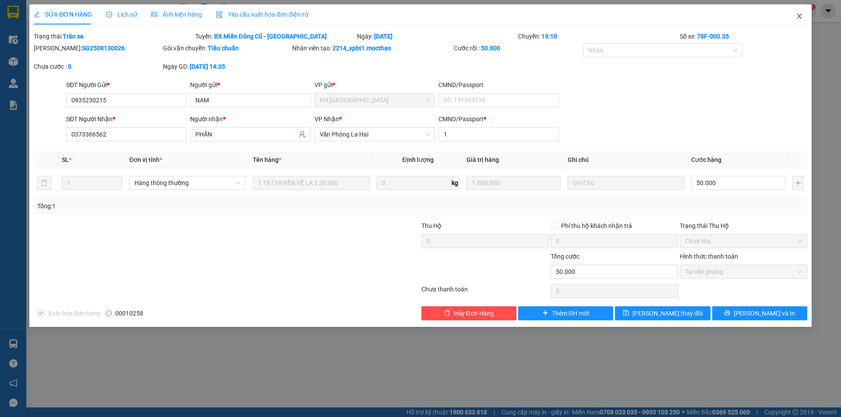
click at [801, 12] on span "Close" at bounding box center [799, 16] width 25 height 25
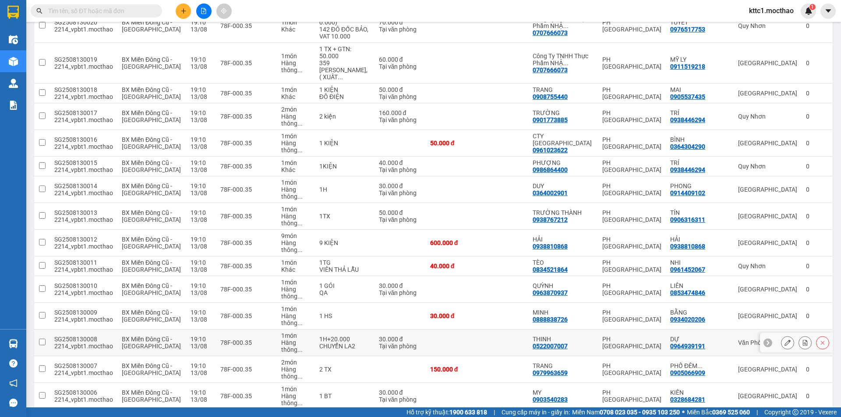
scroll to position [306, 0]
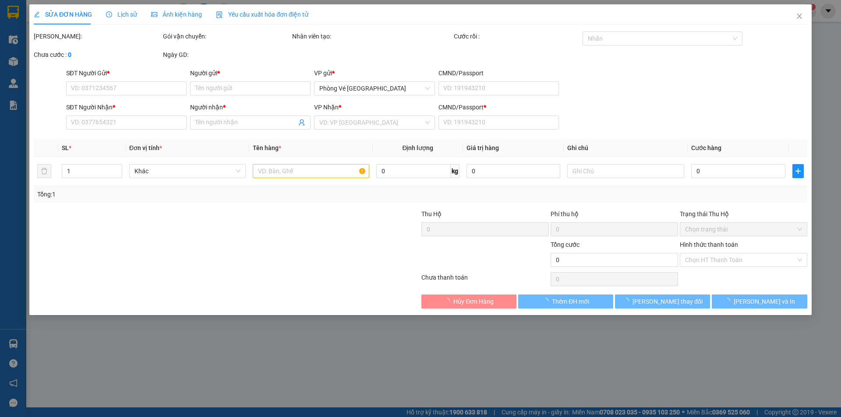
type input "0968111339"
type input "CTY [PERSON_NAME]"
type input "0907955518"
type input "QUYỀN"
type input "1"
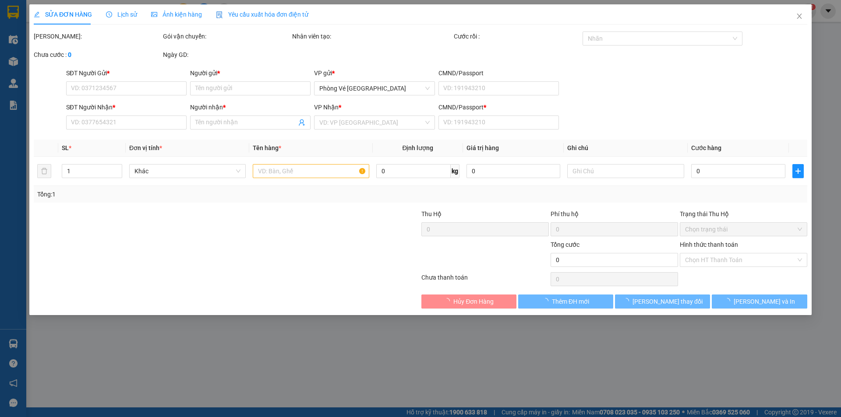
type input "50.000"
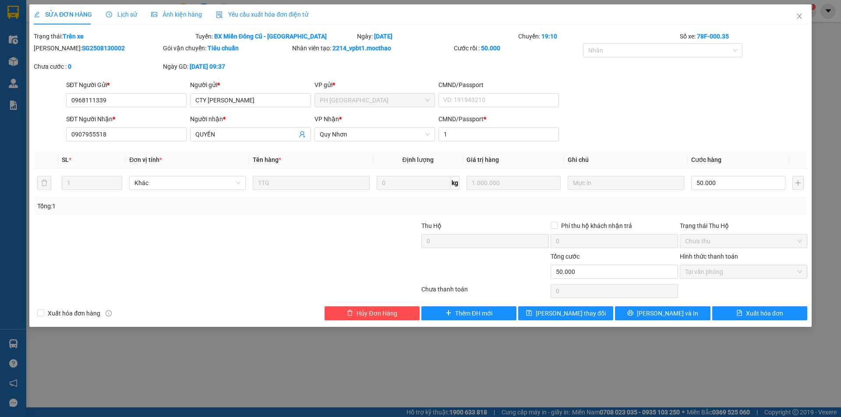
click at [283, 11] on span "Yêu cầu xuất hóa đơn điện tử" at bounding box center [262, 14] width 92 height 7
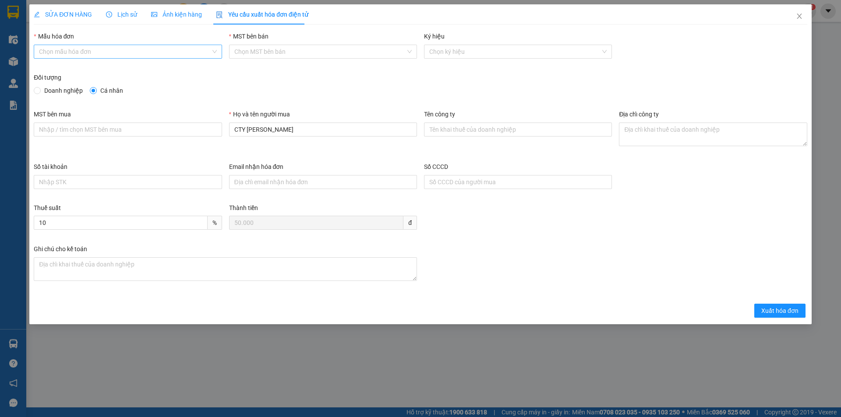
click at [115, 53] on input "Mẫu hóa đơn" at bounding box center [124, 51] width 171 height 13
click at [83, 70] on div "HĐH" at bounding box center [127, 69] width 177 height 10
type input "8"
drag, startPoint x: 246, startPoint y: 129, endPoint x: 218, endPoint y: 128, distance: 27.6
click at [219, 128] on div "MST bên mua Họ và tên người mua CTY HUỲNH LONG Tên công ty Địa chỉ công ty" at bounding box center [420, 135] width 780 height 53
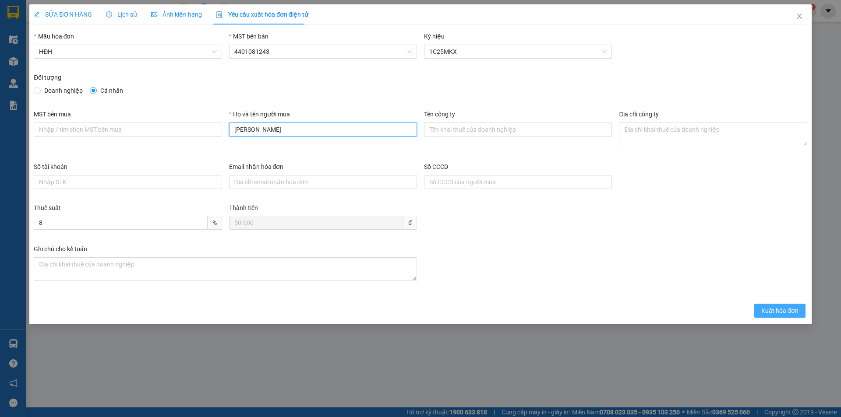
type input "[PERSON_NAME]"
click at [784, 310] on span "Xuất hóa đơn" at bounding box center [779, 311] width 37 height 10
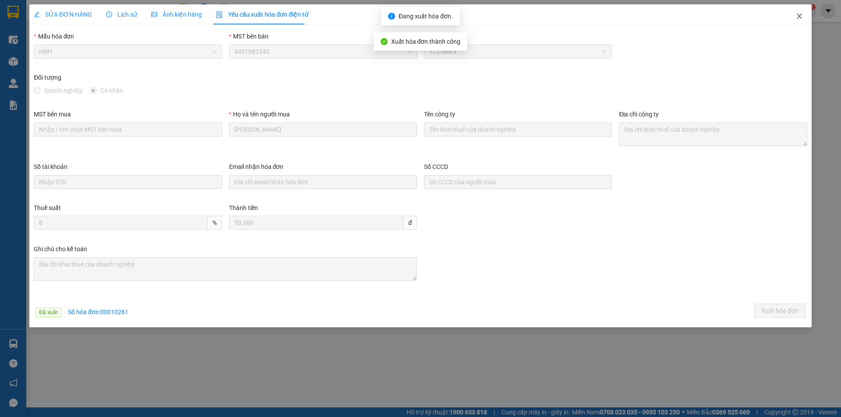
click at [800, 17] on icon "close" at bounding box center [799, 16] width 7 height 7
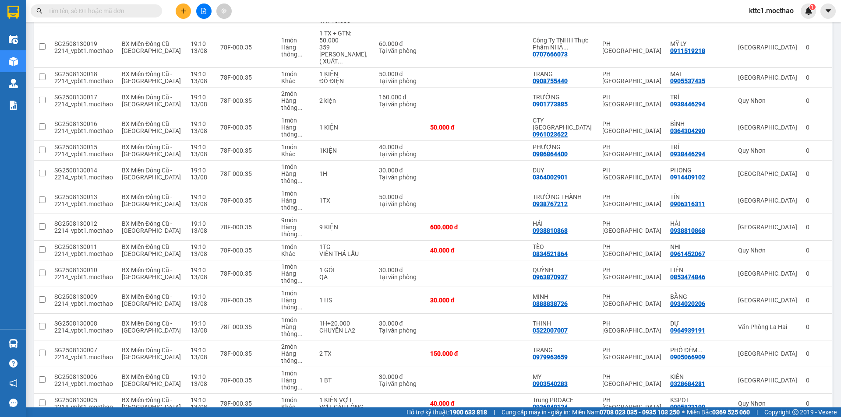
scroll to position [322, 0]
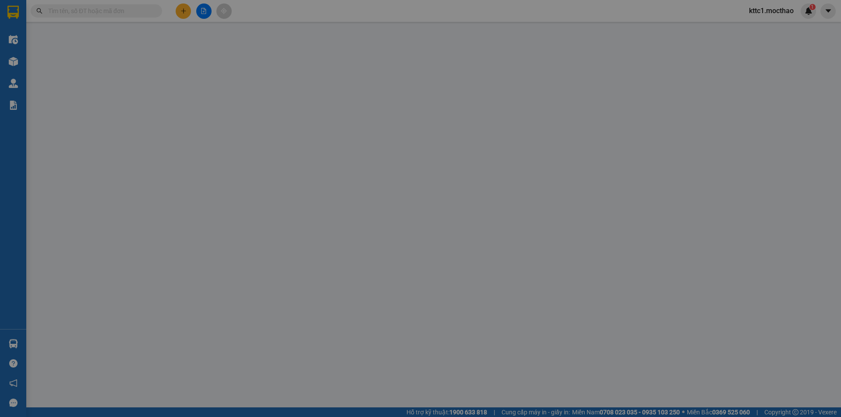
type input "0968111339"
type input "CTY [PERSON_NAME]"
type input "0974720471"
type input "THÁI"
type input "068093008018"
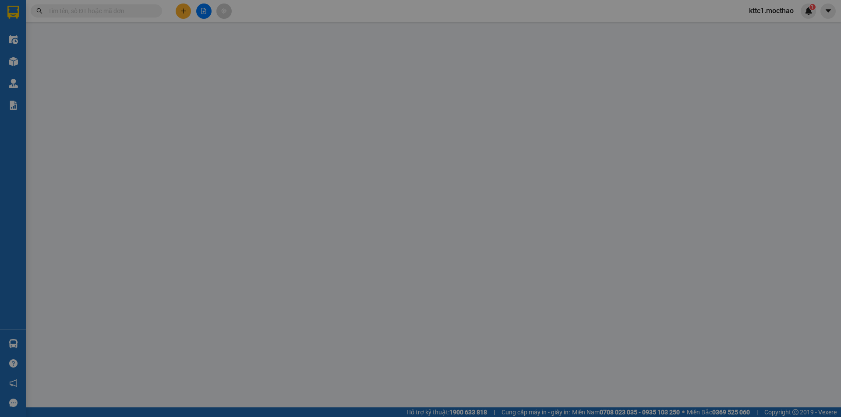
type input "50.000"
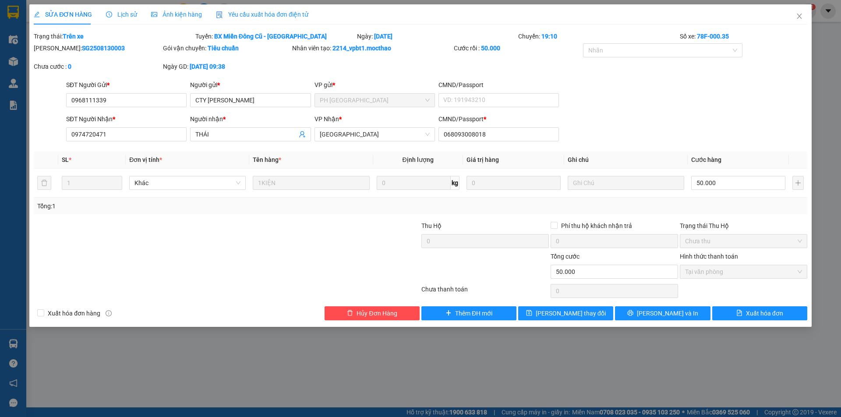
click at [289, 16] on span "Yêu cầu xuất hóa đơn điện tử" at bounding box center [262, 14] width 92 height 7
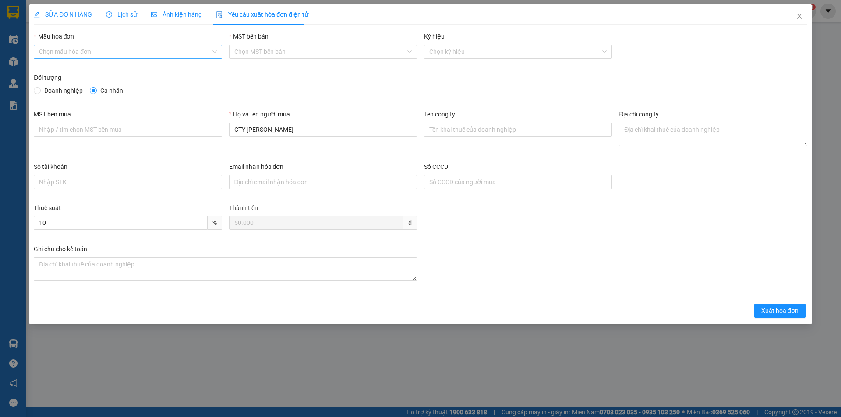
click at [139, 46] on input "Mẫu hóa đơn" at bounding box center [124, 51] width 171 height 13
click at [113, 71] on div "HĐH" at bounding box center [127, 69] width 177 height 10
type input "8"
drag, startPoint x: 246, startPoint y: 130, endPoint x: 223, endPoint y: 130, distance: 23.2
click at [223, 130] on div "MST bên mua Họ và tên người mua CTY HUỲNH LONG Tên công ty Địa chỉ công ty" at bounding box center [420, 135] width 780 height 53
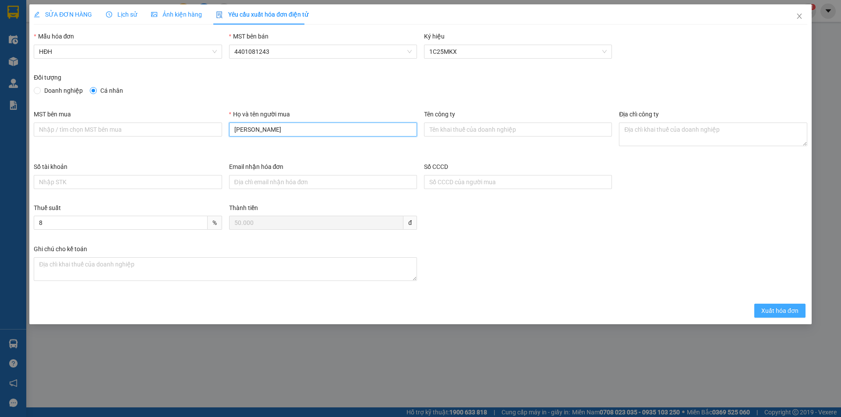
type input "[PERSON_NAME]"
click at [761, 311] on span "Xuất hóa đơn" at bounding box center [779, 311] width 37 height 10
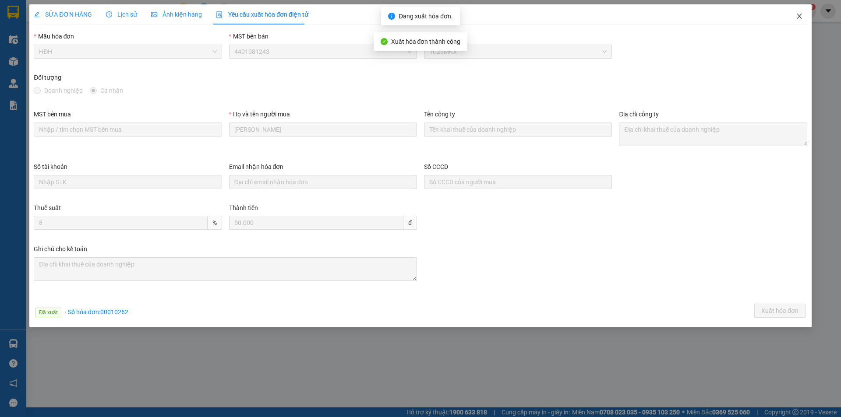
click at [799, 14] on icon "close" at bounding box center [799, 16] width 7 height 7
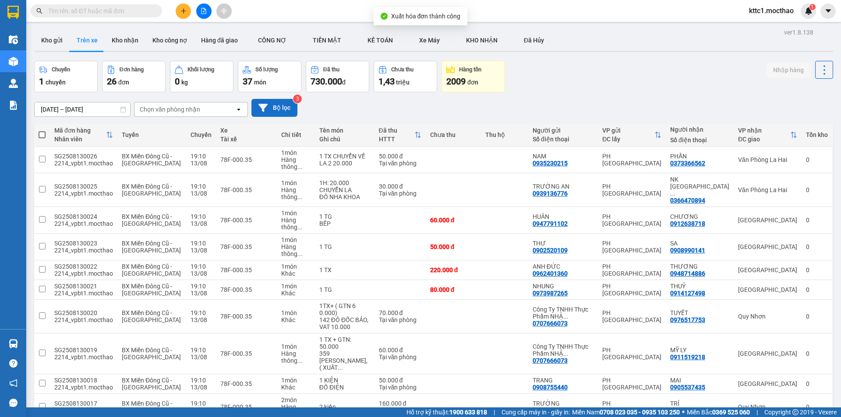
click at [276, 106] on button "Bộ lọc" at bounding box center [274, 108] width 46 height 18
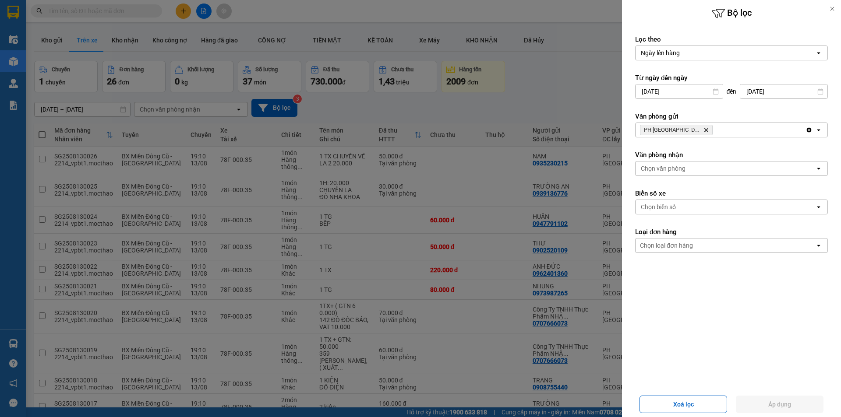
click at [704, 130] on icon "PH Sài Gòn, close by backspace" at bounding box center [706, 130] width 4 height 4
click at [676, 130] on div "Chọn văn phòng" at bounding box center [663, 130] width 45 height 9
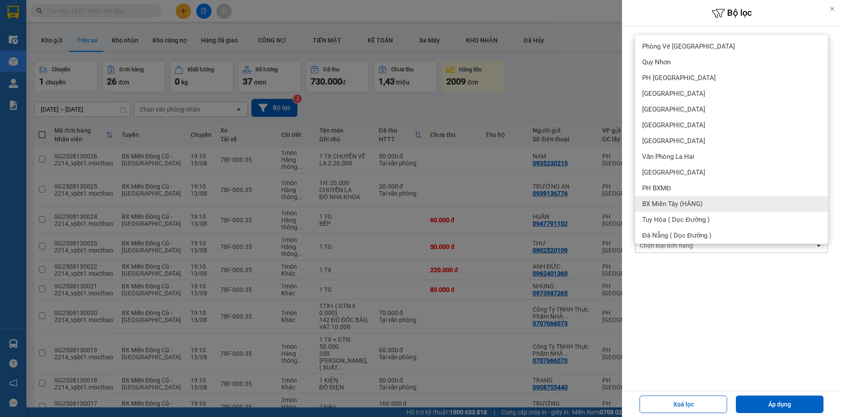
click at [676, 201] on span "BX Miền Tây (HÀNG)" at bounding box center [672, 204] width 60 height 9
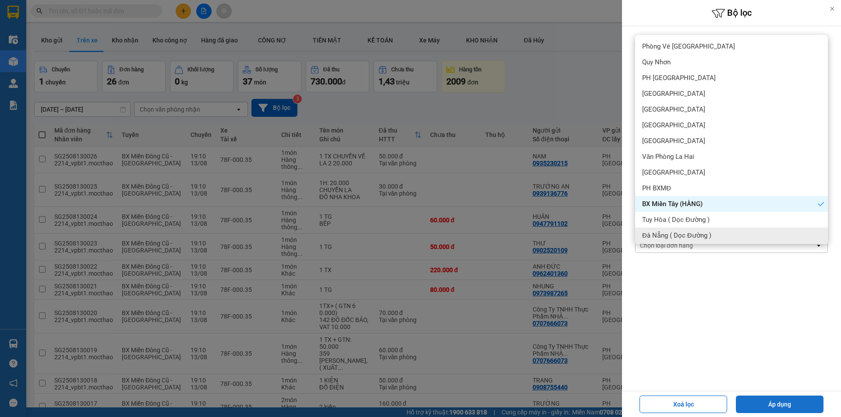
click at [763, 405] on button "Áp dụng" at bounding box center [780, 405] width 88 height 18
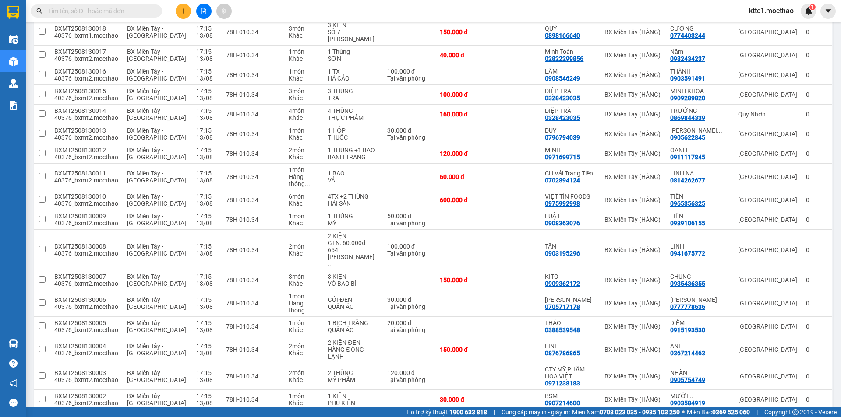
scroll to position [440, 0]
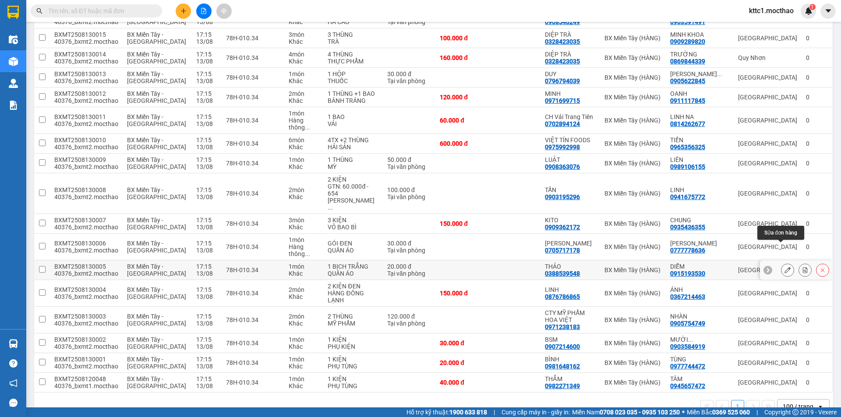
click at [784, 267] on icon at bounding box center [787, 270] width 6 height 6
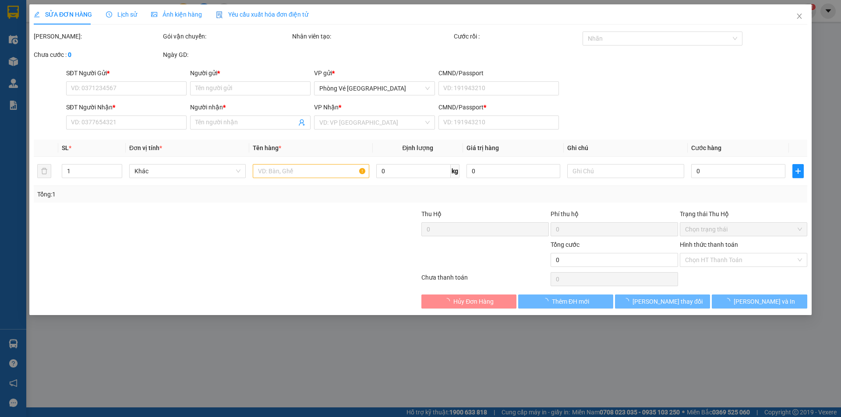
type input "0388539548"
type input "THẢO"
type input "0915193530"
type input "DIỄM"
type input "0"
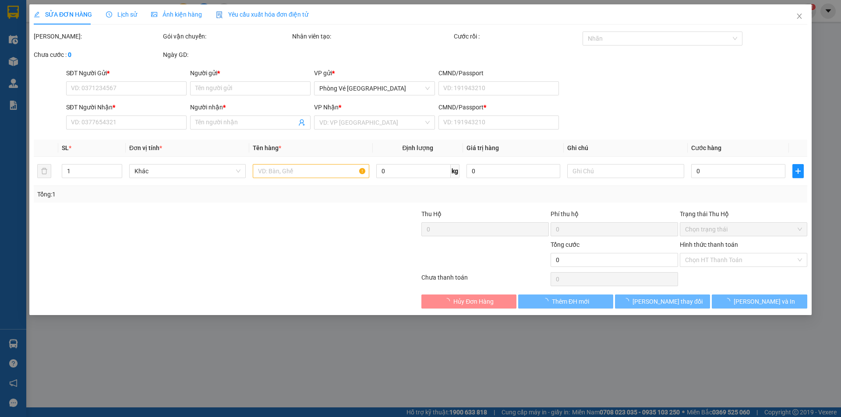
type input "20.000"
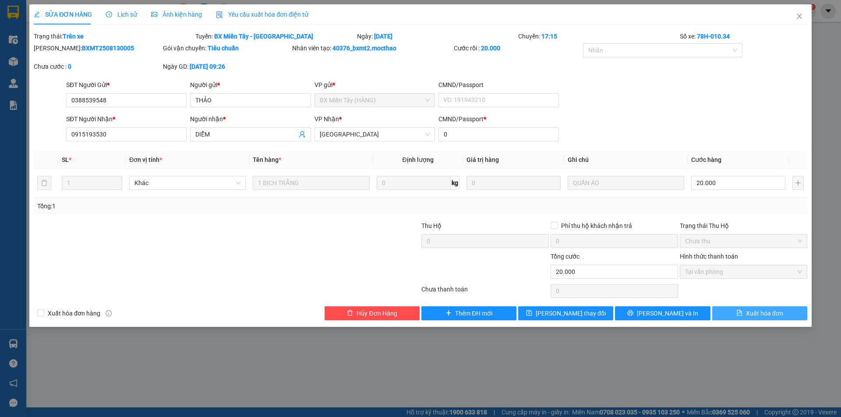
click at [763, 313] on span "Xuất hóa đơn" at bounding box center [764, 314] width 37 height 10
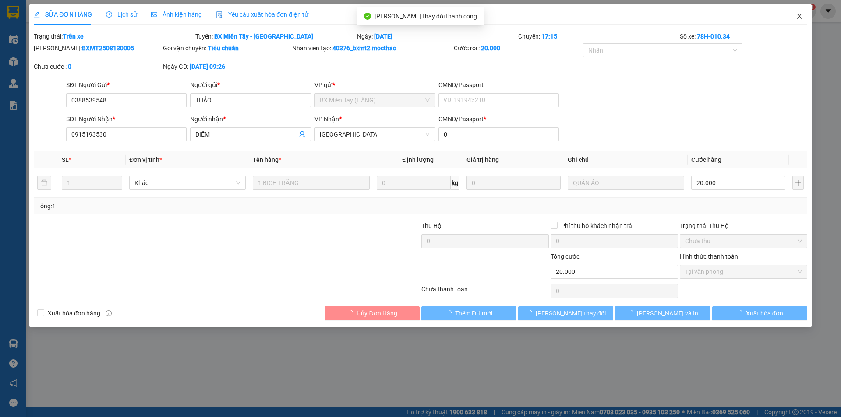
checkbox input "true"
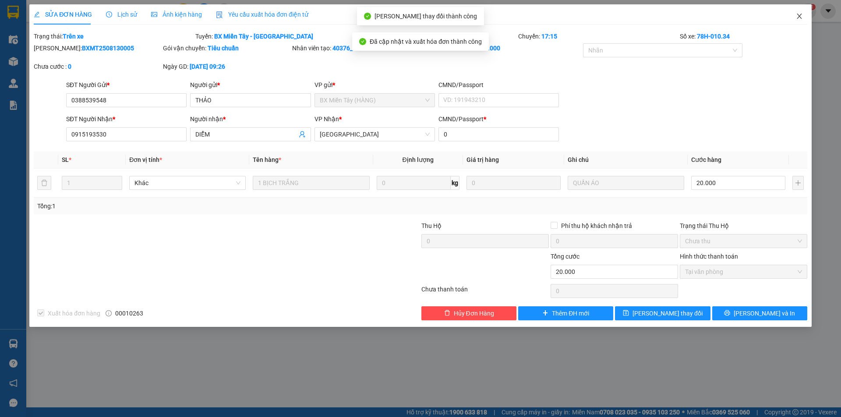
click at [800, 16] on icon "close" at bounding box center [799, 16] width 7 height 7
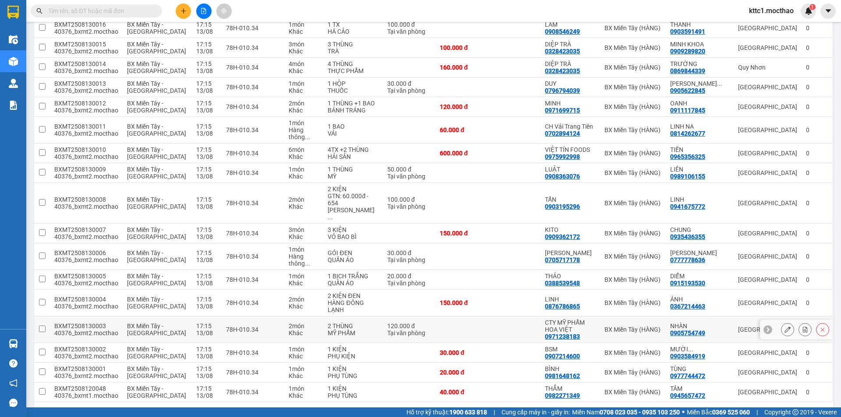
scroll to position [438, 0]
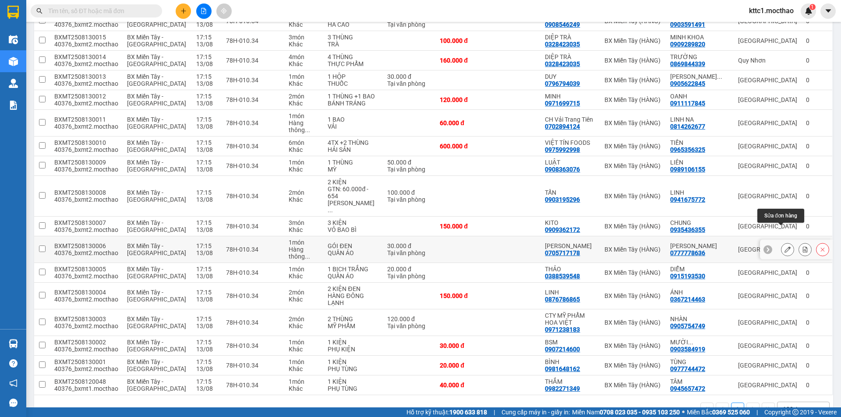
click at [784, 247] on icon at bounding box center [787, 250] width 6 height 6
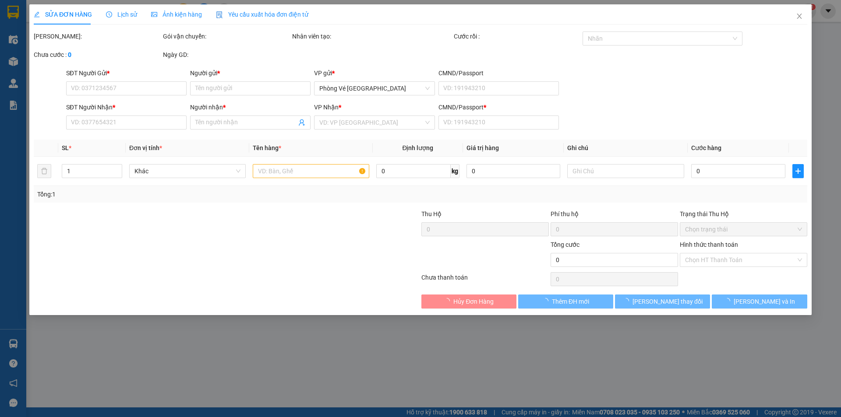
type input "0705717178"
type input "[PERSON_NAME]"
type input "0777778636"
type input "[PERSON_NAME]"
type input "0"
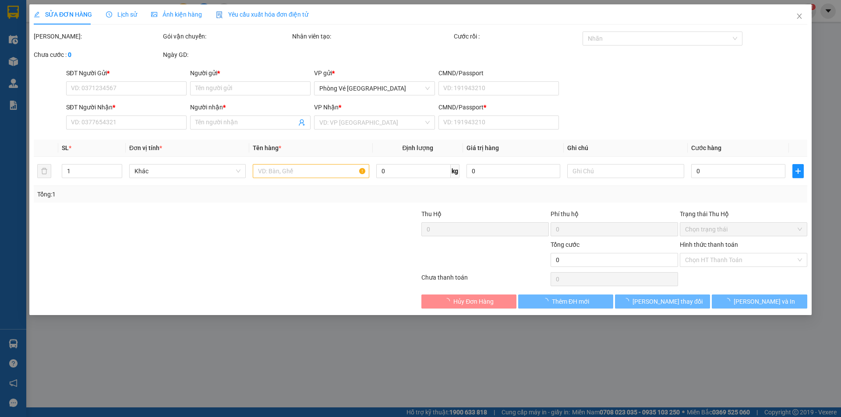
type input "30.000"
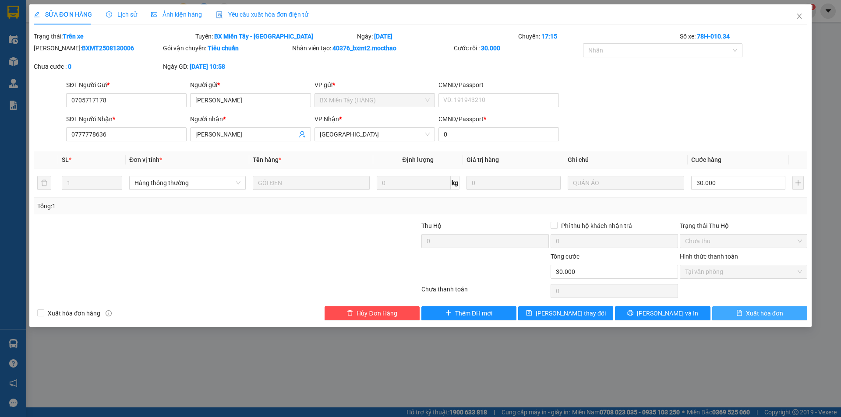
click at [749, 314] on span "Xuất hóa đơn" at bounding box center [764, 314] width 37 height 10
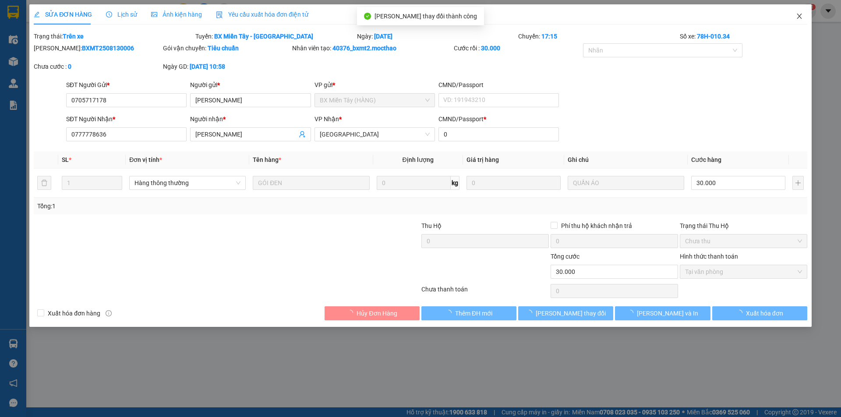
checkbox input "true"
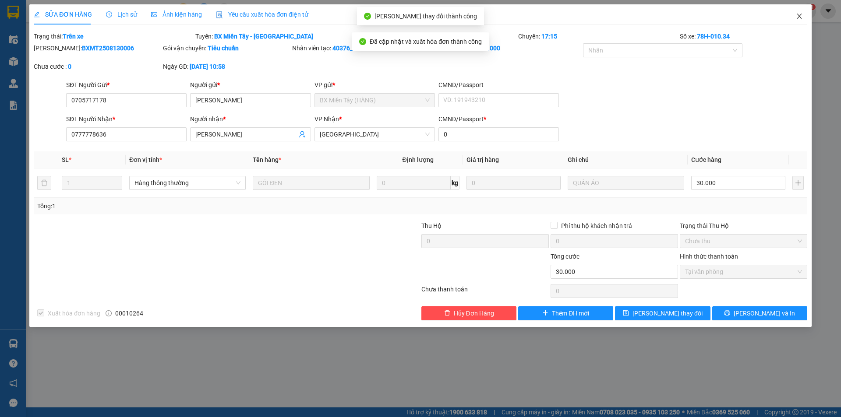
click at [800, 15] on icon "close" at bounding box center [798, 16] width 5 height 5
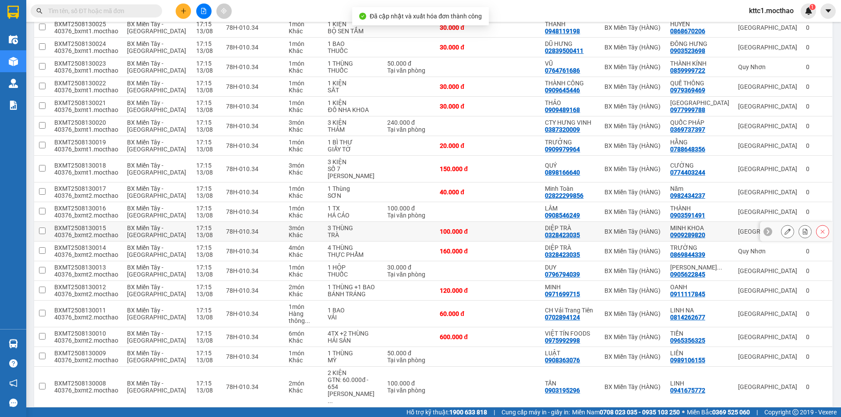
scroll to position [263, 0]
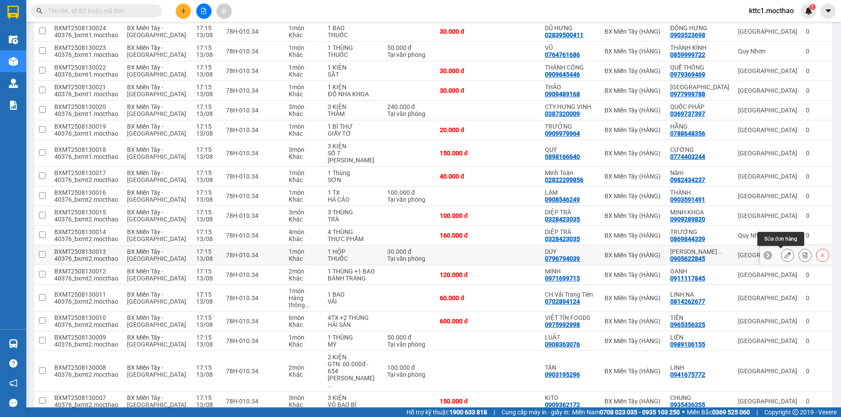
click at [784, 255] on icon at bounding box center [787, 255] width 6 height 6
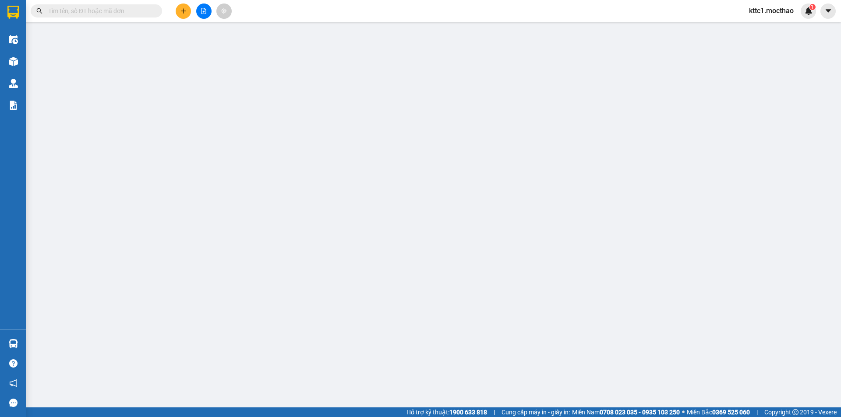
type input "0796794039"
type input "DUY"
type input "0905622845"
type input "[PERSON_NAME]"
type input "0"
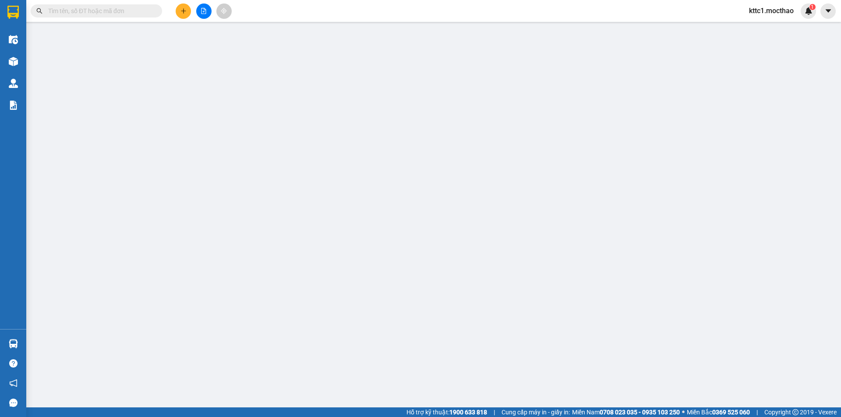
type input "30.000"
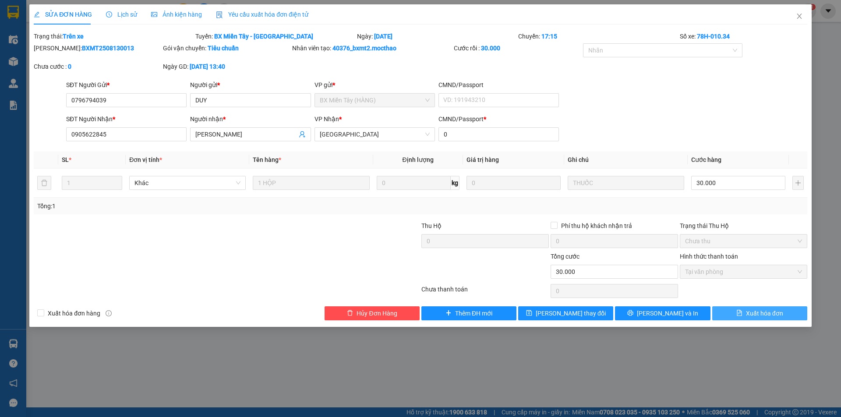
click at [772, 316] on span "Xuất hóa đơn" at bounding box center [764, 314] width 37 height 10
checkbox input "true"
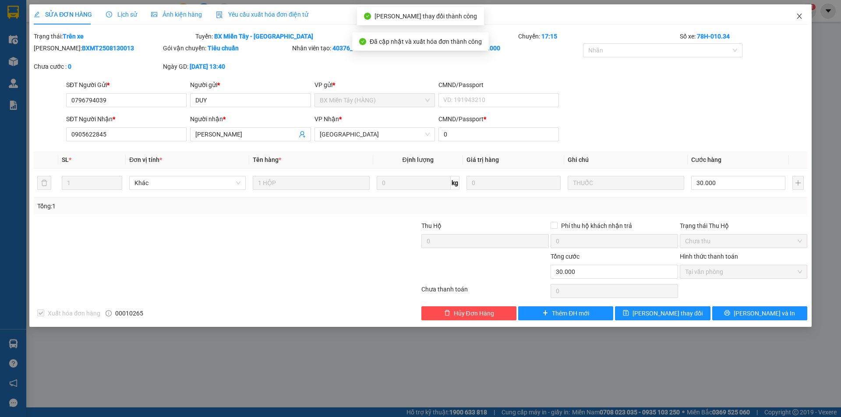
click at [799, 15] on icon "close" at bounding box center [799, 16] width 7 height 7
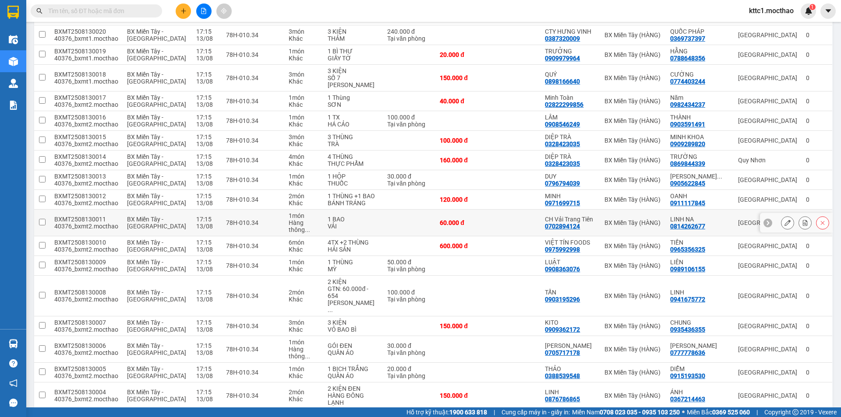
scroll to position [440, 0]
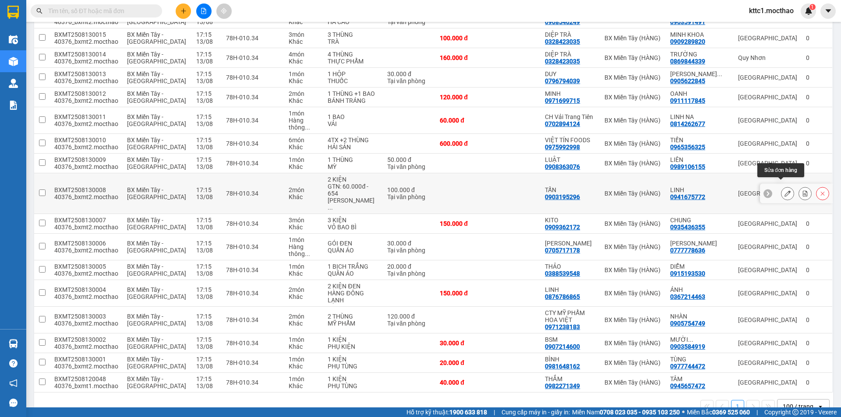
click at [784, 190] on icon at bounding box center [787, 193] width 6 height 6
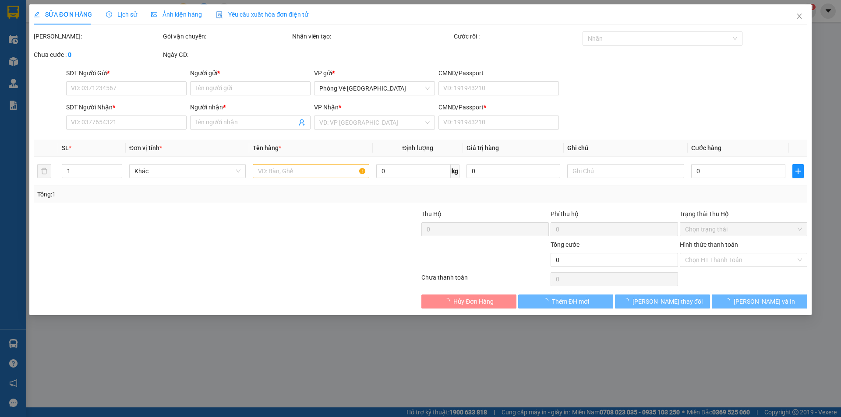
type input "0903195296"
type input "TẤN"
type input "0941675772"
type input "LINH"
type input "0"
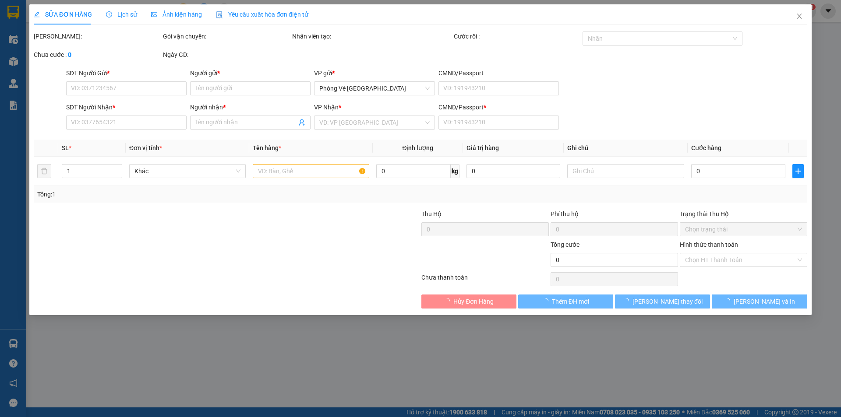
type input "100.000"
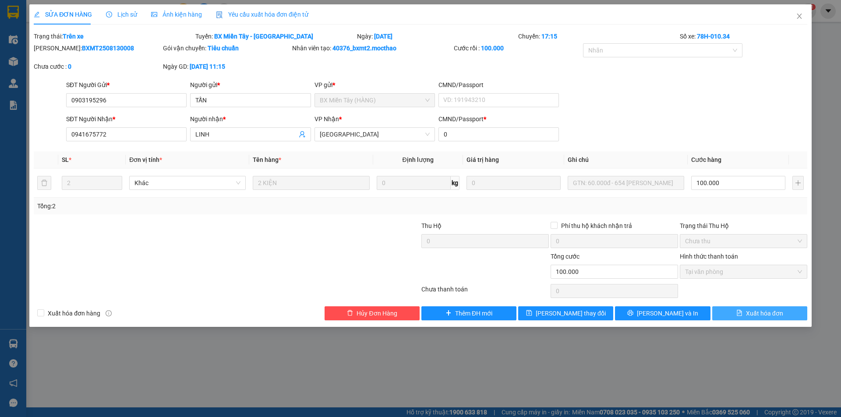
click at [771, 311] on span "Xuất hóa đơn" at bounding box center [764, 314] width 37 height 10
checkbox input "true"
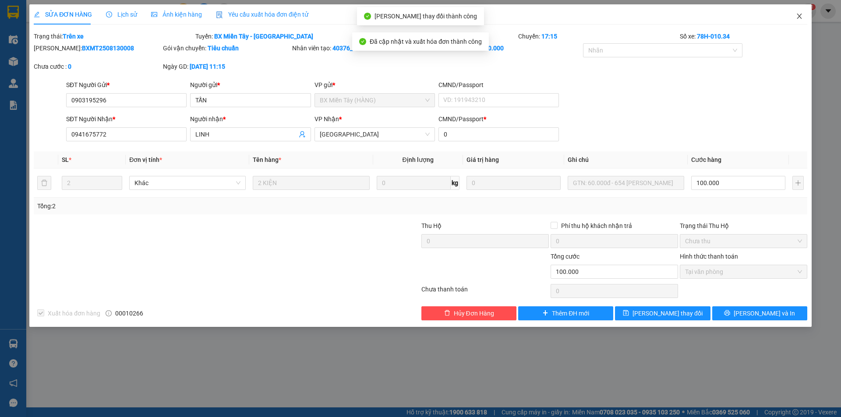
click at [800, 17] on icon "close" at bounding box center [799, 16] width 7 height 7
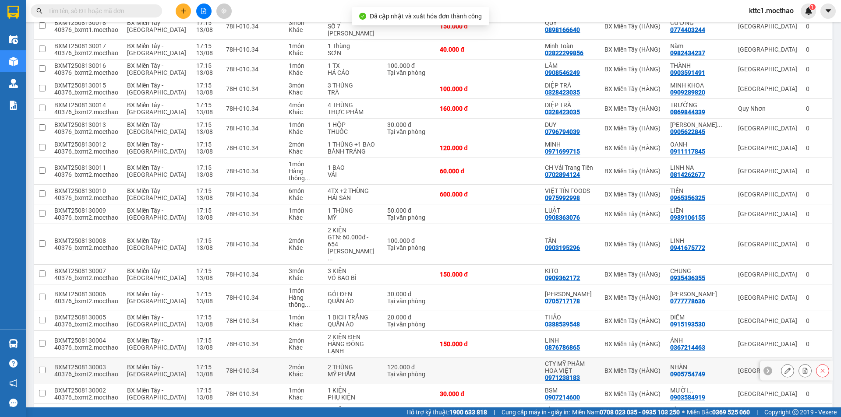
scroll to position [440, 0]
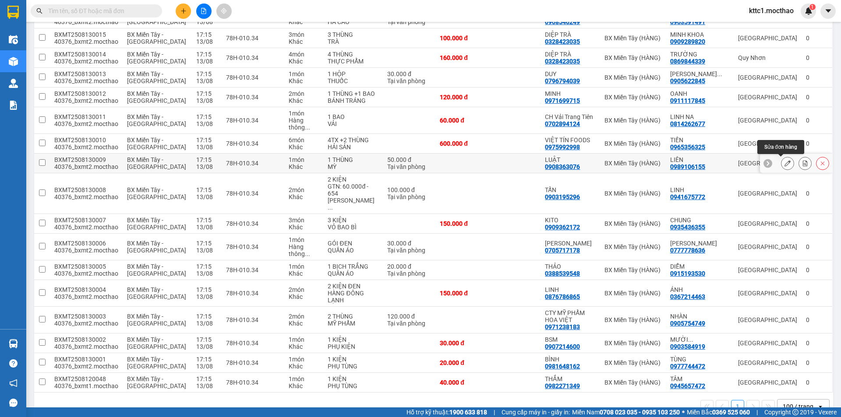
click at [784, 163] on icon at bounding box center [787, 163] width 6 height 6
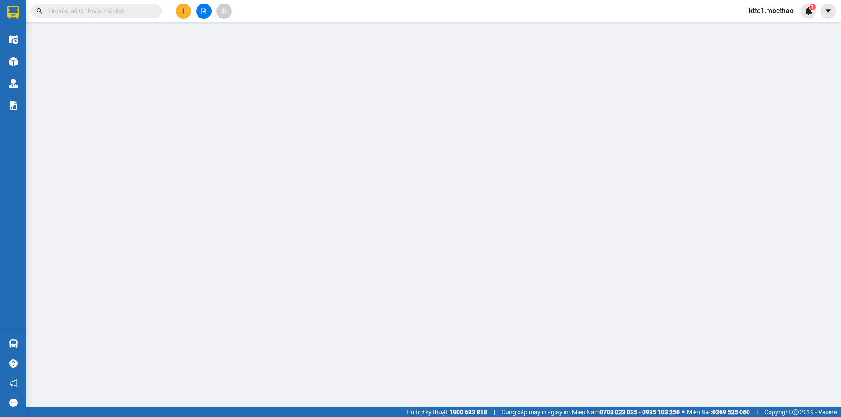
type input "0908363076"
type input "LUẬT"
type input "0989106155"
type input "LIÊN"
type input "0"
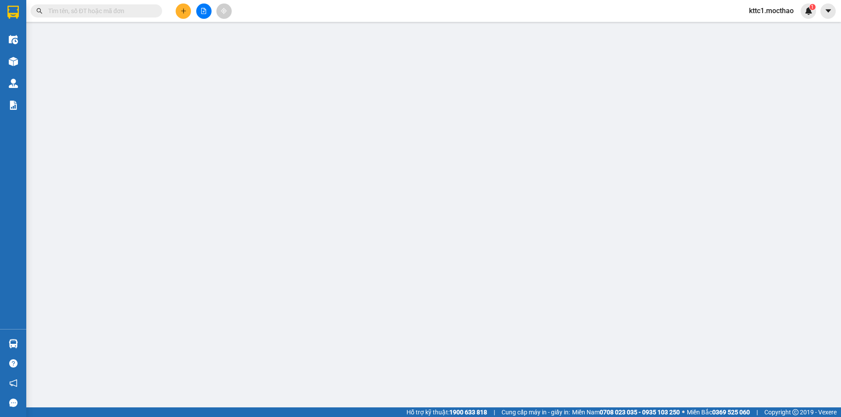
type input "50.000"
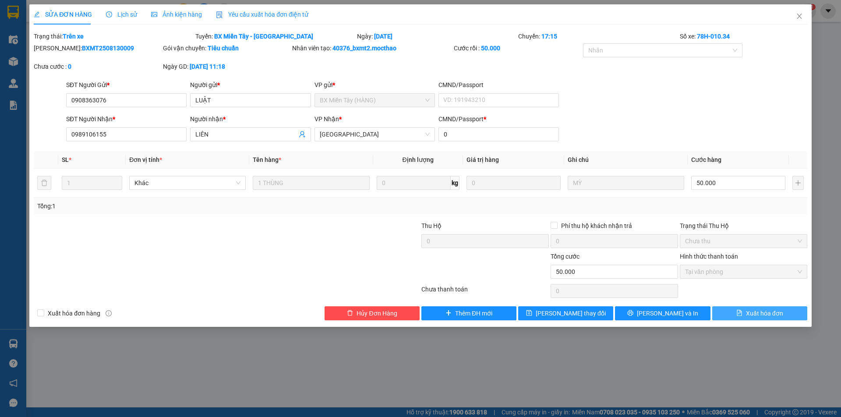
click at [755, 316] on span "Xuất hóa đơn" at bounding box center [764, 314] width 37 height 10
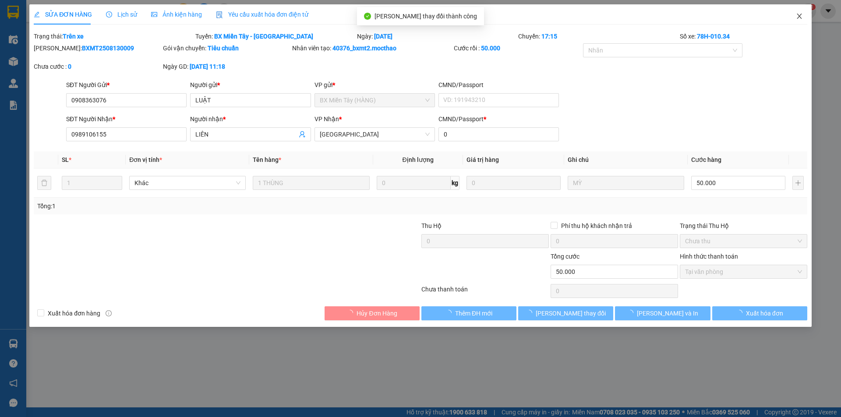
checkbox input "true"
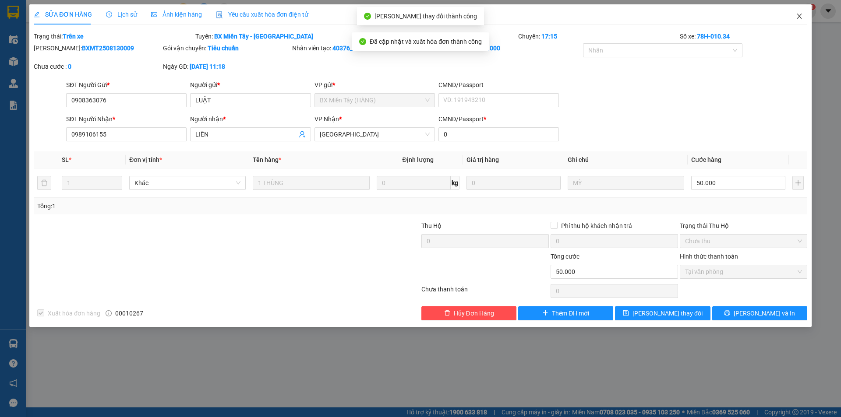
click at [802, 16] on icon "close" at bounding box center [799, 16] width 7 height 7
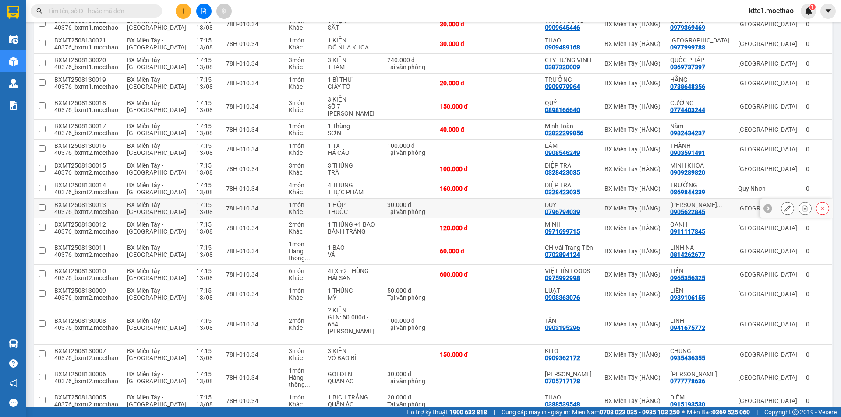
scroll to position [440, 0]
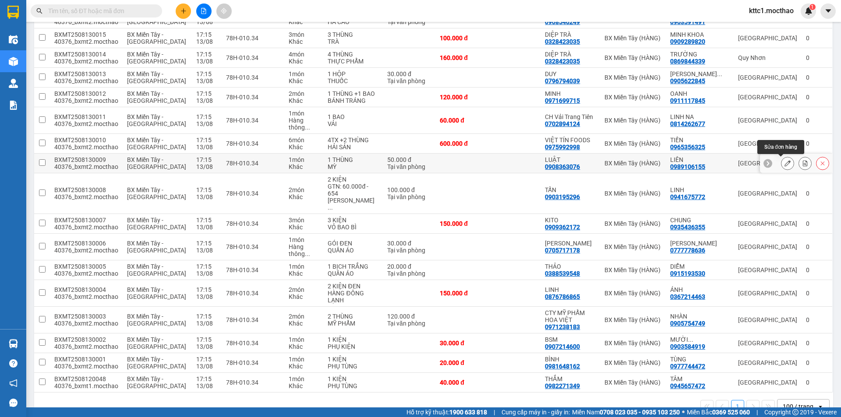
click at [784, 166] on icon at bounding box center [787, 163] width 6 height 6
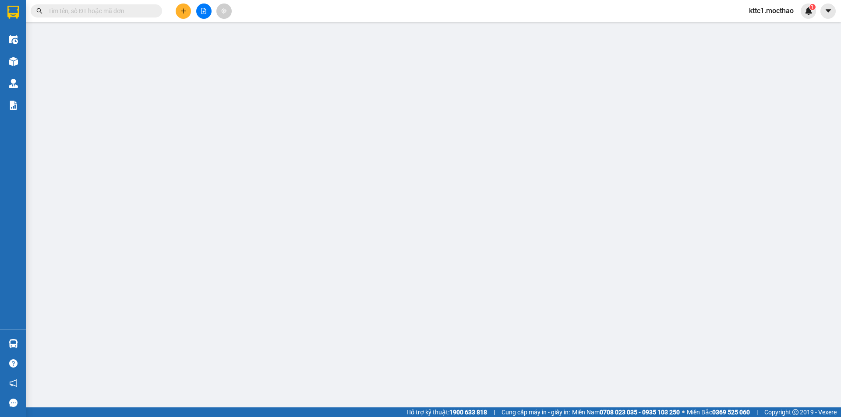
type input "0908363076"
type input "LUẬT"
type input "0989106155"
type input "LIÊN"
type input "0"
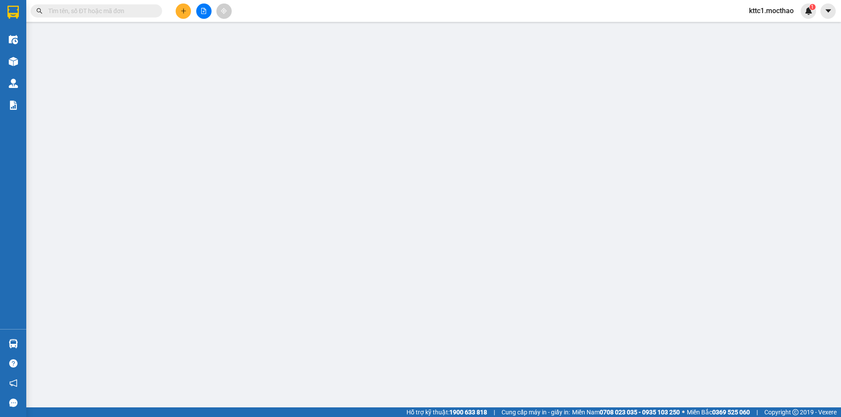
type input "50.000"
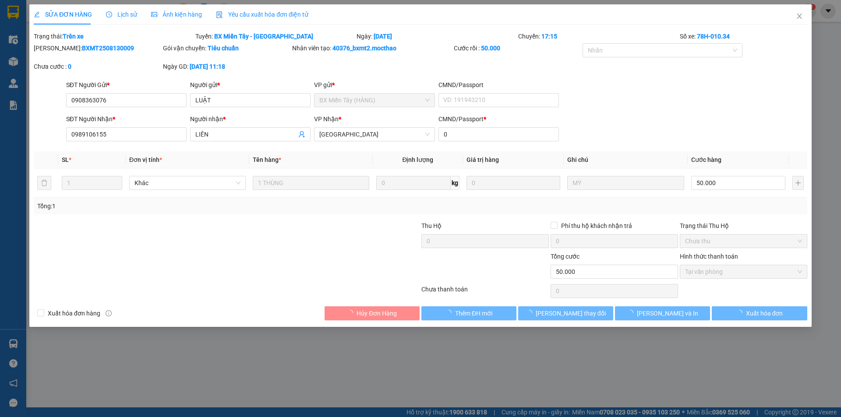
checkbox input "true"
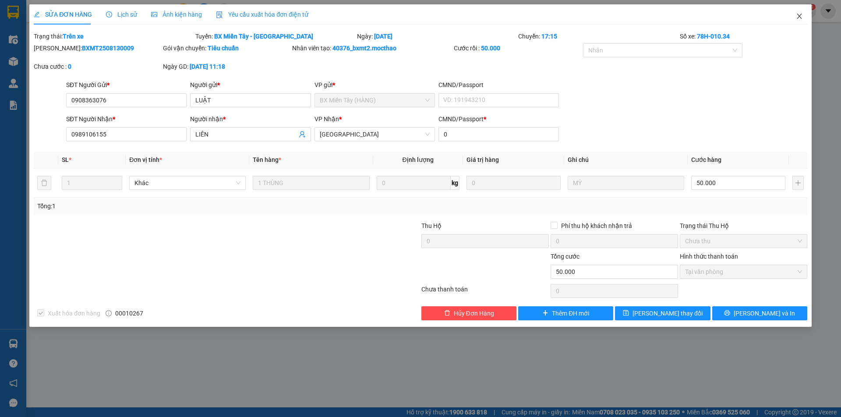
click at [800, 14] on icon "close" at bounding box center [799, 16] width 7 height 7
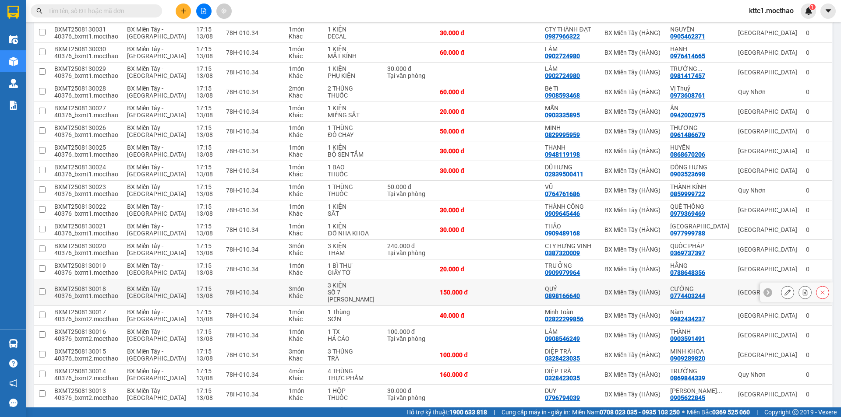
scroll to position [219, 0]
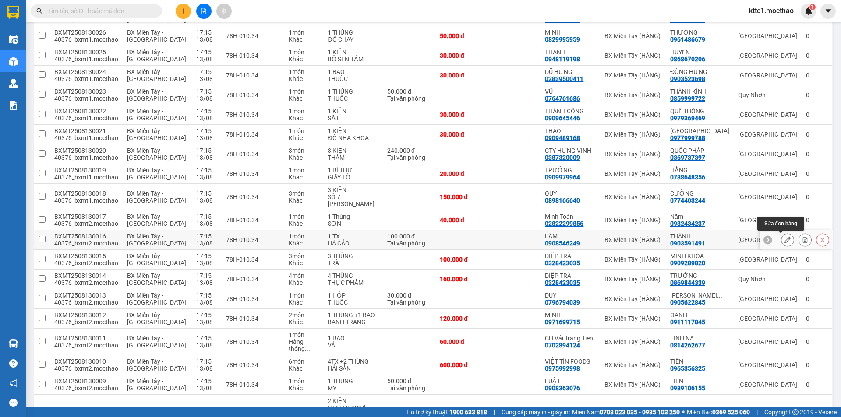
click at [781, 236] on button at bounding box center [787, 239] width 12 height 15
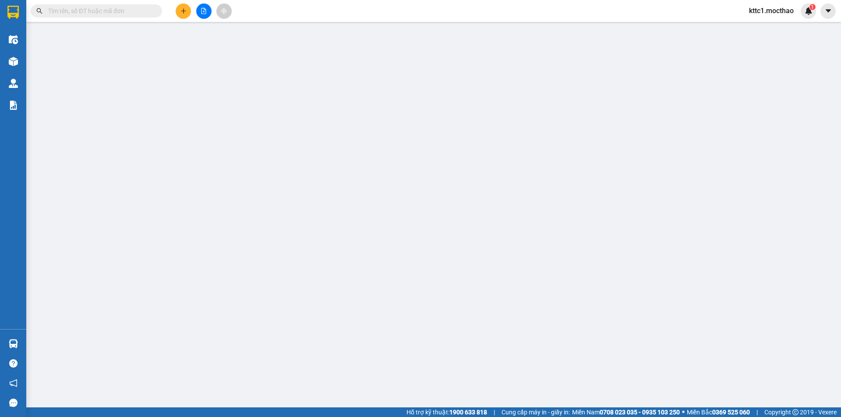
type input "0908546249"
type input "LÂM"
type input "0903591491"
type input "THÀNH"
type input "0"
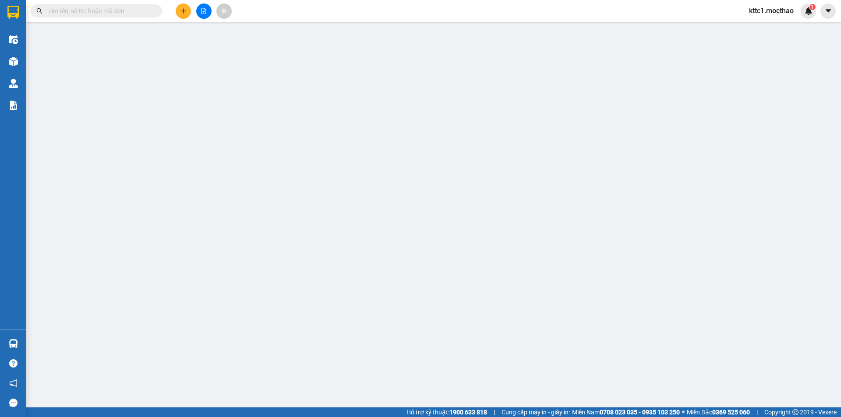
type input "100.000"
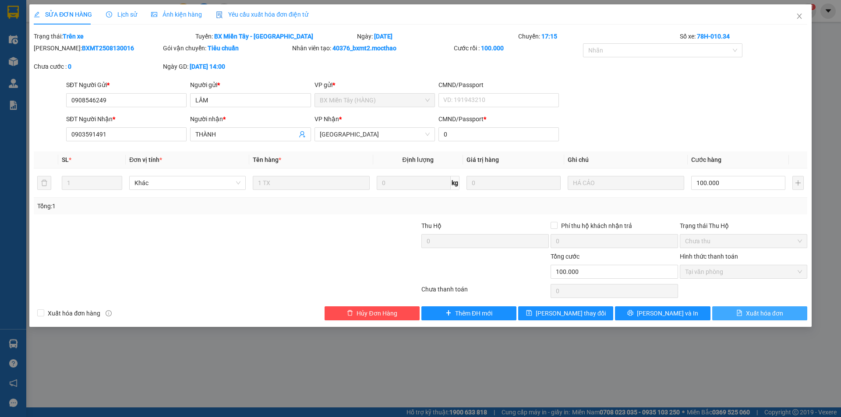
click at [750, 309] on span "Xuất hóa đơn" at bounding box center [764, 314] width 37 height 10
checkbox input "true"
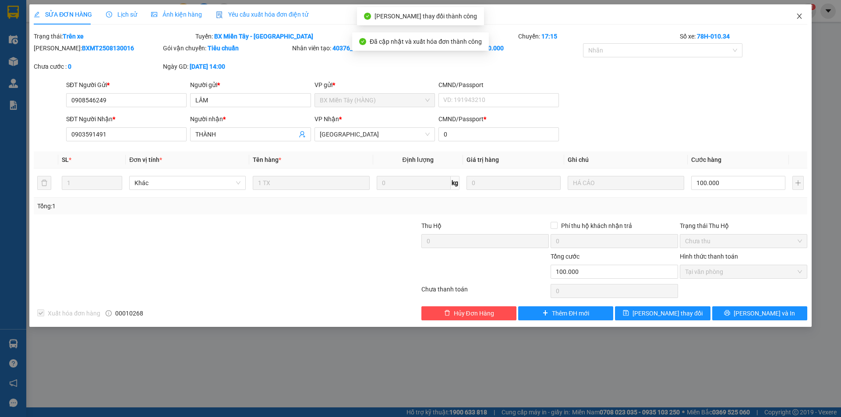
click at [798, 16] on icon "close" at bounding box center [799, 16] width 7 height 7
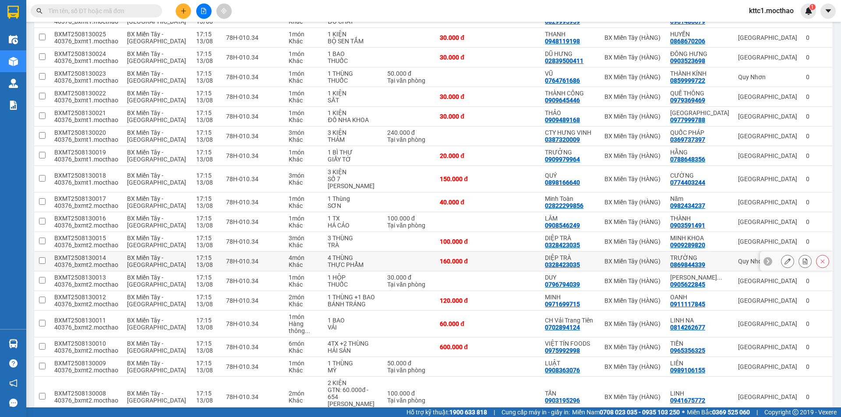
scroll to position [222, 0]
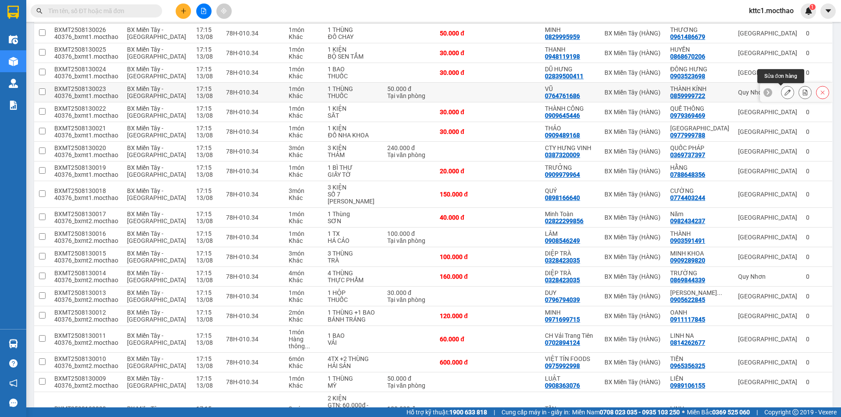
click at [781, 93] on button at bounding box center [787, 92] width 12 height 15
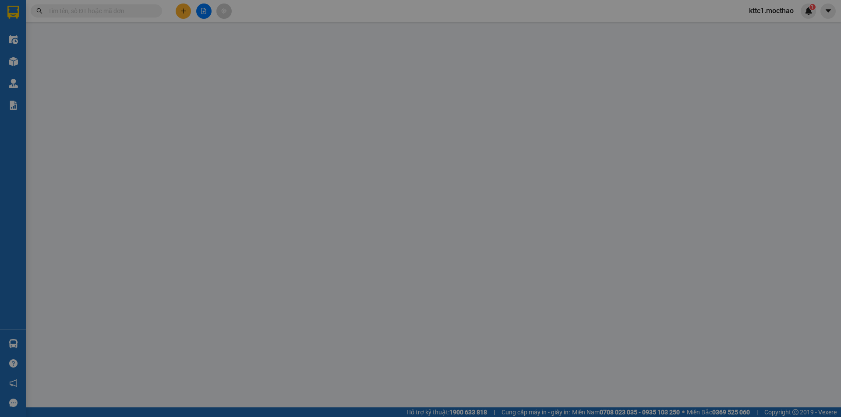
type input "0764761686"
type input "VŨ"
type input "0859999722"
type input "THÀNH KÍNH"
type input "0"
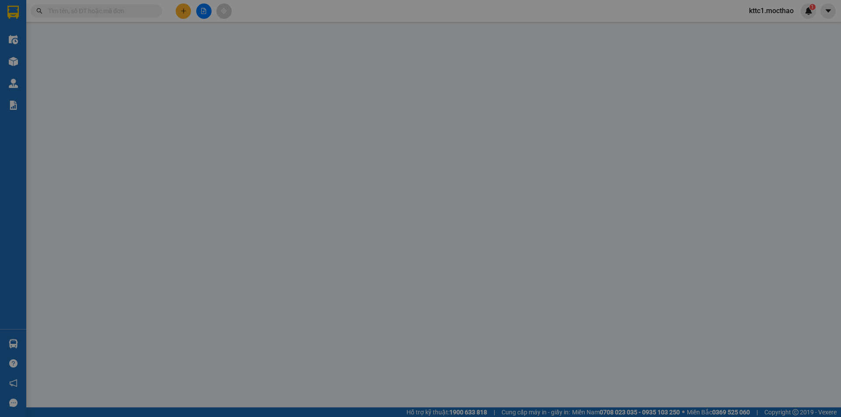
type input "50.000"
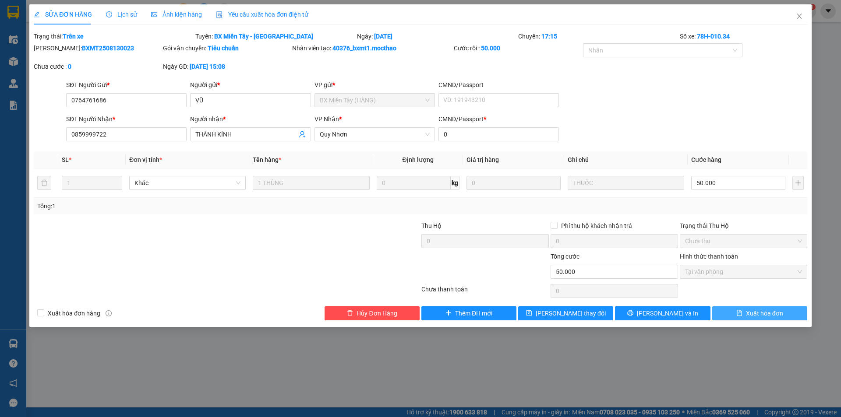
click at [747, 306] on button "Xuất hóa đơn" at bounding box center [759, 313] width 95 height 14
checkbox input "true"
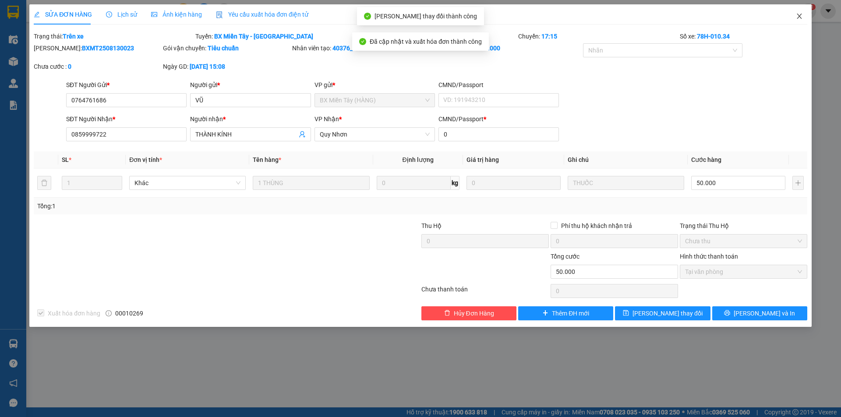
click at [801, 15] on icon "close" at bounding box center [799, 16] width 7 height 7
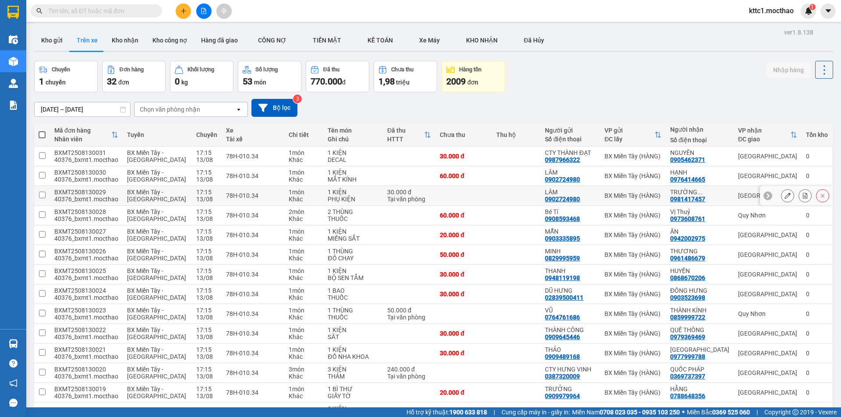
click at [784, 195] on button at bounding box center [787, 195] width 12 height 15
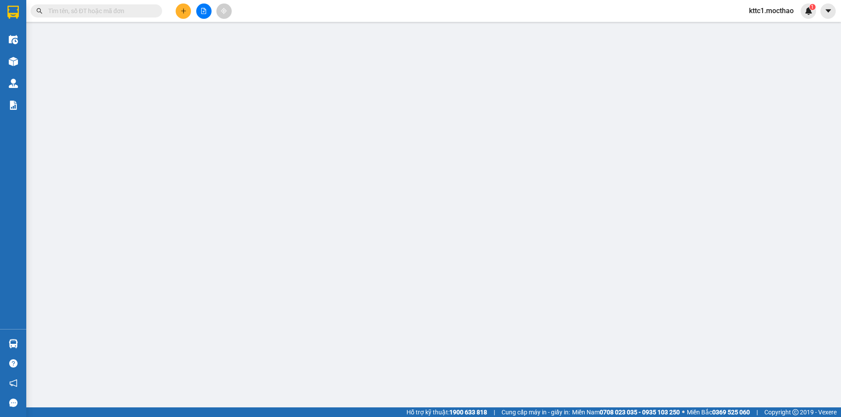
type input "0902724980"
type input "LÂM"
type input "0981417457"
type input "TRƯỜNG THÀNH"
type input "0"
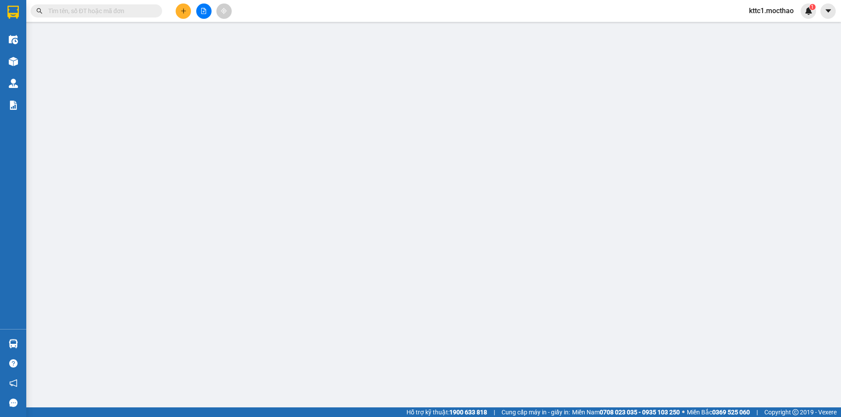
type input "30.000"
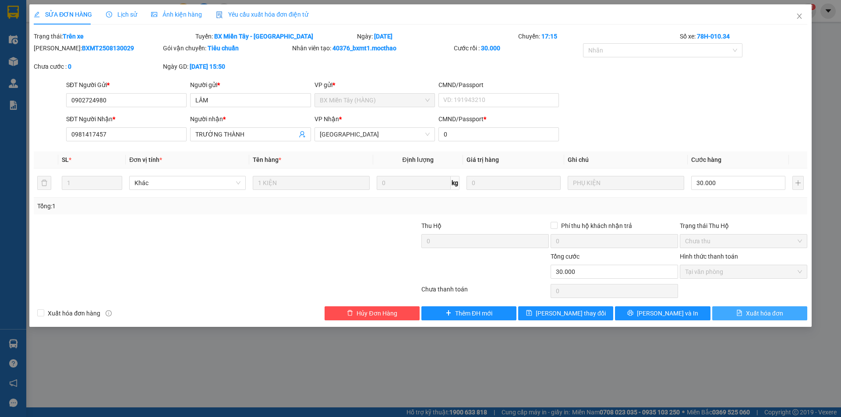
click at [742, 309] on button "Xuất hóa đơn" at bounding box center [759, 313] width 95 height 14
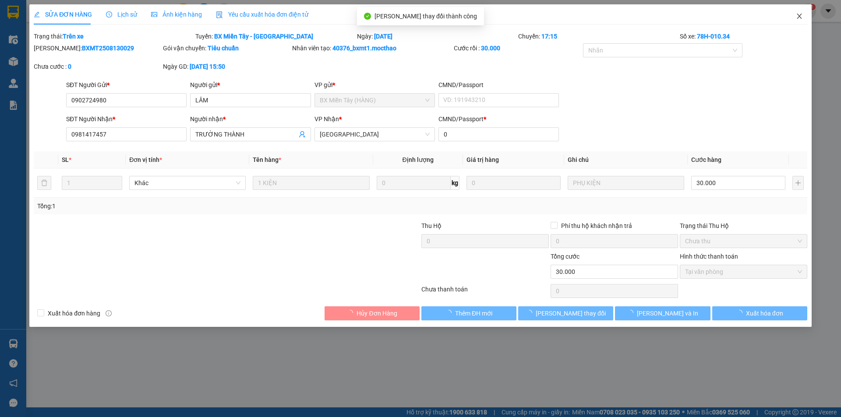
checkbox input "true"
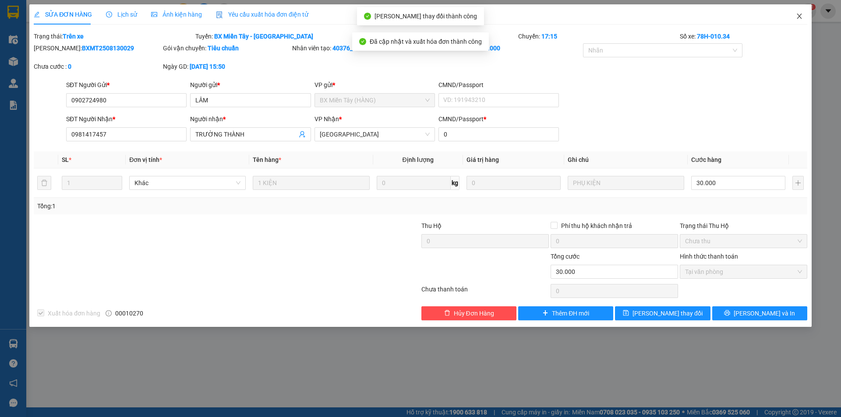
click at [798, 16] on icon "close" at bounding box center [799, 16] width 7 height 7
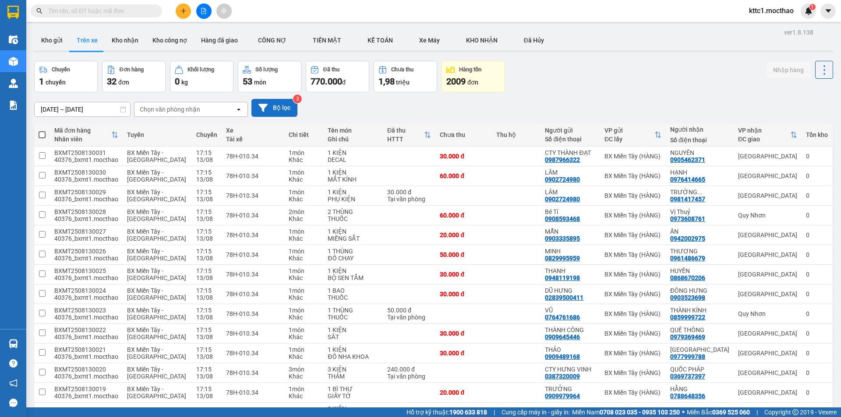
click at [291, 105] on button "Bộ lọc" at bounding box center [274, 108] width 46 height 18
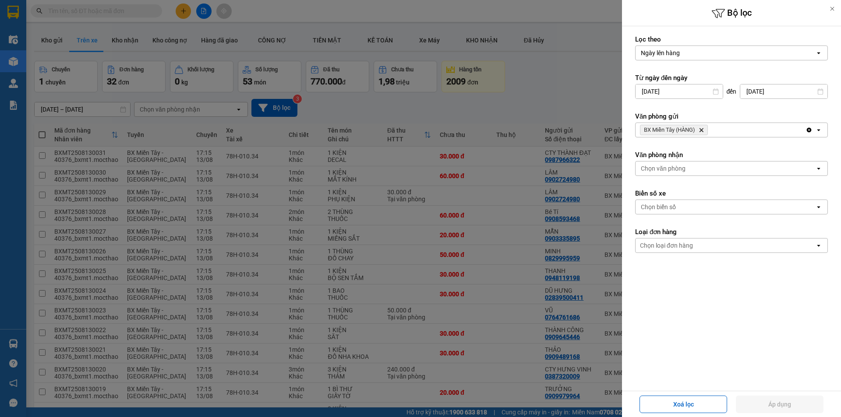
click at [701, 130] on icon "BX Miền Tây (HÀNG), close by backspace" at bounding box center [701, 130] width 4 height 4
click at [833, 9] on icon at bounding box center [832, 9] width 6 height 6
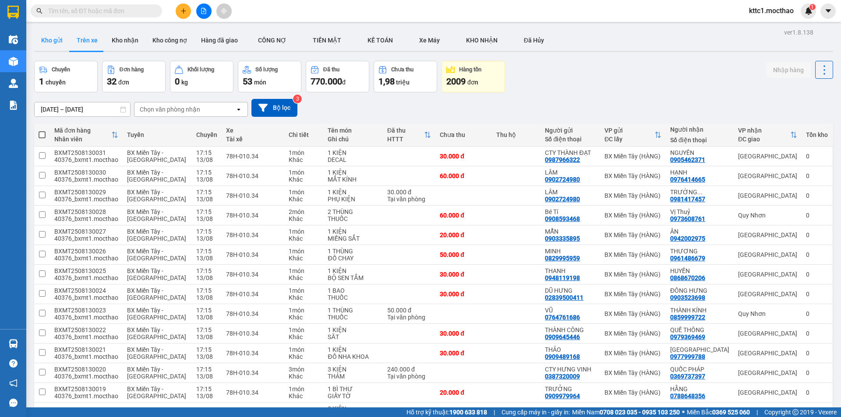
click at [55, 41] on button "Kho gửi" at bounding box center [51, 40] width 35 height 21
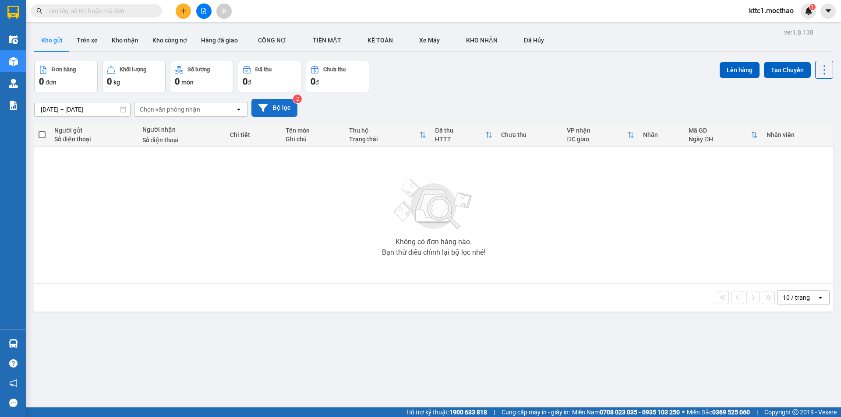
click at [287, 107] on button "Bộ lọc" at bounding box center [274, 108] width 46 height 18
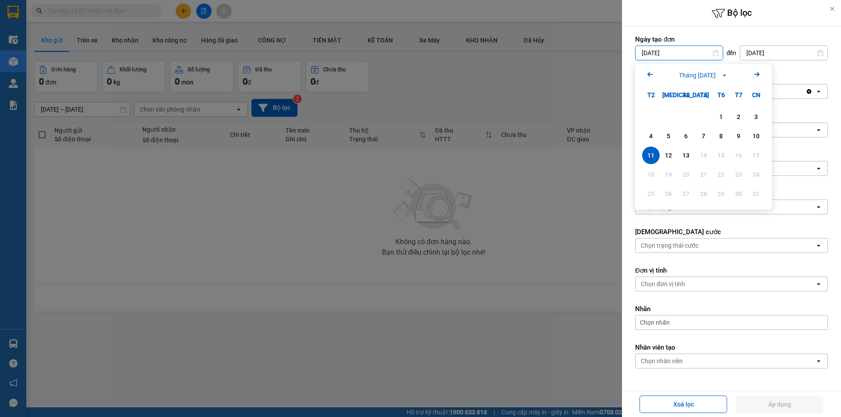
click at [689, 52] on input "[DATE]" at bounding box center [678, 53] width 87 height 14
click at [687, 159] on div "13" at bounding box center [686, 155] width 12 height 11
type input "[DATE]"
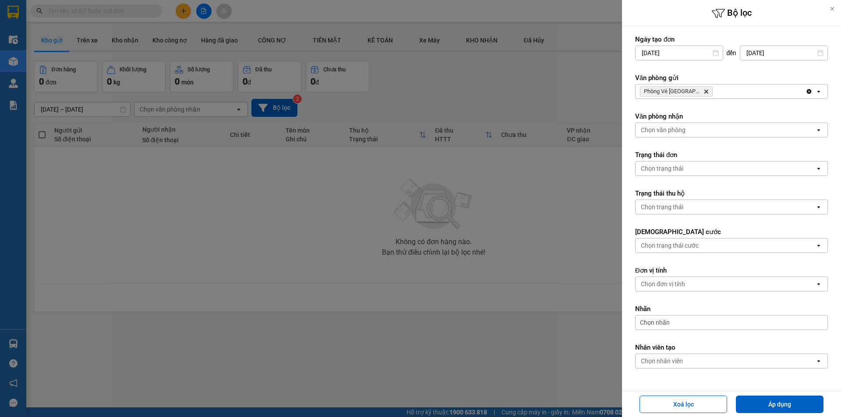
click at [703, 92] on icon "Delete" at bounding box center [705, 91] width 5 height 5
click at [695, 92] on div "Chọn văn phòng" at bounding box center [725, 92] width 180 height 14
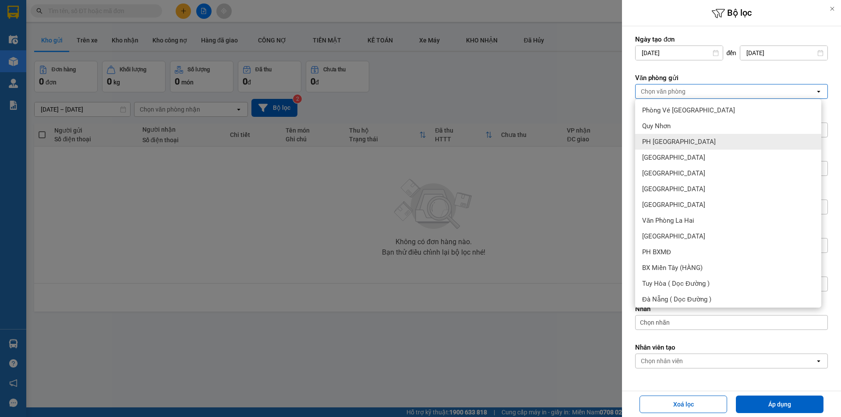
click at [678, 140] on div "PH [GEOGRAPHIC_DATA]" at bounding box center [728, 142] width 186 height 16
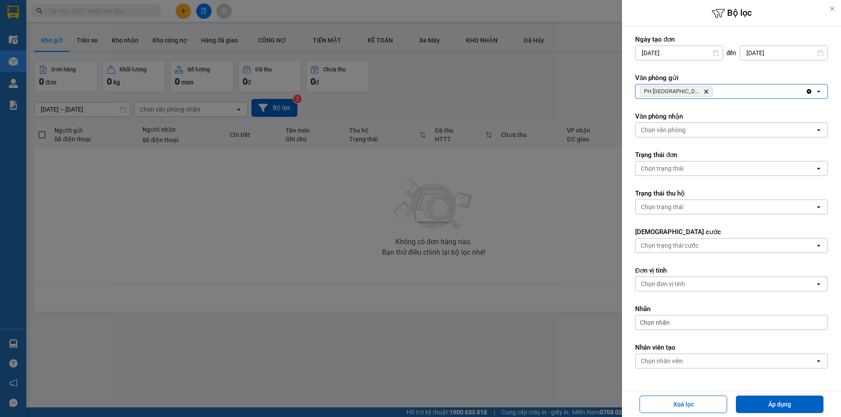
drag, startPoint x: 770, startPoint y: 404, endPoint x: 774, endPoint y: 393, distance: 11.6
click at [770, 405] on button "Áp dụng" at bounding box center [780, 405] width 88 height 18
type input "[DATE] – [DATE]"
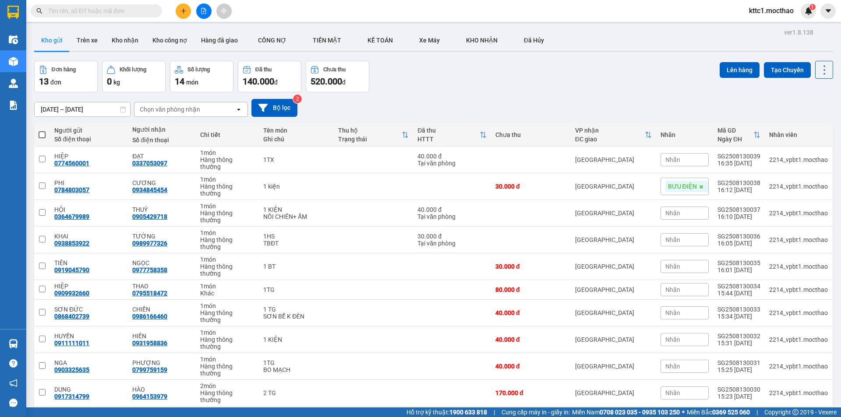
click at [794, 416] on div "10 / trang" at bounding box center [795, 420] width 27 height 9
click at [784, 342] on span "100 / trang" at bounding box center [793, 341] width 32 height 9
click at [96, 40] on button "Trên xe" at bounding box center [87, 40] width 35 height 21
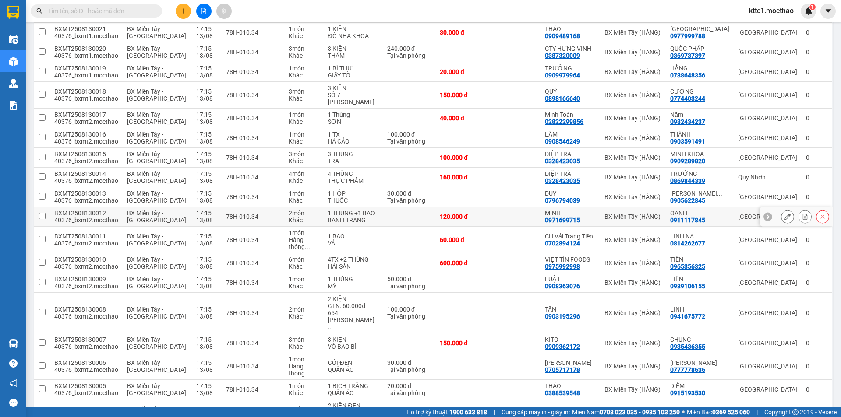
scroll to position [309, 0]
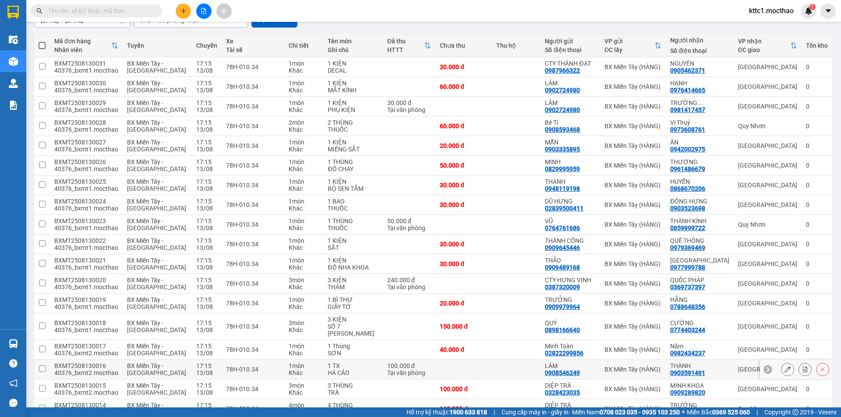
scroll to position [44, 0]
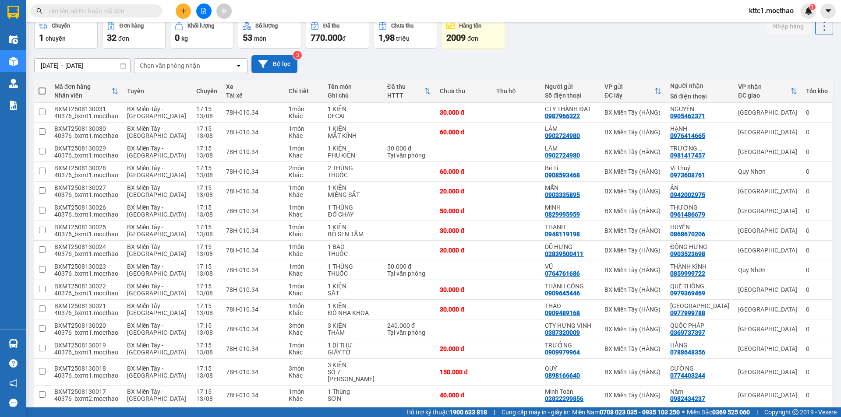
click at [266, 63] on icon at bounding box center [262, 64] width 9 height 9
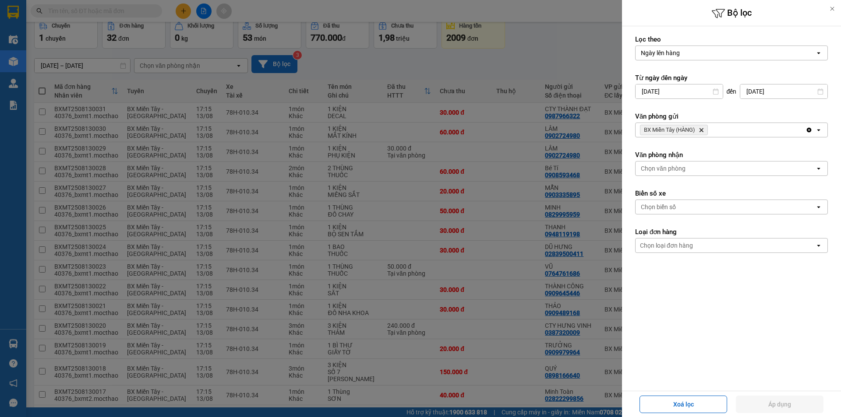
click at [702, 128] on icon "Delete" at bounding box center [700, 129] width 5 height 5
click at [701, 129] on div "Chọn văn phòng" at bounding box center [725, 130] width 180 height 14
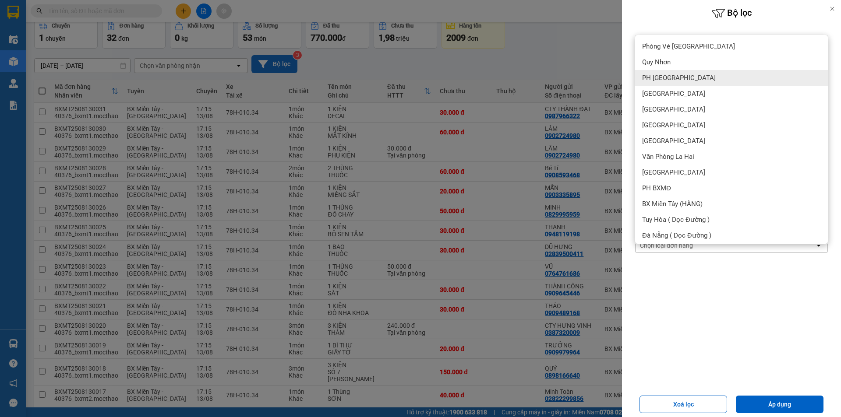
click at [695, 70] on div "PH [GEOGRAPHIC_DATA]" at bounding box center [731, 78] width 193 height 16
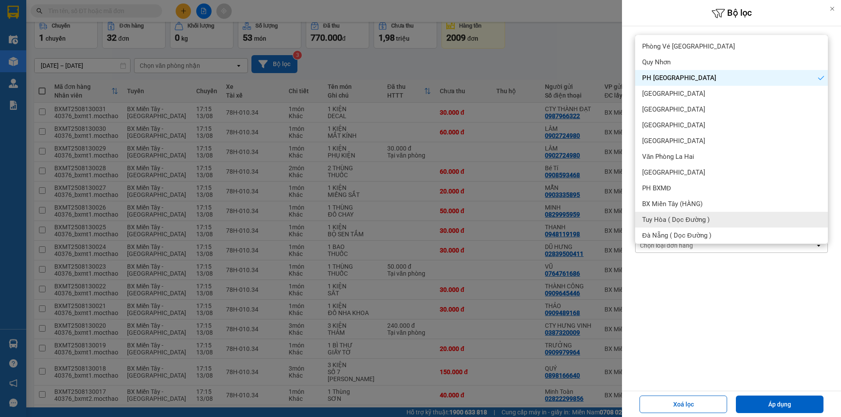
drag, startPoint x: 771, startPoint y: 404, endPoint x: 793, endPoint y: 380, distance: 32.8
click at [771, 404] on button "Áp dụng" at bounding box center [780, 405] width 88 height 18
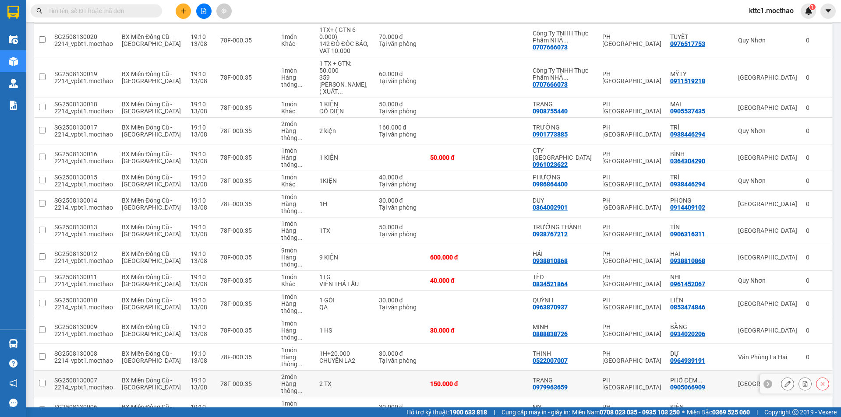
scroll to position [235, 0]
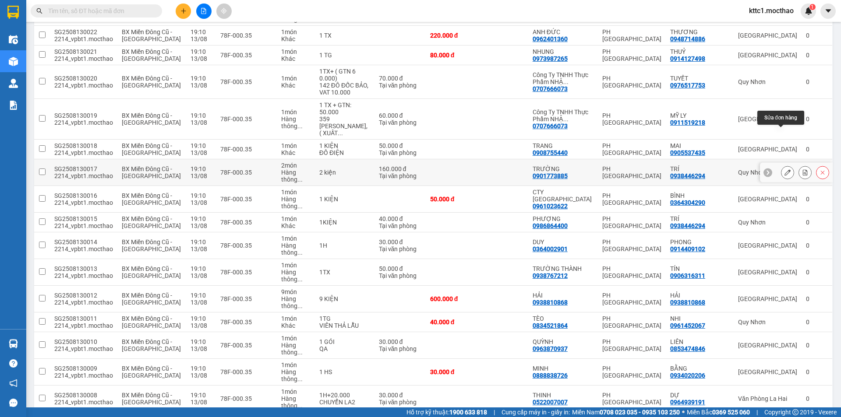
click at [784, 169] on icon at bounding box center [787, 172] width 6 height 6
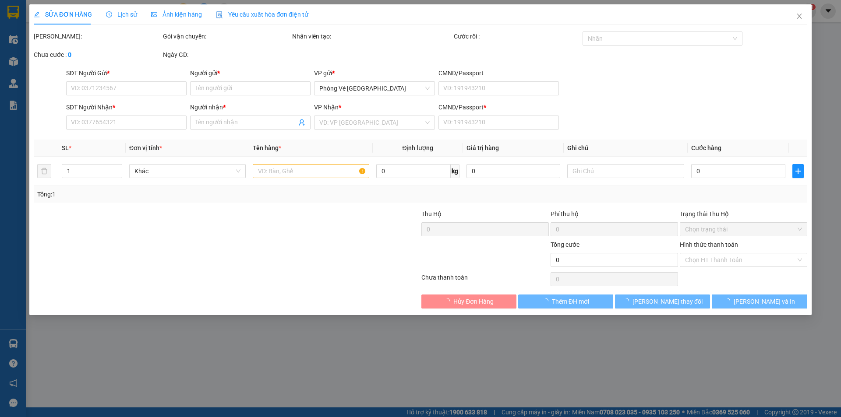
type input "0901773885"
type input "TRƯỜNG"
type input "0938446294"
type input "TRÍ"
type input "1"
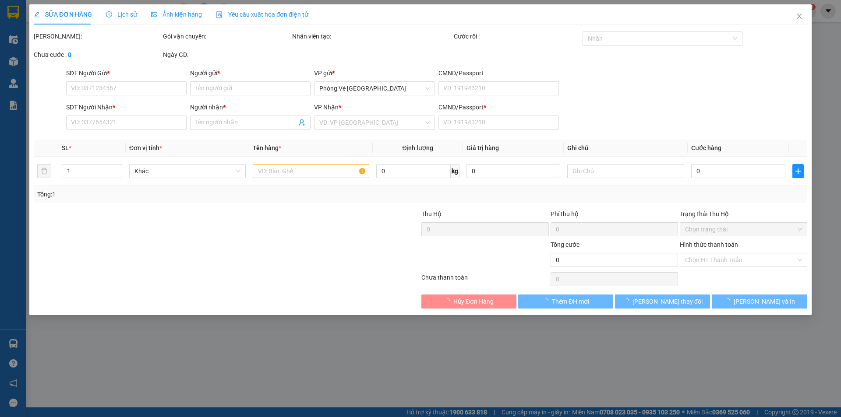
type input "160.000"
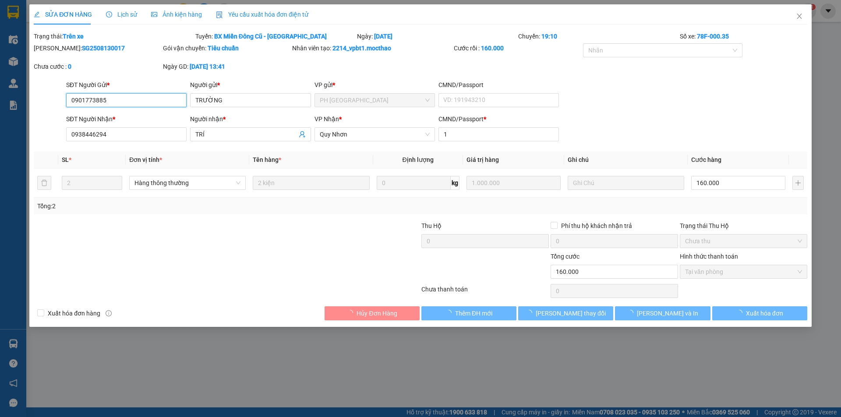
checkbox input "true"
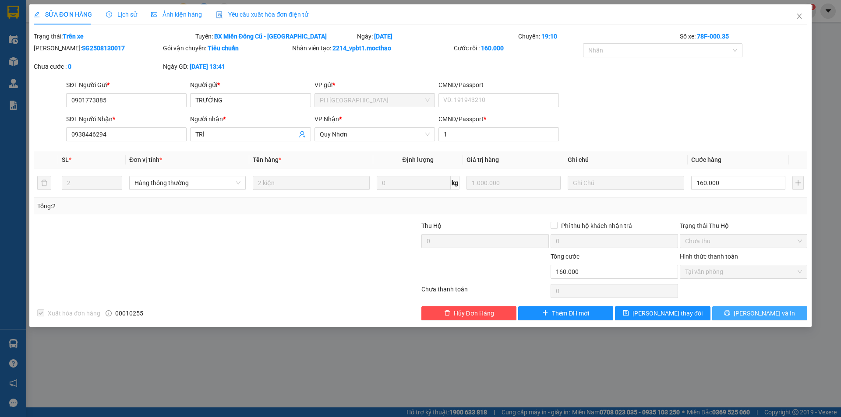
click at [759, 319] on button "[PERSON_NAME] và In" at bounding box center [759, 313] width 95 height 14
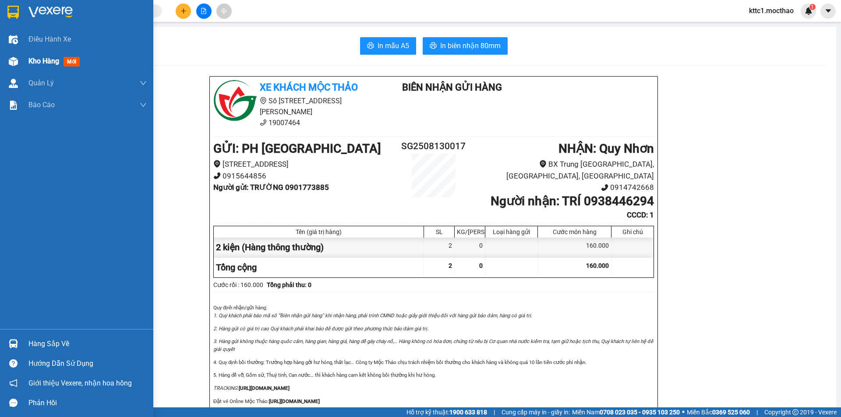
click at [47, 61] on span "Kho hàng" at bounding box center [43, 61] width 31 height 8
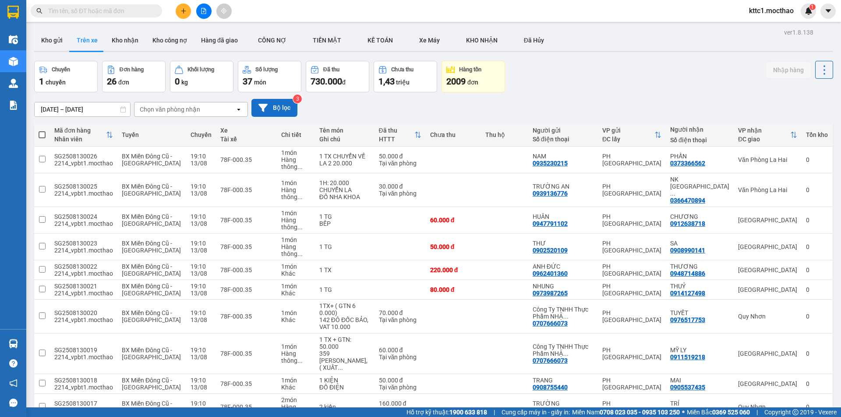
click at [270, 111] on button "Bộ lọc" at bounding box center [274, 108] width 46 height 18
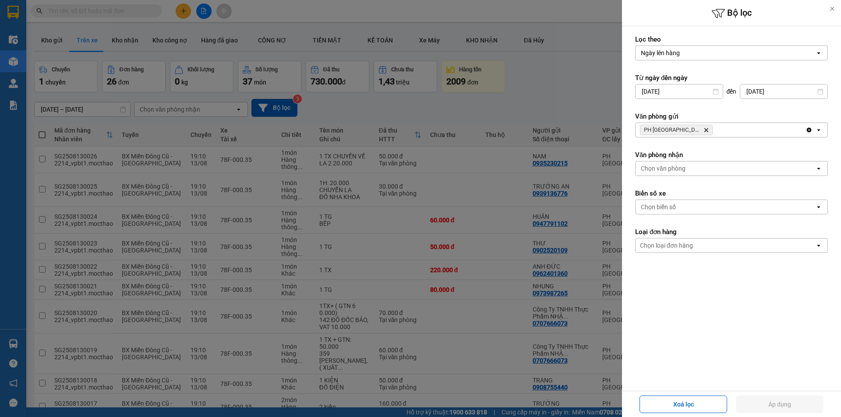
click at [704, 131] on icon "PH Sài Gòn, close by backspace" at bounding box center [706, 130] width 4 height 4
click at [678, 131] on div "Chọn văn phòng" at bounding box center [663, 130] width 45 height 9
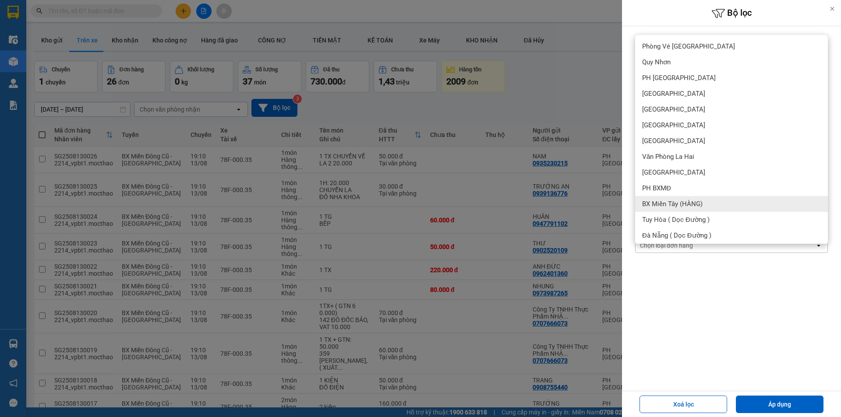
click at [663, 205] on span "BX Miền Tây (HÀNG)" at bounding box center [672, 204] width 60 height 9
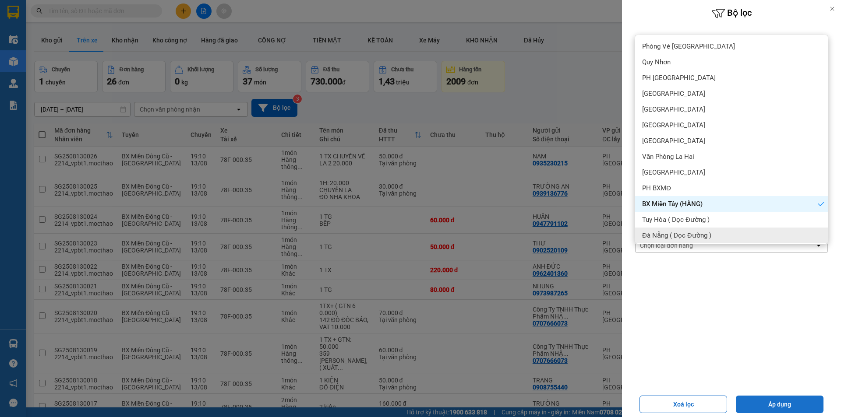
click at [757, 402] on button "Áp dụng" at bounding box center [780, 405] width 88 height 18
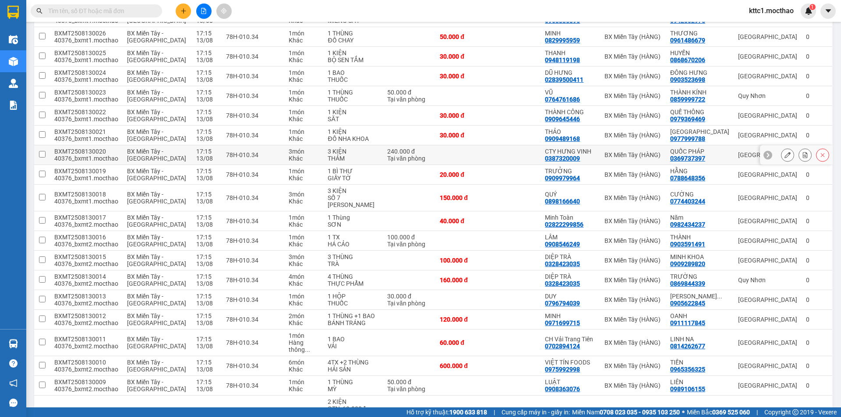
scroll to position [219, 0]
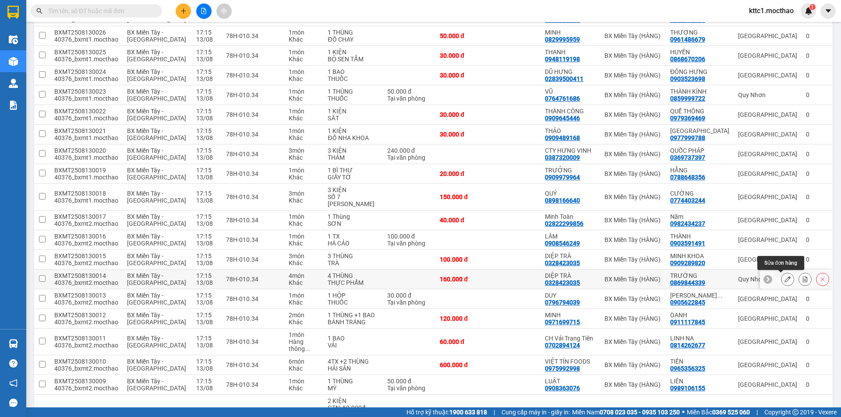
click at [784, 280] on icon at bounding box center [787, 279] width 6 height 6
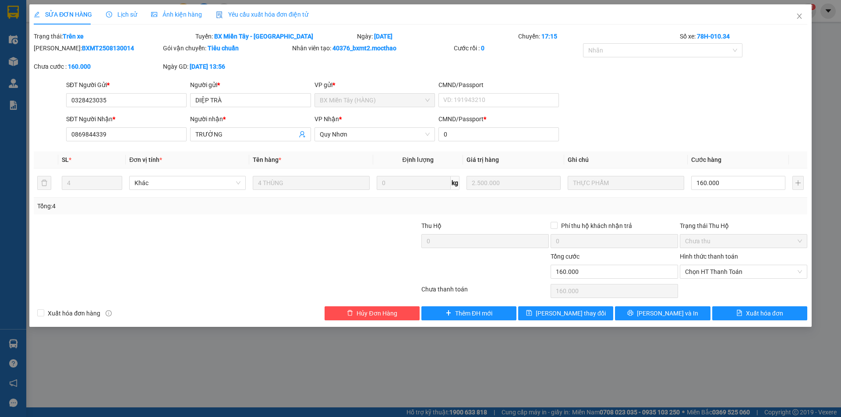
click at [262, 13] on span "Yêu cầu xuất hóa đơn điện tử" at bounding box center [262, 14] width 92 height 7
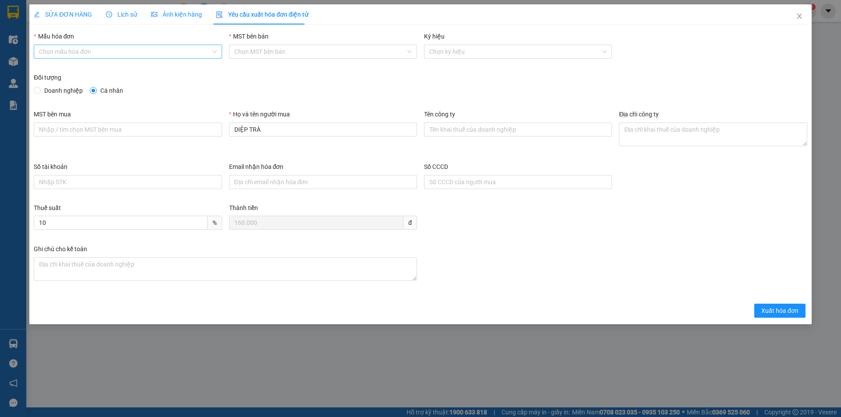
click at [113, 46] on input "Mẫu hóa đơn" at bounding box center [124, 51] width 171 height 13
click at [48, 66] on div "HĐH" at bounding box center [127, 69] width 177 height 10
type input "8"
click at [60, 91] on span "Doanh nghiệp" at bounding box center [64, 91] width 46 height 10
click at [40, 91] on input "Doanh nghiệp" at bounding box center [37, 90] width 6 height 6
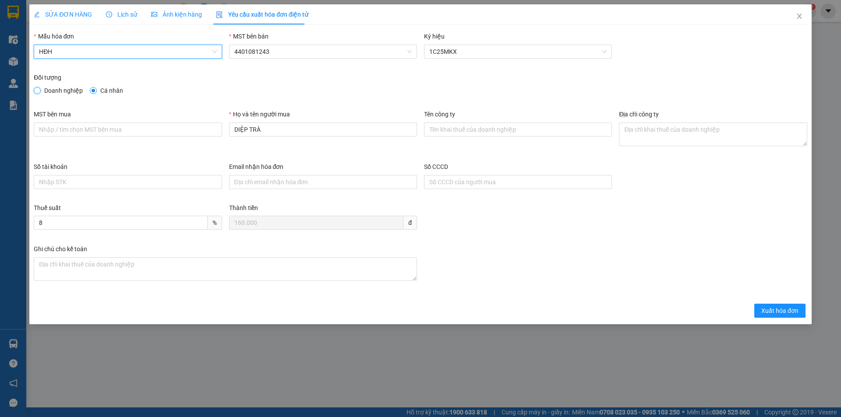
radio input "true"
radio input "false"
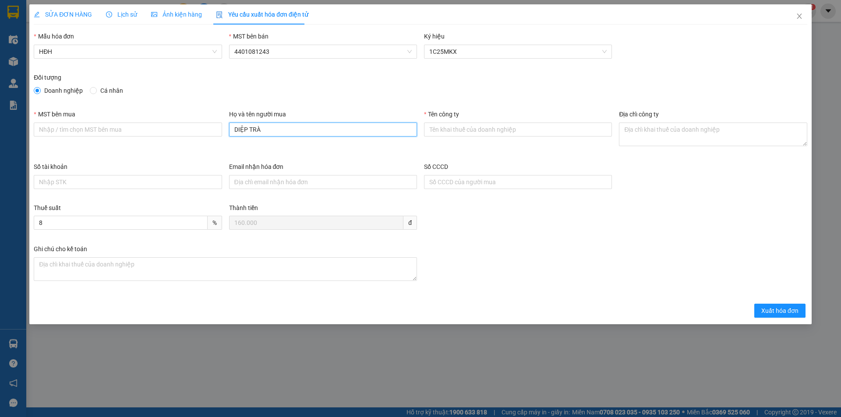
drag, startPoint x: 272, startPoint y: 133, endPoint x: 226, endPoint y: 130, distance: 46.0
click at [226, 130] on div "Họ và tên người mua DIỆP TRÀ" at bounding box center [322, 135] width 195 height 53
paste input "CHI NHÁNH CÔNG TY CỔ PHẦN THƯƠNG MẠI VÀ DỊCH VỤ CHUYỂN PHÁT NHANH TÂN SƠN NHẤT …"
type input "CHI NHÁNH CÔNG TY CỔ PHẦN THƯƠNG MẠI VÀ DỊCH VỤ CHUYỂN PHÁT NHANH TÂN SƠN NHẤT …"
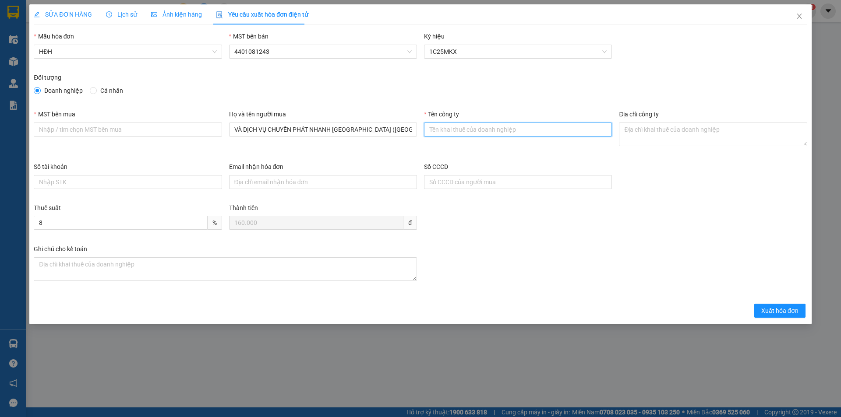
scroll to position [0, 0]
click at [439, 129] on input "Tên công ty" at bounding box center [518, 130] width 188 height 14
paste input "CHI NHÁNH CÔNG TY CỔ PHẦN THƯƠNG MẠI VÀ DỊCH VỤ CHUYỂN PHÁT NHANH TÂN SƠN NHẤT …"
type input "CHI NHÁNH CÔNG TY CỔ PHẦN THƯƠNG MẠI VÀ DỊCH VỤ CHUYỂN PHÁT NHANH TÂN SƠN NHẤT …"
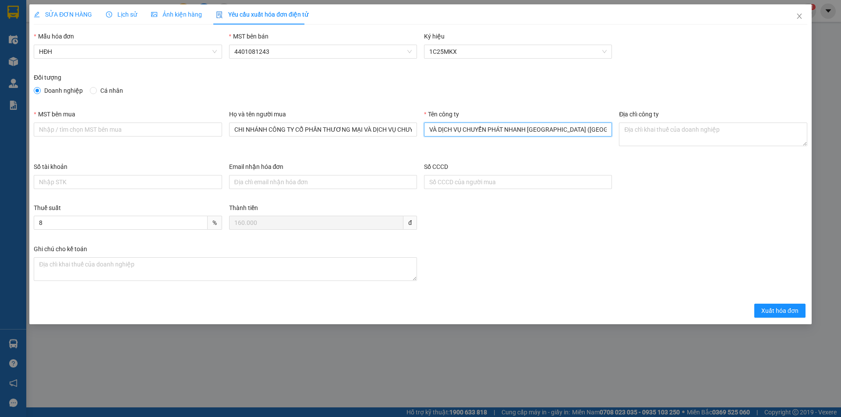
scroll to position [0, 0]
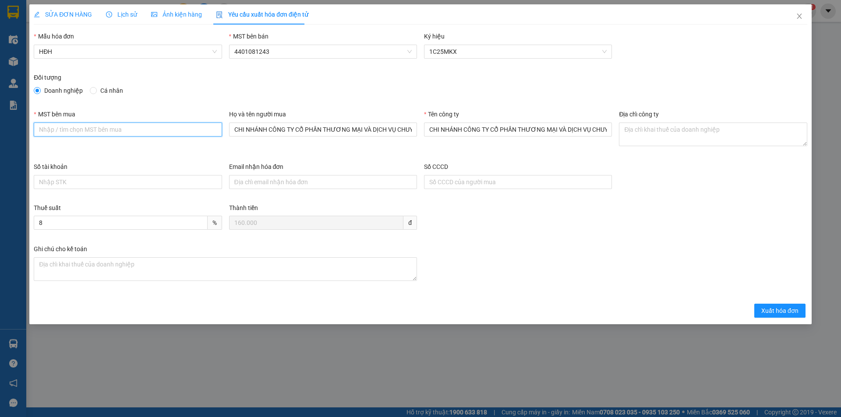
click at [117, 125] on input "MST bên mua" at bounding box center [128, 130] width 188 height 14
paste input "0101405796-001"
type input "0101405796-001"
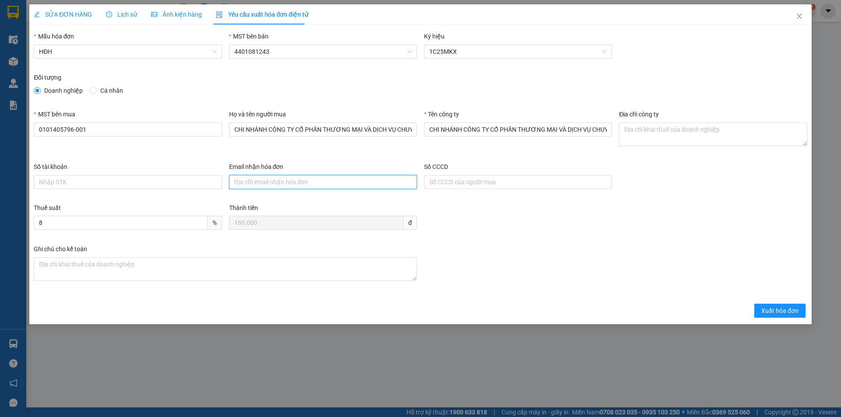
click at [292, 181] on input "Email nhận hóa đơn" at bounding box center [323, 182] width 188 height 14
paste input "22 Bis Lam Sơn, Phường Tân Sơn Hòa, TP Hồ Chí Minh, Việt Nam"
click at [345, 181] on input "22 Bis Lam Sơn, Phường Tân Sơn Hòa, TP Hồ Chí Minh, Việt Nam" at bounding box center [323, 182] width 188 height 14
type input "22 Bis Lam Sơn, Phường Tân Sơn Hòa, Thành phố Hồ Chí Minh, Việt Nam"
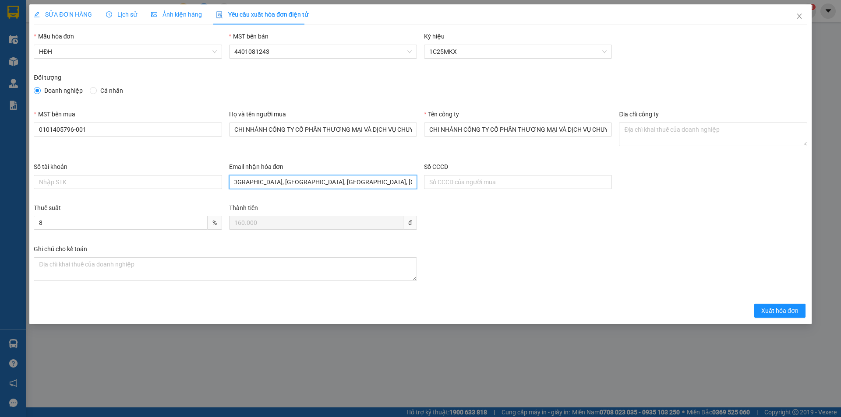
drag, startPoint x: 232, startPoint y: 183, endPoint x: 530, endPoint y: 204, distance: 298.0
click at [530, 204] on form "Mẫu hóa đơn HĐH MST bên bán 4401081243 Ký hiệu 1C25MKX Đối tượng Doanh nghiệp C…" at bounding box center [420, 175] width 773 height 286
click at [626, 131] on textarea "Địa chỉ công ty" at bounding box center [713, 135] width 188 height 24
paste textarea "22 Bis Lam Sơn, Phường Tân Sơn Hòa, Thành phố Hồ Chí Minh, Việt Nam"
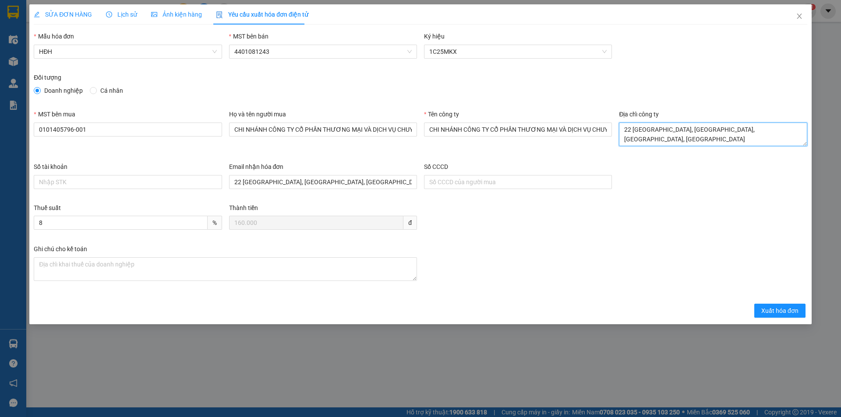
type textarea "22 Bis Lam Sơn, Phường Tân Sơn Hòa, Thành phố Hồ Chí Minh, Việt Nam"
drag, startPoint x: 237, startPoint y: 181, endPoint x: 461, endPoint y: 201, distance: 225.1
click at [461, 201] on div "Số tài khoản Email nhận hóa đơn 22 Bis Lam Sơn, Phường Tân Sơn Hòa, Thành phố H…" at bounding box center [420, 182] width 780 height 41
paste input "hanhchinhhcm@tansonnhat.vn"
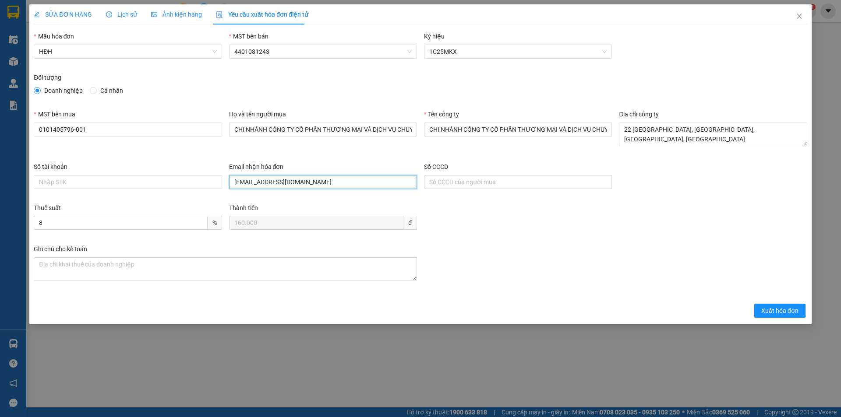
scroll to position [0, 0]
type input "hanhchinhhcm@tansonnhat.vn"
click at [786, 309] on span "Xuất hóa đơn" at bounding box center [779, 311] width 37 height 10
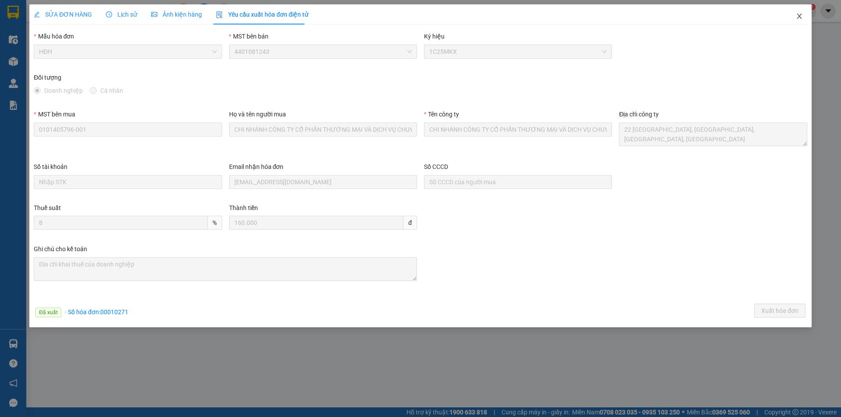
click at [798, 14] on icon "close" at bounding box center [799, 16] width 7 height 7
